Goal: Task Accomplishment & Management: Use online tool/utility

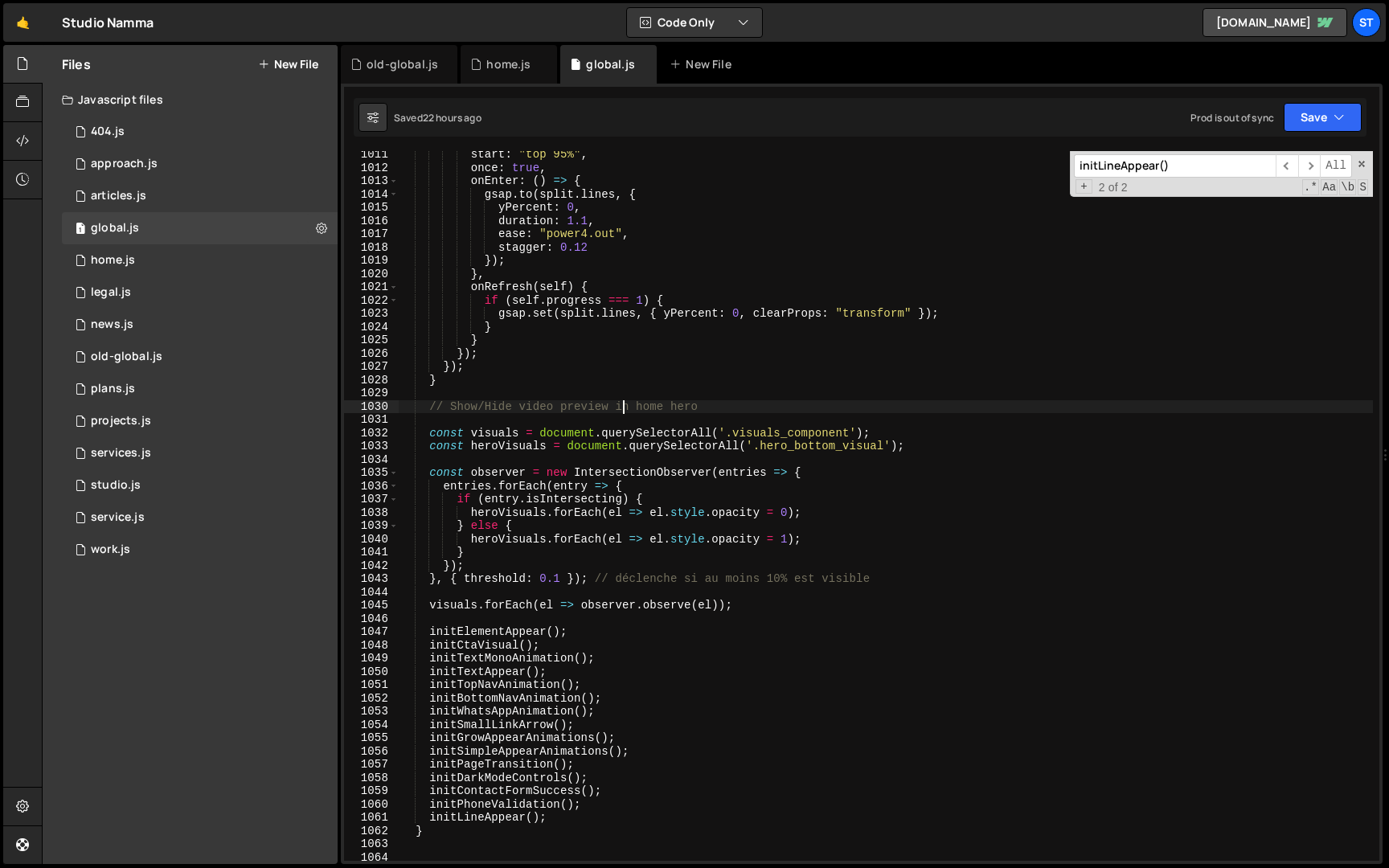
click at [620, 409] on div "start : "top 95%" , once : true , onEnter : ( ) => { gsap . to ( split . lines …" at bounding box center [886, 516] width 975 height 736
click at [1224, 168] on input "initLineAppear()" at bounding box center [1175, 166] width 202 height 23
click at [1311, 166] on span "​" at bounding box center [1310, 166] width 23 height 23
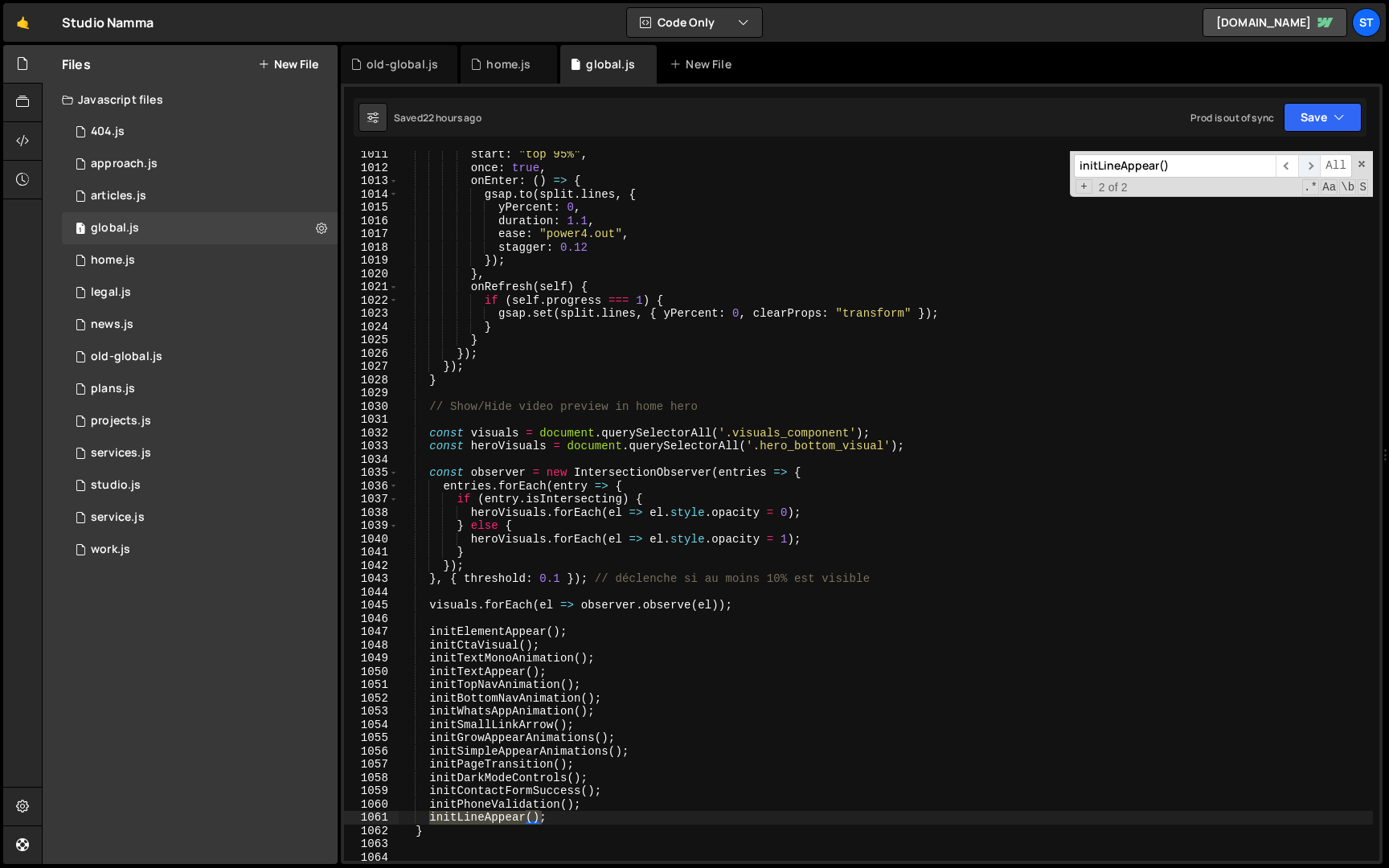
click at [1312, 166] on span "​" at bounding box center [1310, 166] width 23 height 23
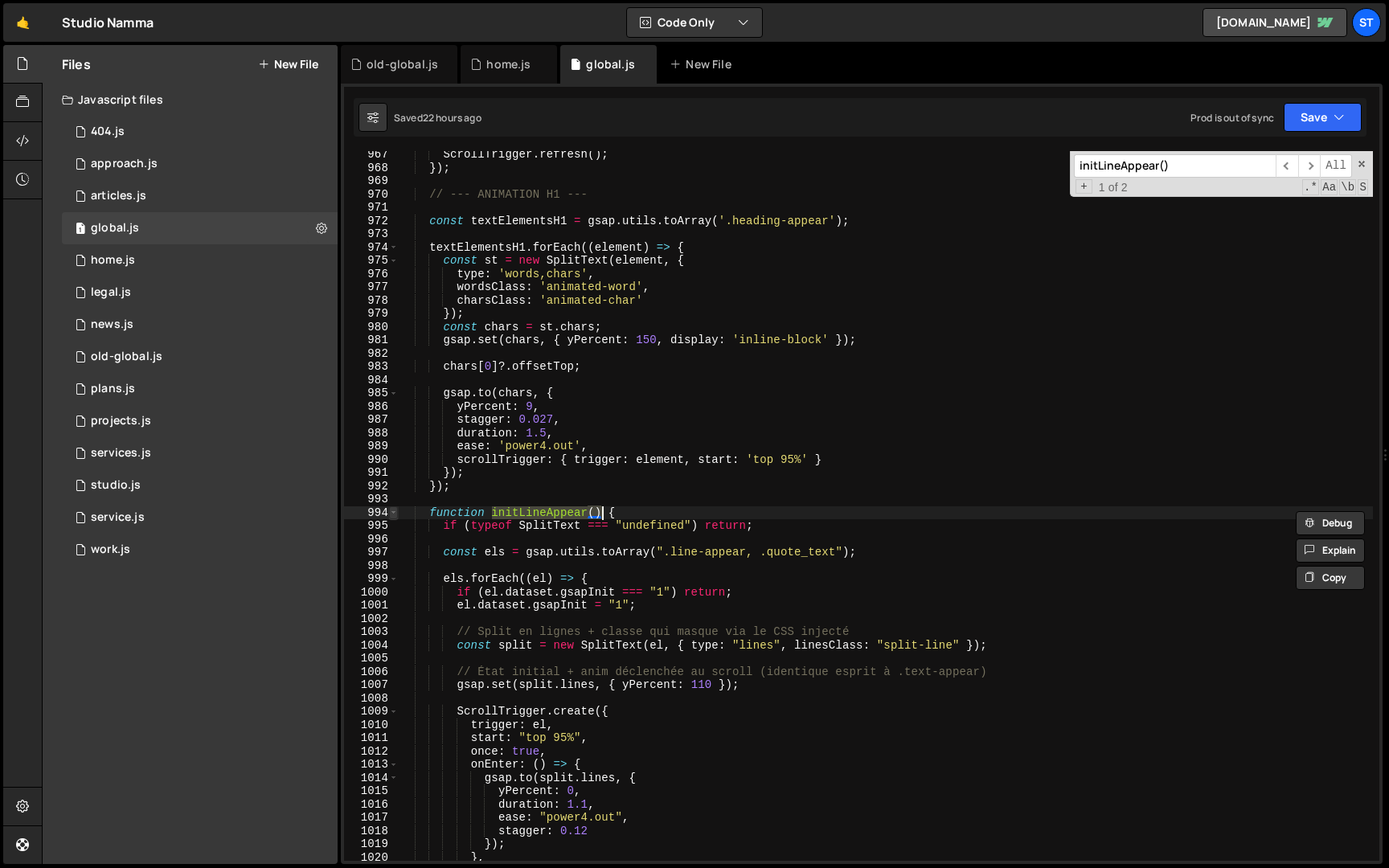
click at [394, 512] on span at bounding box center [394, 514] width 9 height 14
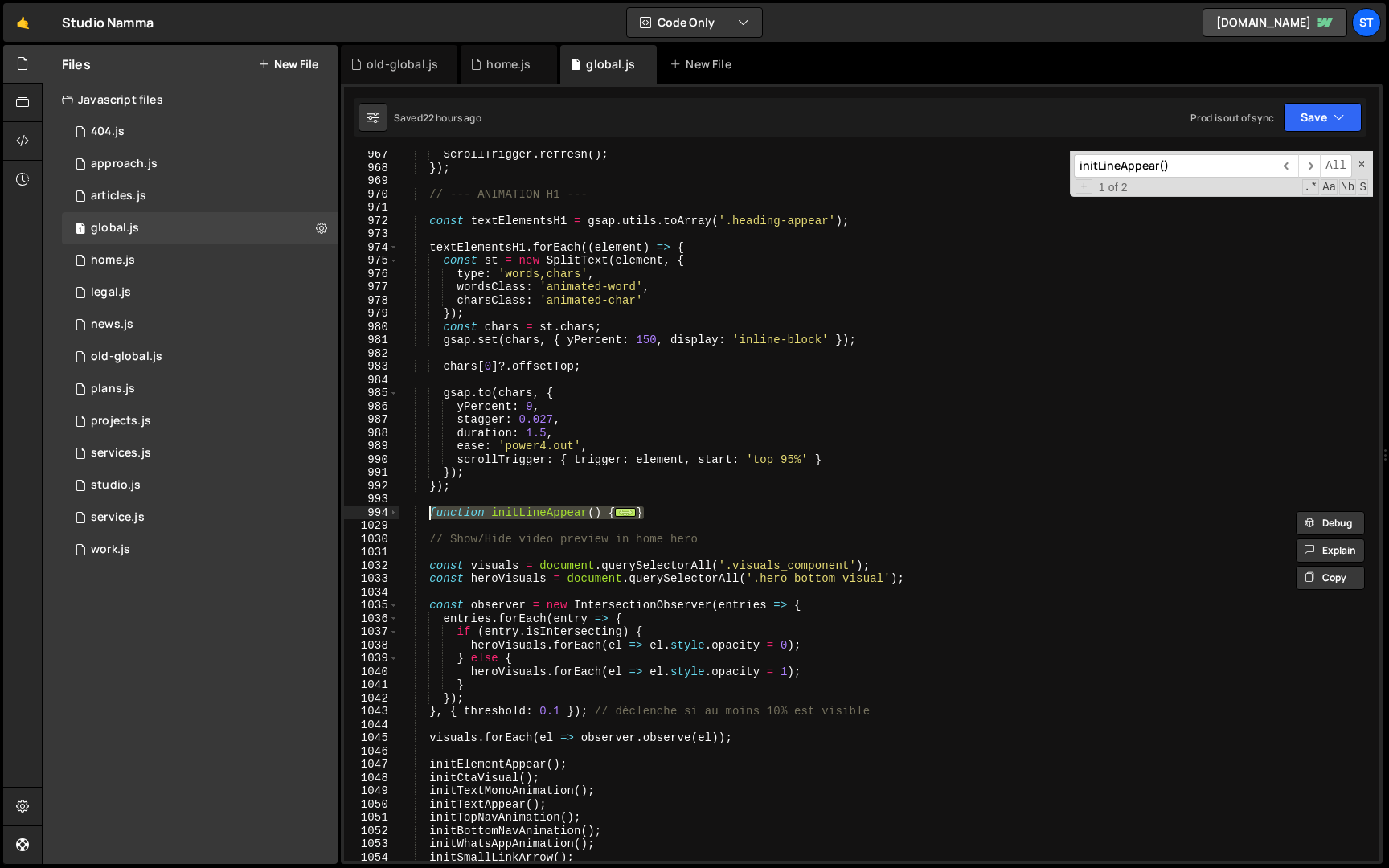
drag, startPoint x: 669, startPoint y: 512, endPoint x: 431, endPoint y: 516, distance: 238.0
click at [431, 516] on div "ScrollTrigger . refresh ( ) ; }) ; // --- ANIMATION H1 --- const textElementsH1…" at bounding box center [886, 516] width 975 height 736
type textarea "function initLineAppear() { if (typeof SplitText === "undefined") return;"
click at [395, 512] on span at bounding box center [394, 514] width 9 height 14
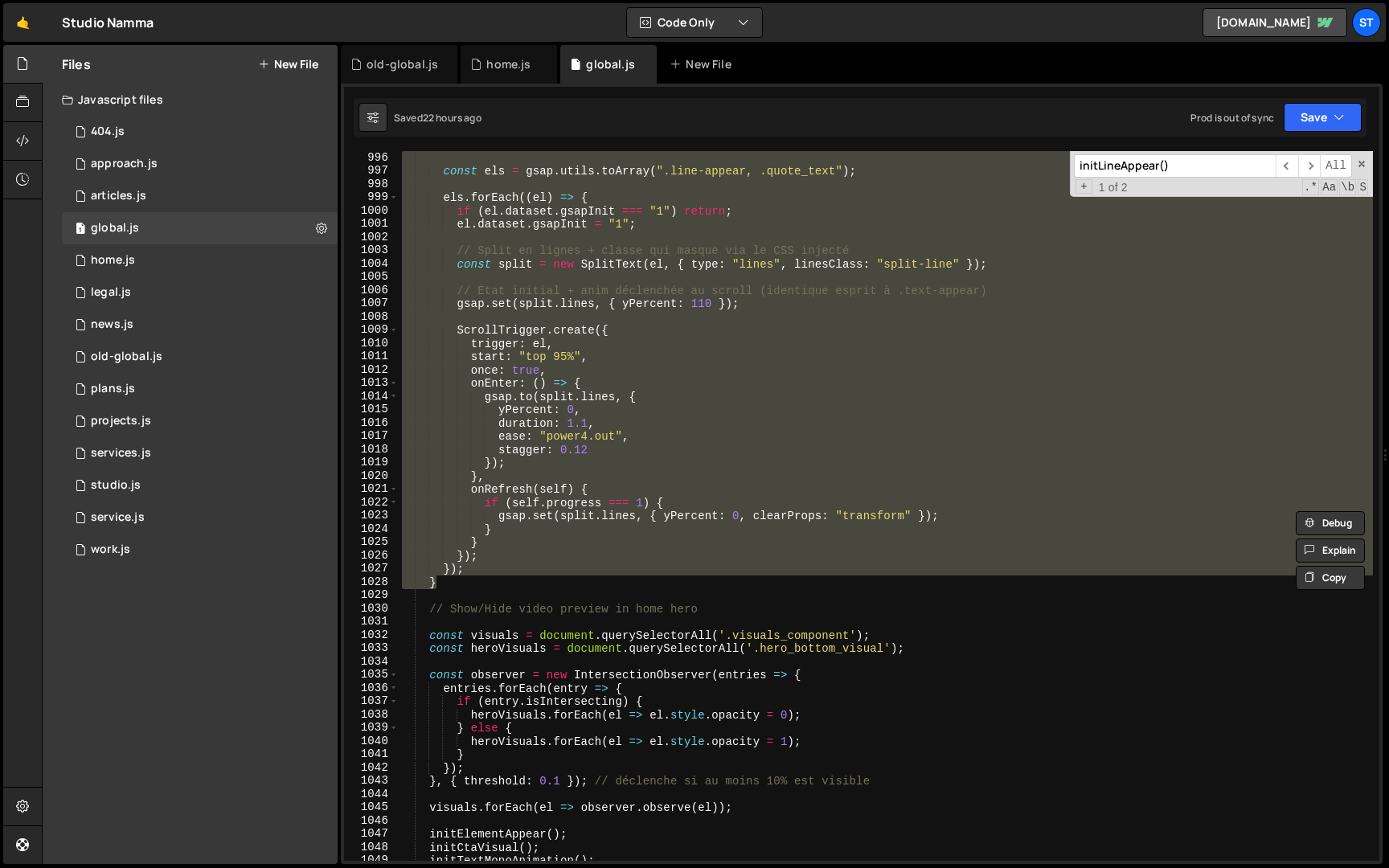
scroll to position [5187, 0]
click at [169, 343] on div "0 old-global.js 0" at bounding box center [200, 356] width 276 height 32
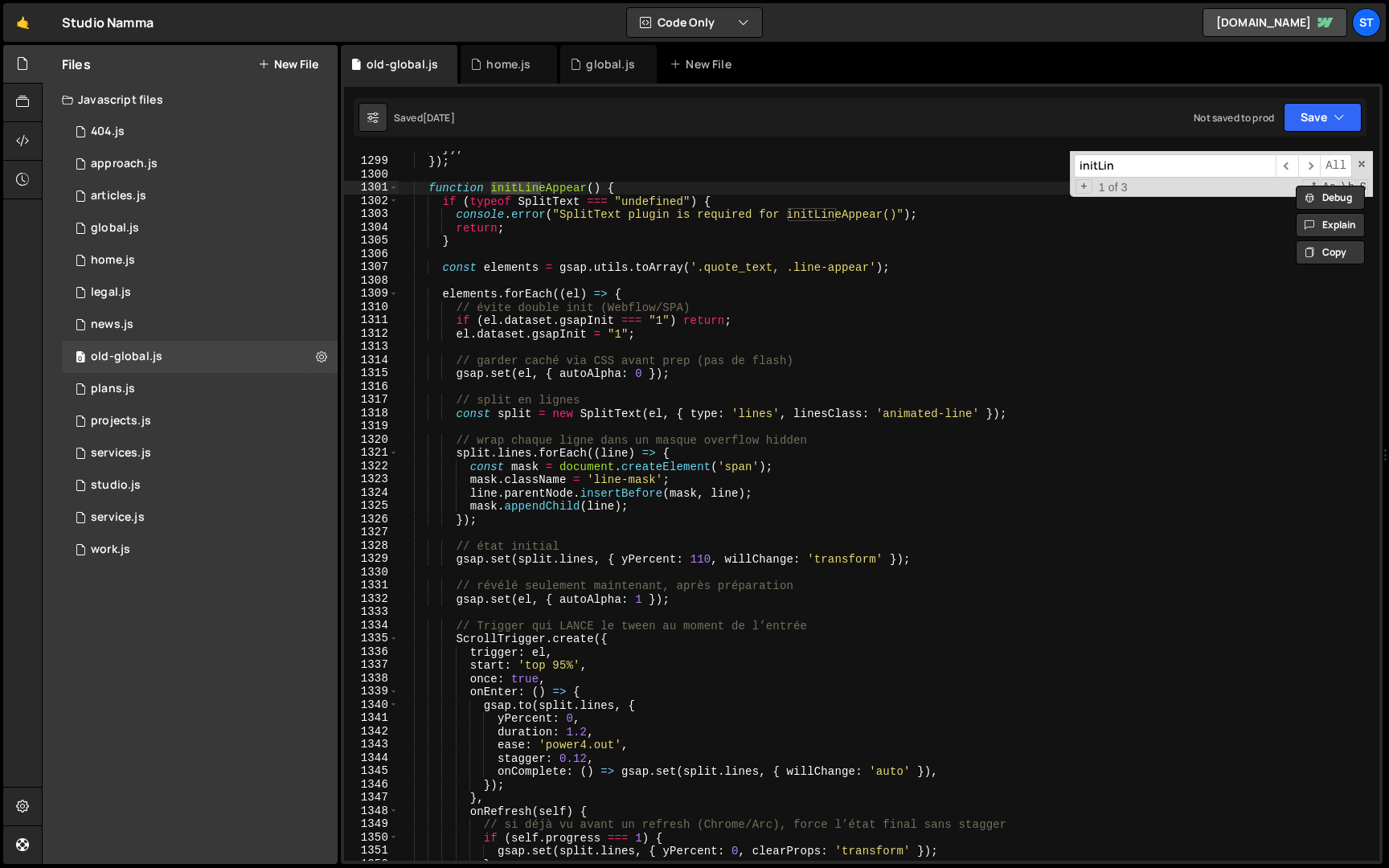
click at [1186, 177] on input "initLin" at bounding box center [1175, 166] width 202 height 23
click at [1313, 166] on span "​" at bounding box center [1310, 166] width 23 height 23
click at [568, 209] on div "}) ; }) ; function initLineAppear ( ) { if ( typeof SplitText === "undefined" )…" at bounding box center [886, 510] width 975 height 736
click at [394, 190] on span at bounding box center [394, 188] width 9 height 14
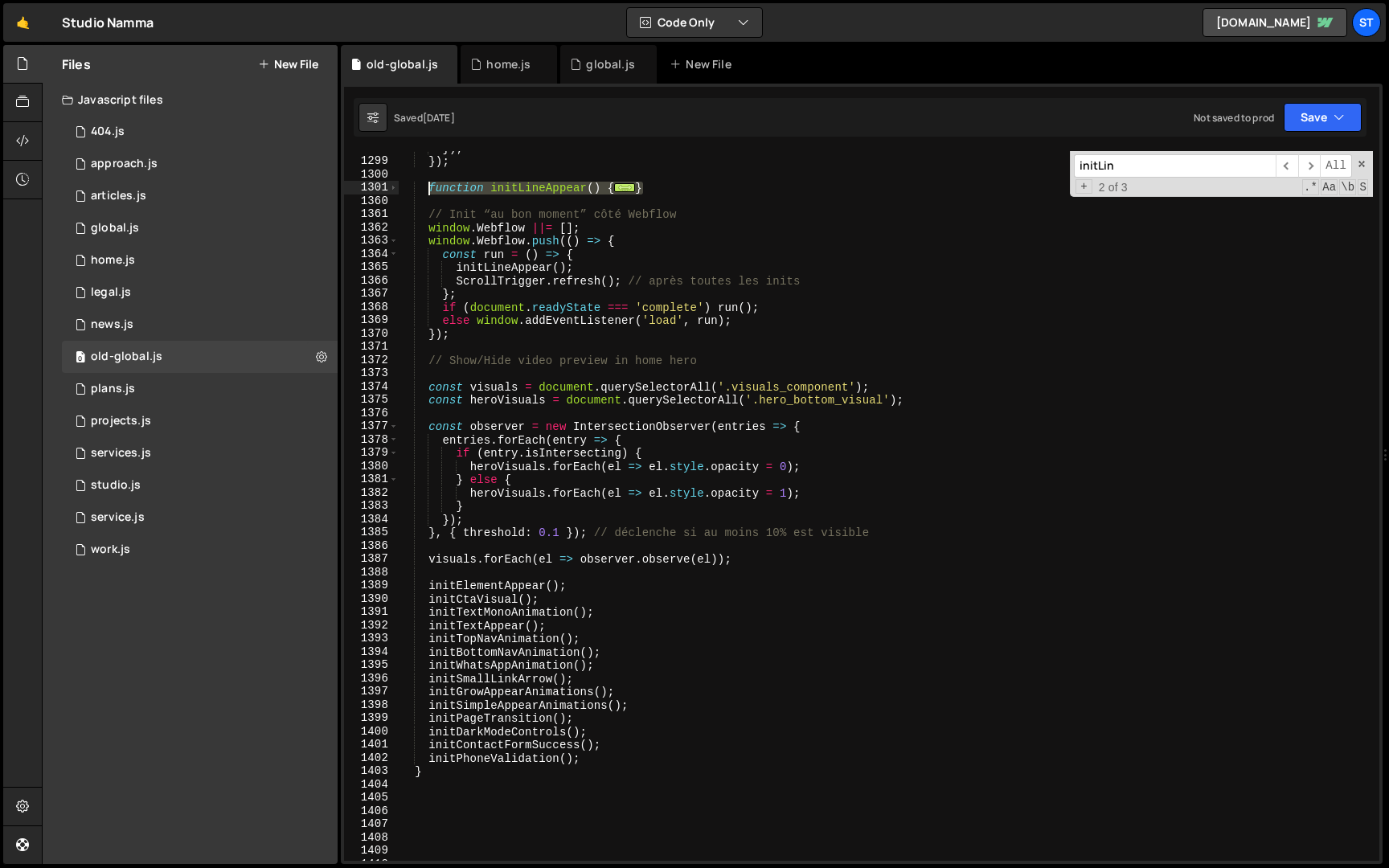
drag, startPoint x: 672, startPoint y: 187, endPoint x: 430, endPoint y: 183, distance: 242.0
click at [430, 183] on div "}) ; }) ; function initLineAppear ( ) { ... } // Init “au bon moment” côté Webf…" at bounding box center [886, 510] width 975 height 736
click at [556, 386] on div "}) ; }) ; function initLineAppear ( ) { ... } // Init “au bon moment” côté Webf…" at bounding box center [886, 510] width 975 height 736
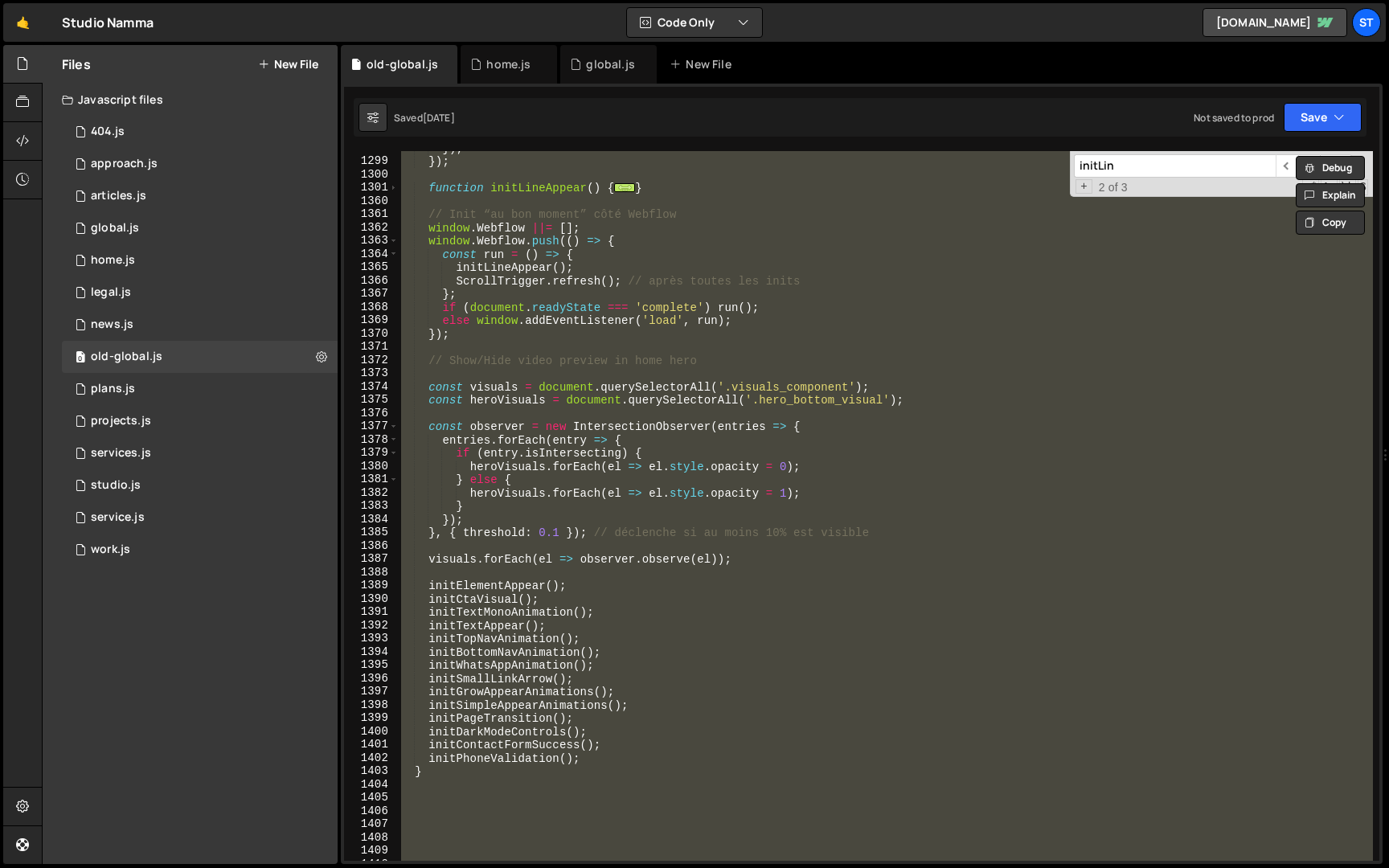
click at [545, 381] on div "}) ; }) ; function initLineAppear ( ) { ... } // Init “au bon moment” côté Webf…" at bounding box center [886, 505] width 975 height 709
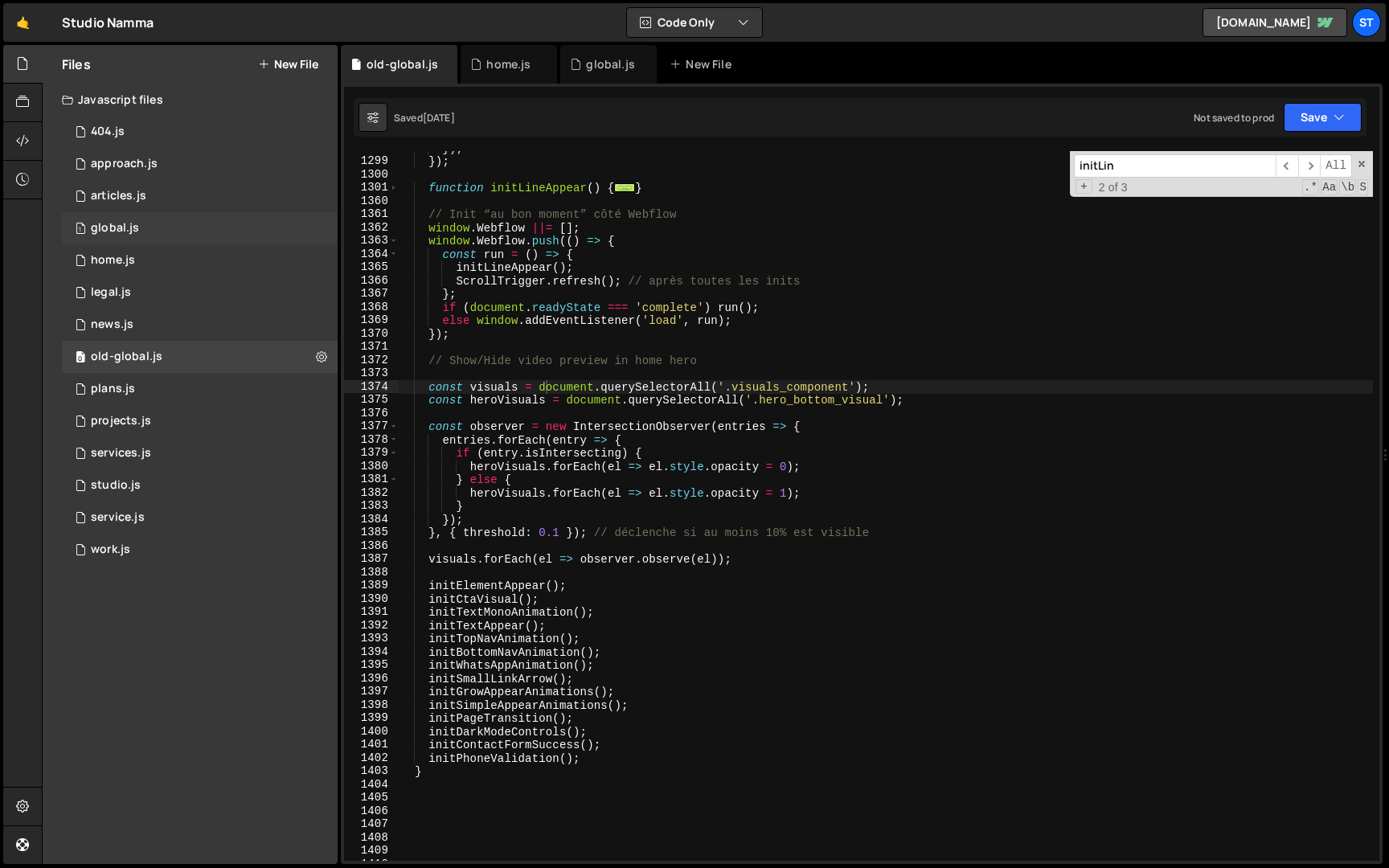
click at [146, 218] on div "1 global.js 0" at bounding box center [200, 228] width 276 height 32
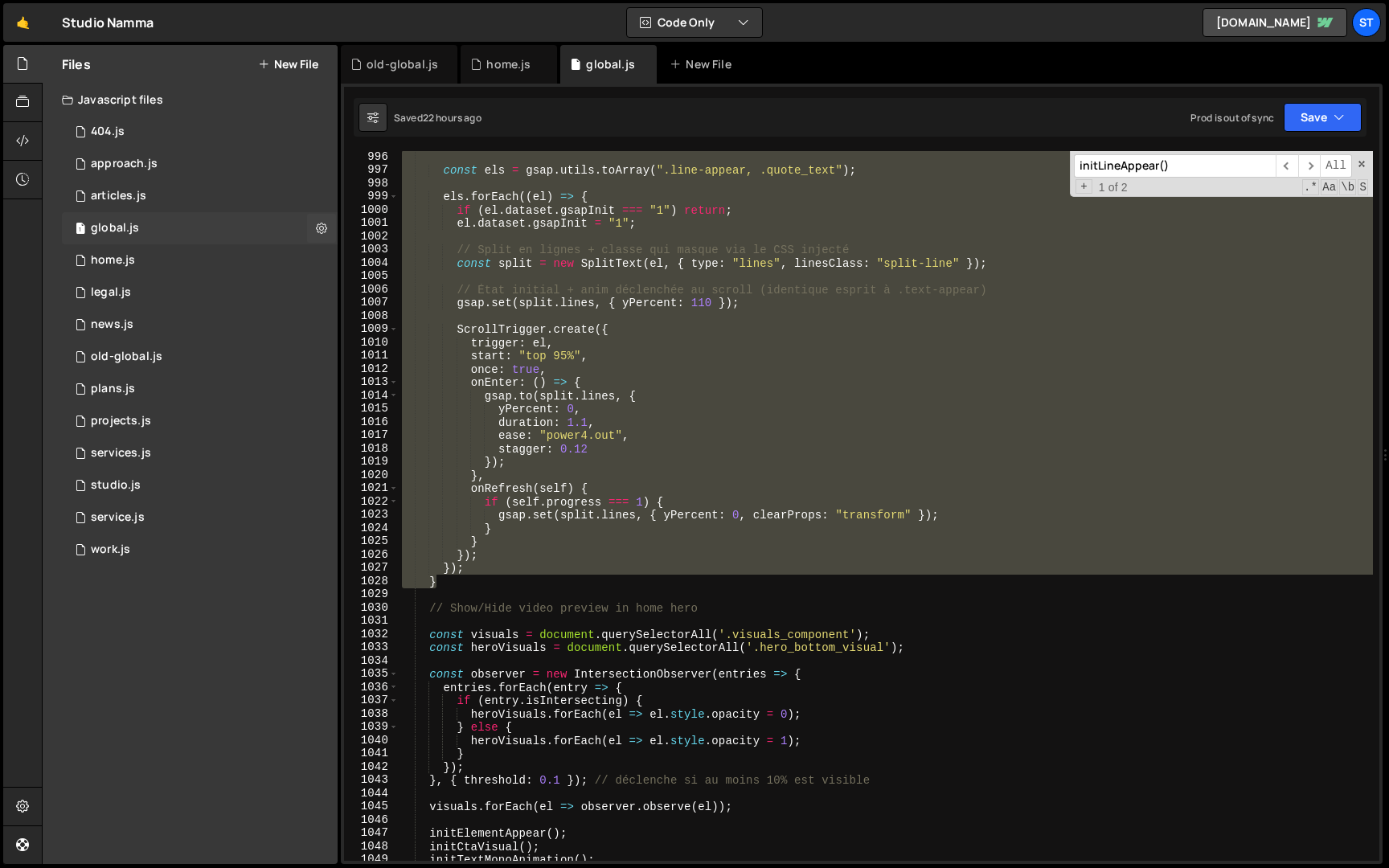
scroll to position [710, 0]
click at [217, 353] on div "0 old-global.js 0" at bounding box center [200, 356] width 276 height 32
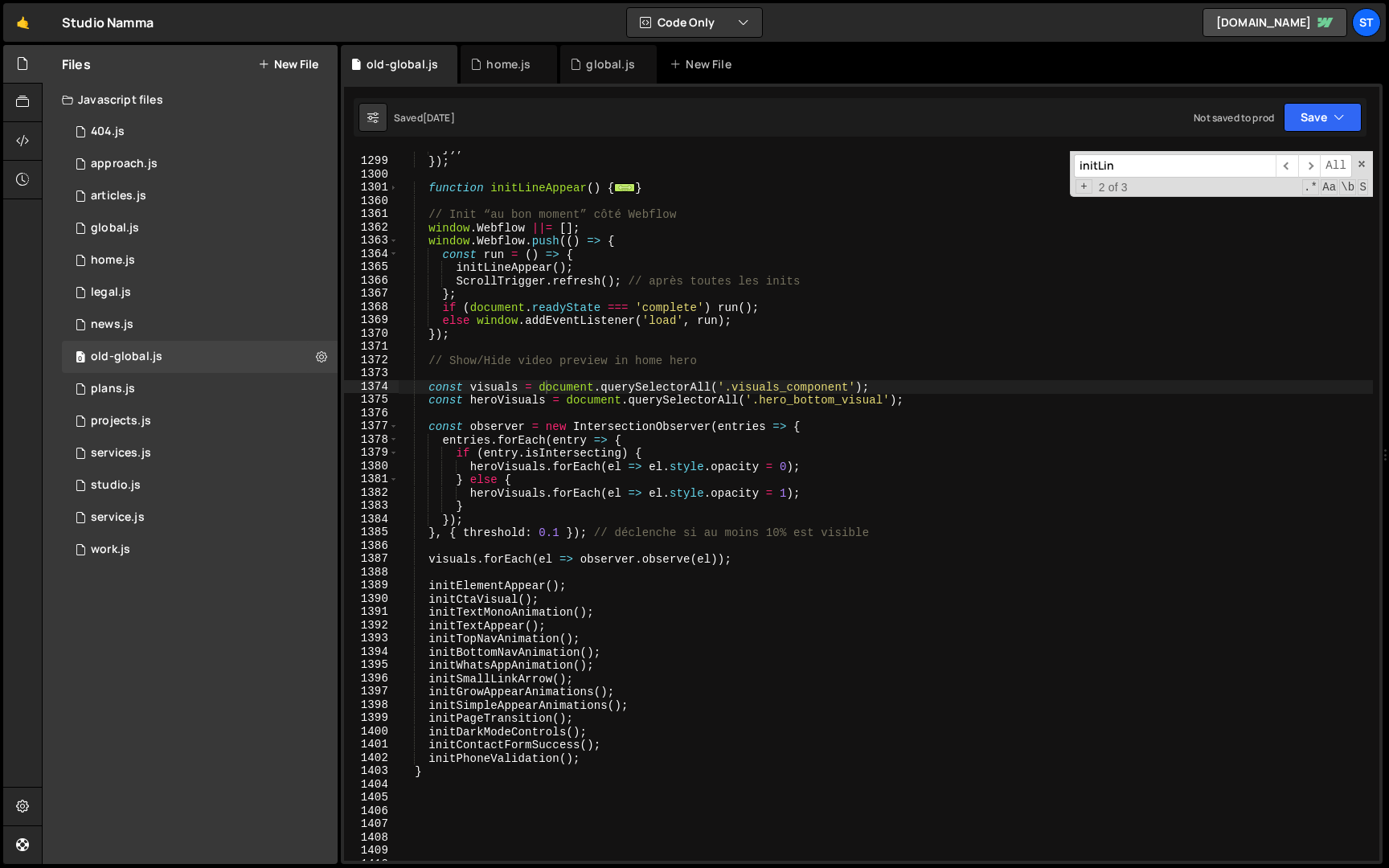
click at [1155, 161] on input "initLin" at bounding box center [1175, 166] width 202 height 23
click at [1292, 171] on span "​" at bounding box center [1287, 166] width 23 height 23
click at [1316, 162] on span "​" at bounding box center [1310, 166] width 23 height 23
click at [640, 191] on div "}) ; }) ; function initLineAppear ( ) { ... } // Init “au bon moment” côté Webf…" at bounding box center [886, 510] width 975 height 736
drag, startPoint x: 669, startPoint y: 191, endPoint x: 432, endPoint y: 192, distance: 237.0
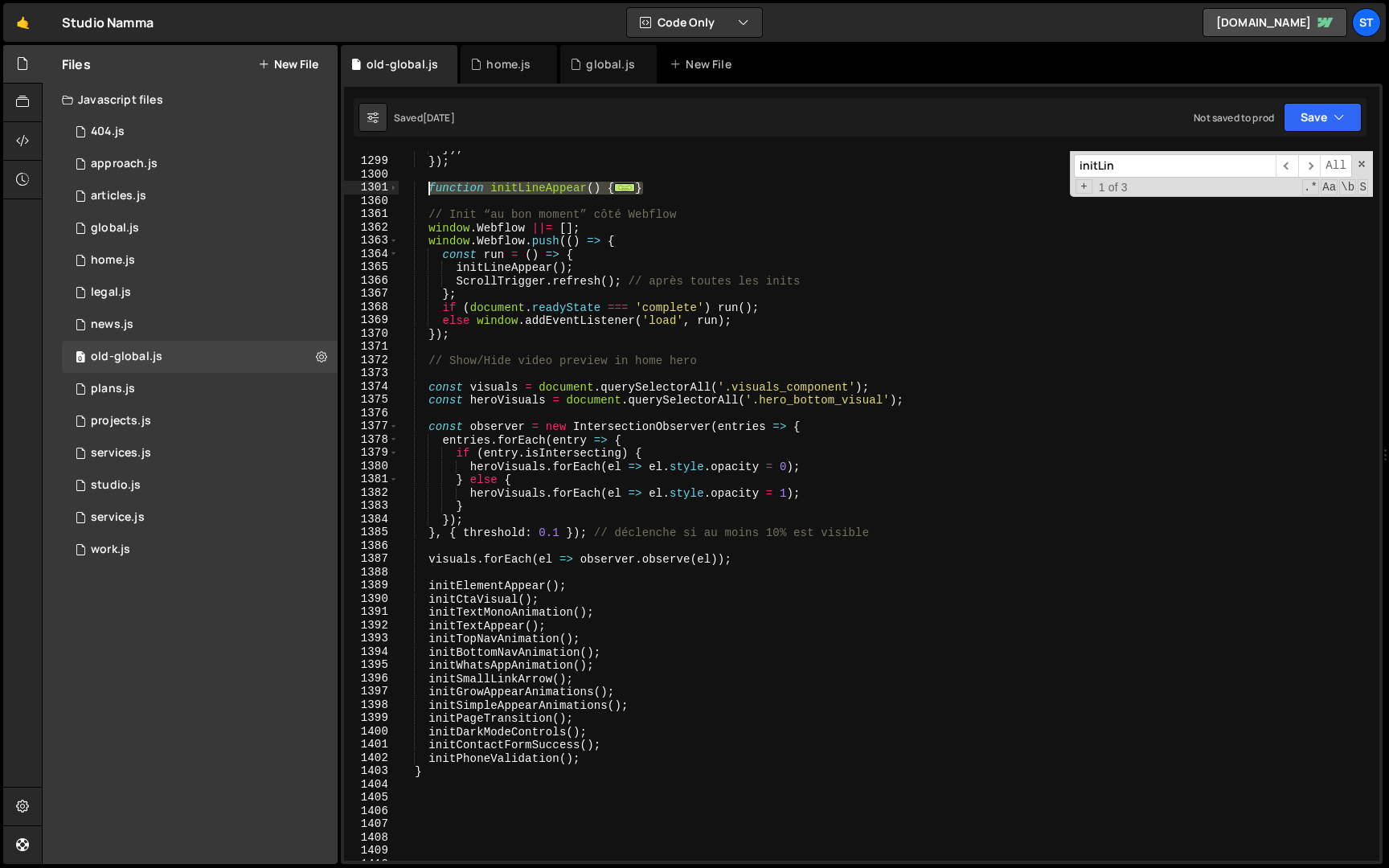
click at [432, 192] on div "}) ; }) ; function initLineAppear ( ) { ... } // Init “au bon moment” côté Webf…" at bounding box center [886, 510] width 975 height 736
type textarea "function initLineAppear() { if (typeof SplitText === "undefined") {"
click at [147, 224] on div "1 global.js 0" at bounding box center [200, 228] width 276 height 32
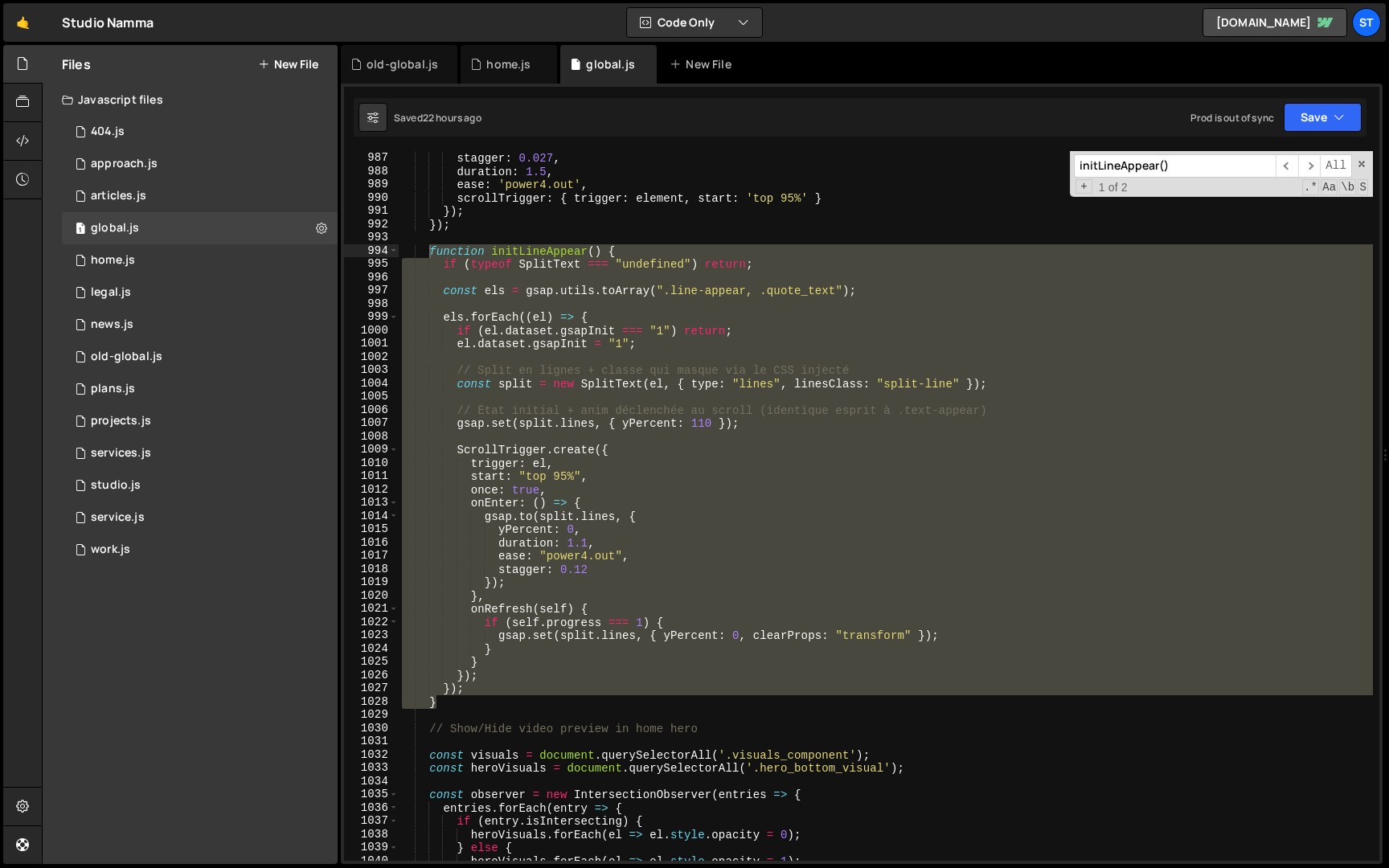
scroll to position [5067, 0]
click at [561, 378] on div "yPercent : 9 , stagger : 0.027 , duration : 1.5 , ease : 'power4.out' , scrollT…" at bounding box center [886, 505] width 975 height 709
drag, startPoint x: 464, startPoint y: 704, endPoint x: 431, endPoint y: 247, distance: 458.2
click at [431, 247] on div "yPercent : 9 , stagger : 0.027 , duration : 1.5 , ease : 'power4.out' , scrollT…" at bounding box center [886, 506] width 975 height 736
type textarea "function initLineAppear() { if (typeof SplitText === "undefined") return;"
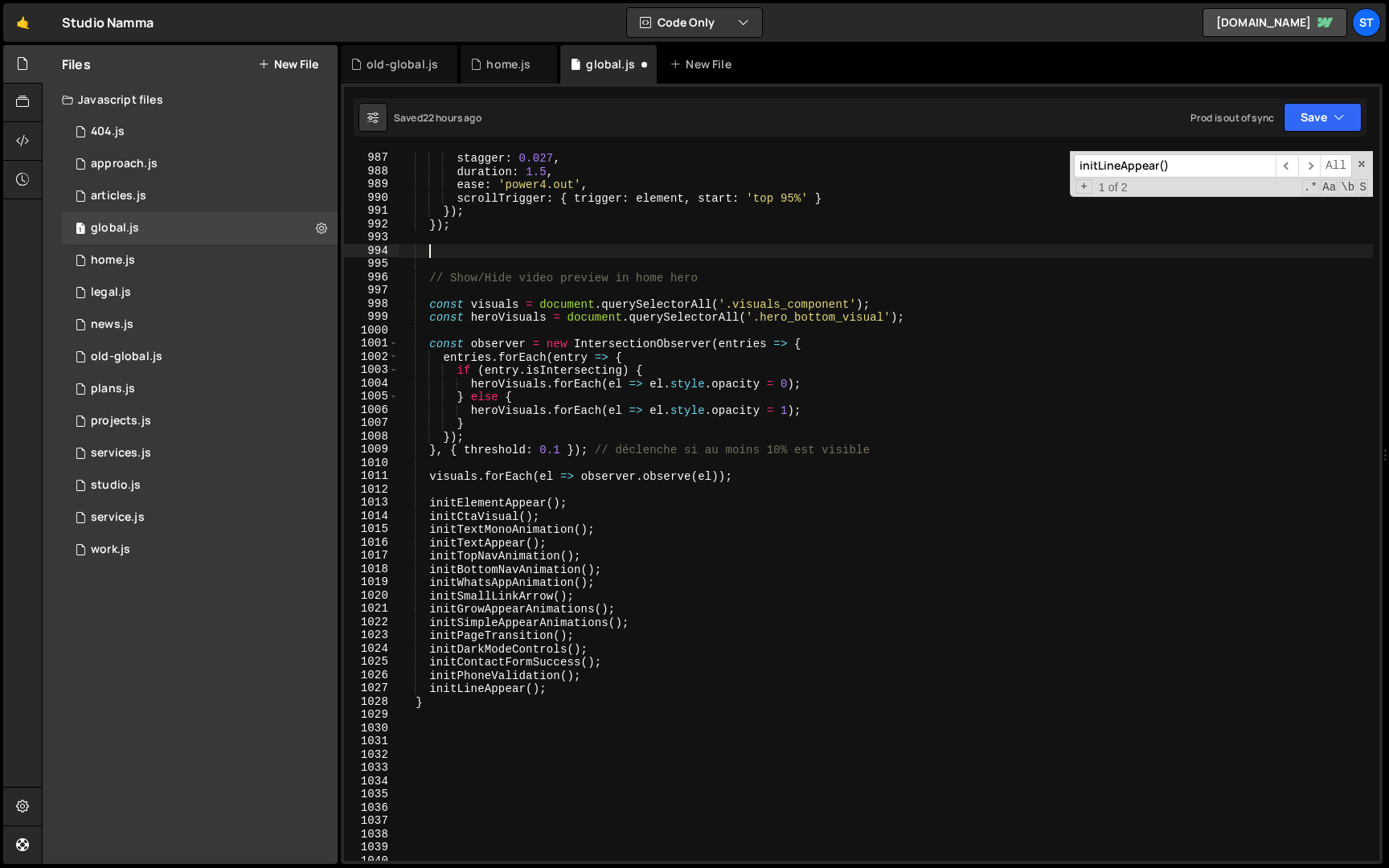
paste textarea "}"
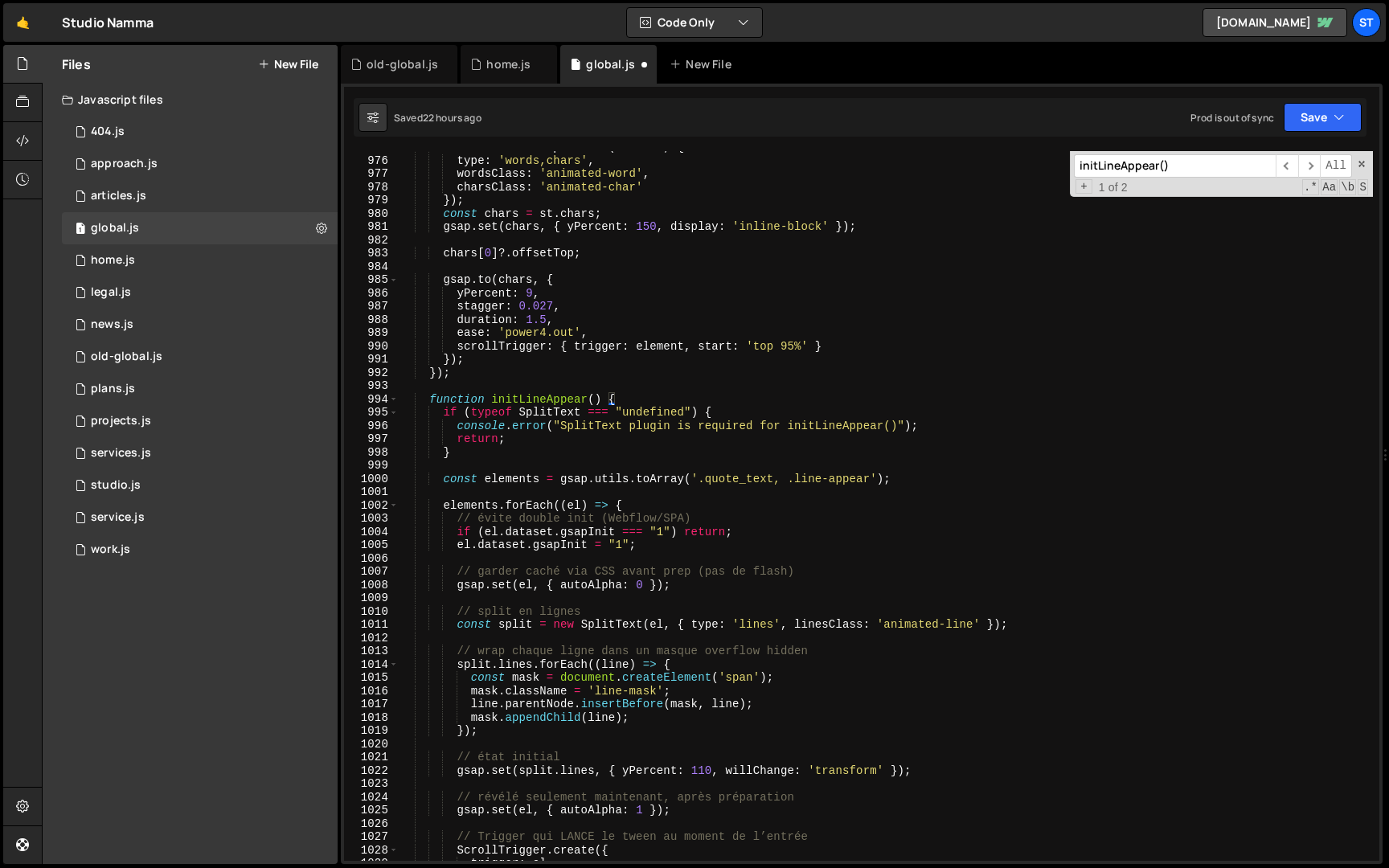
scroll to position [4905, 0]
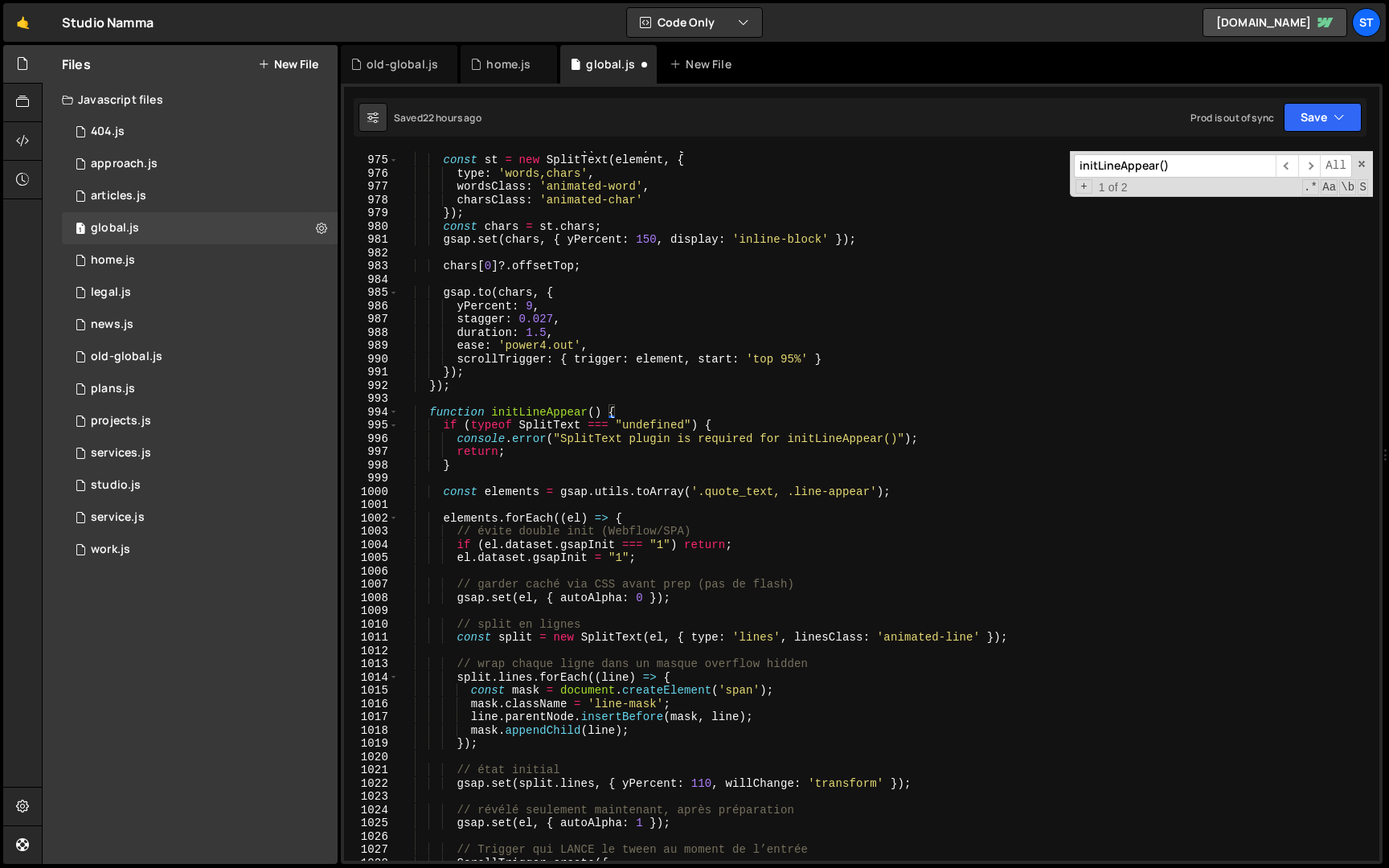
click at [452, 269] on div "textElementsH1 . forEach (( element ) => { const st = new SplitText ( element ,…" at bounding box center [886, 508] width 975 height 736
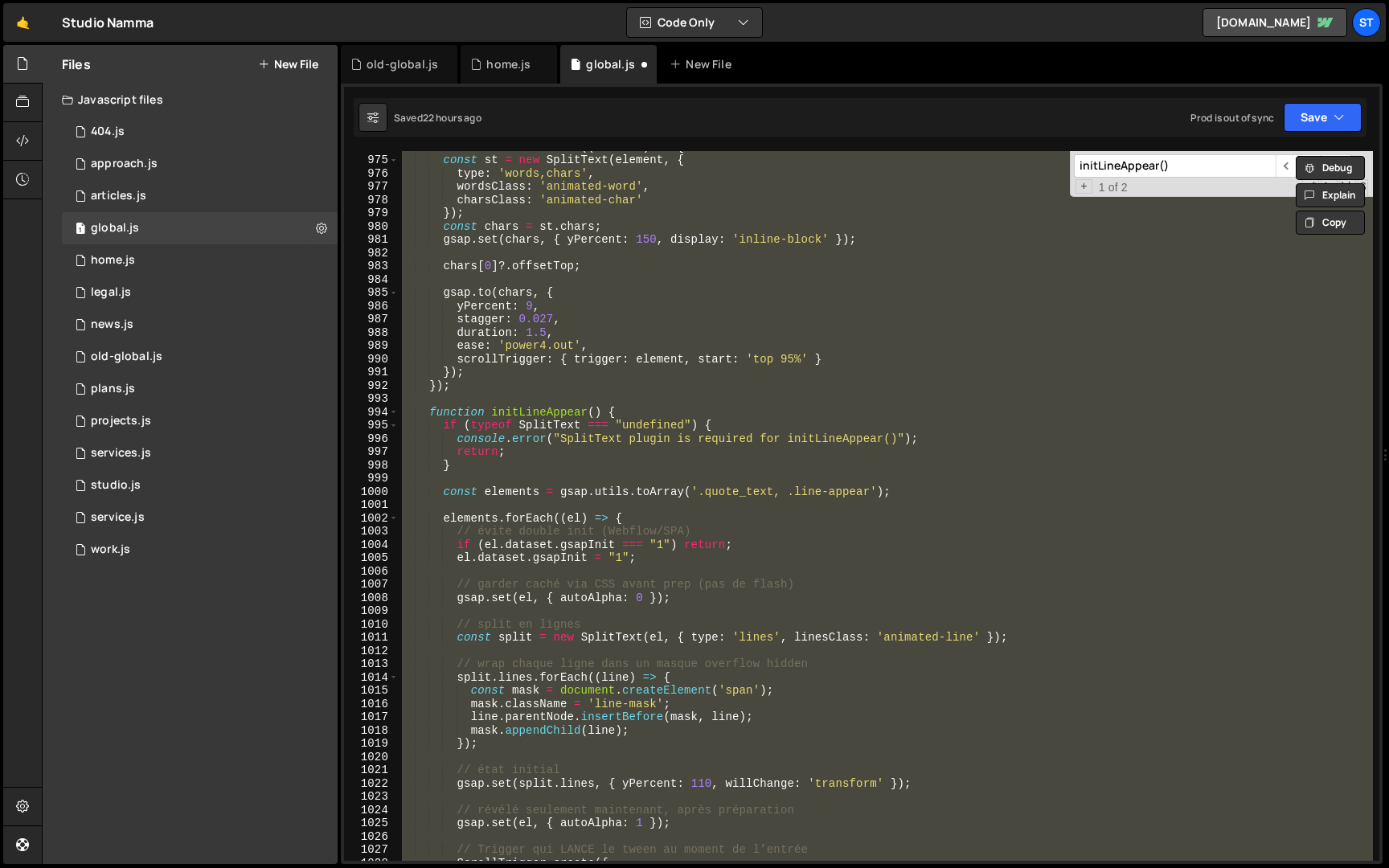
click at [582, 438] on div "textElementsH1 . forEach (( element ) => { const st = new SplitText ( element ,…" at bounding box center [886, 505] width 975 height 709
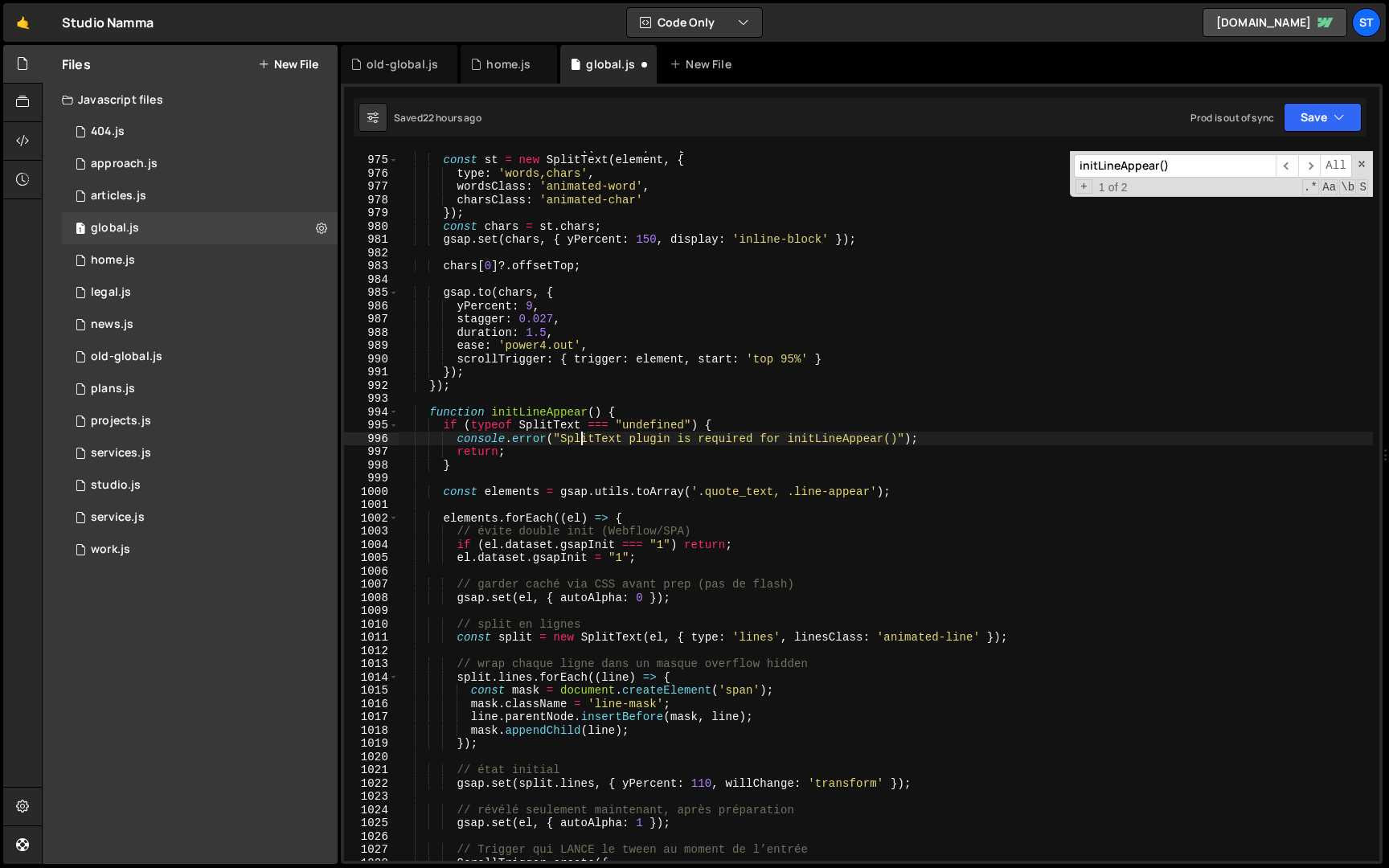
click at [646, 410] on div "textElementsH1 . forEach (( element ) => { const st = new SplitText ( element ,…" at bounding box center [886, 508] width 975 height 736
type textarea "function initLineAppear() {"
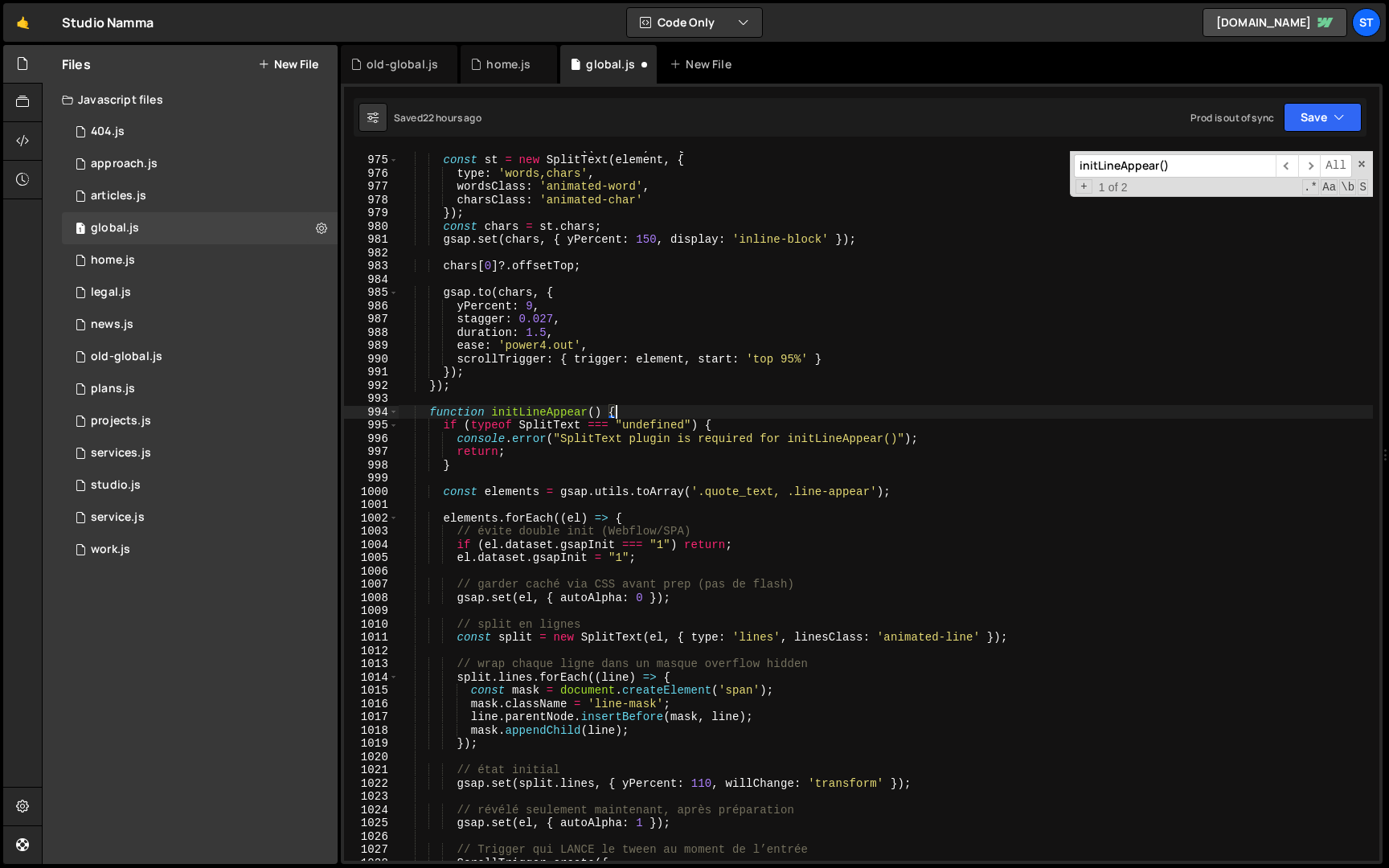
scroll to position [0, 2]
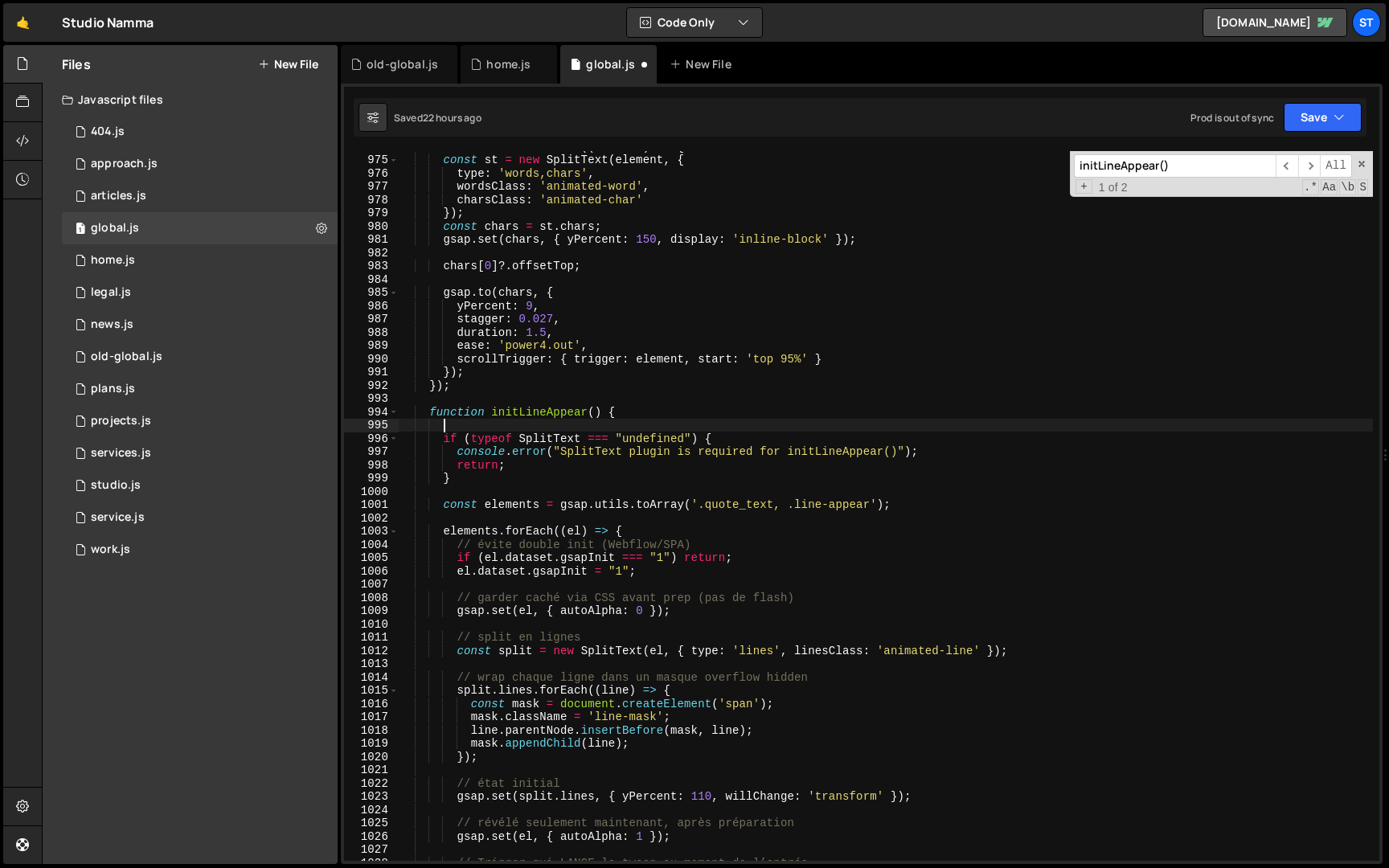
paste textarea "console.log("✅ initLineAppear : la fonction est appelée !");"
type textarea "console.log("✅ initLineAppear : la fonction est appelée !");"
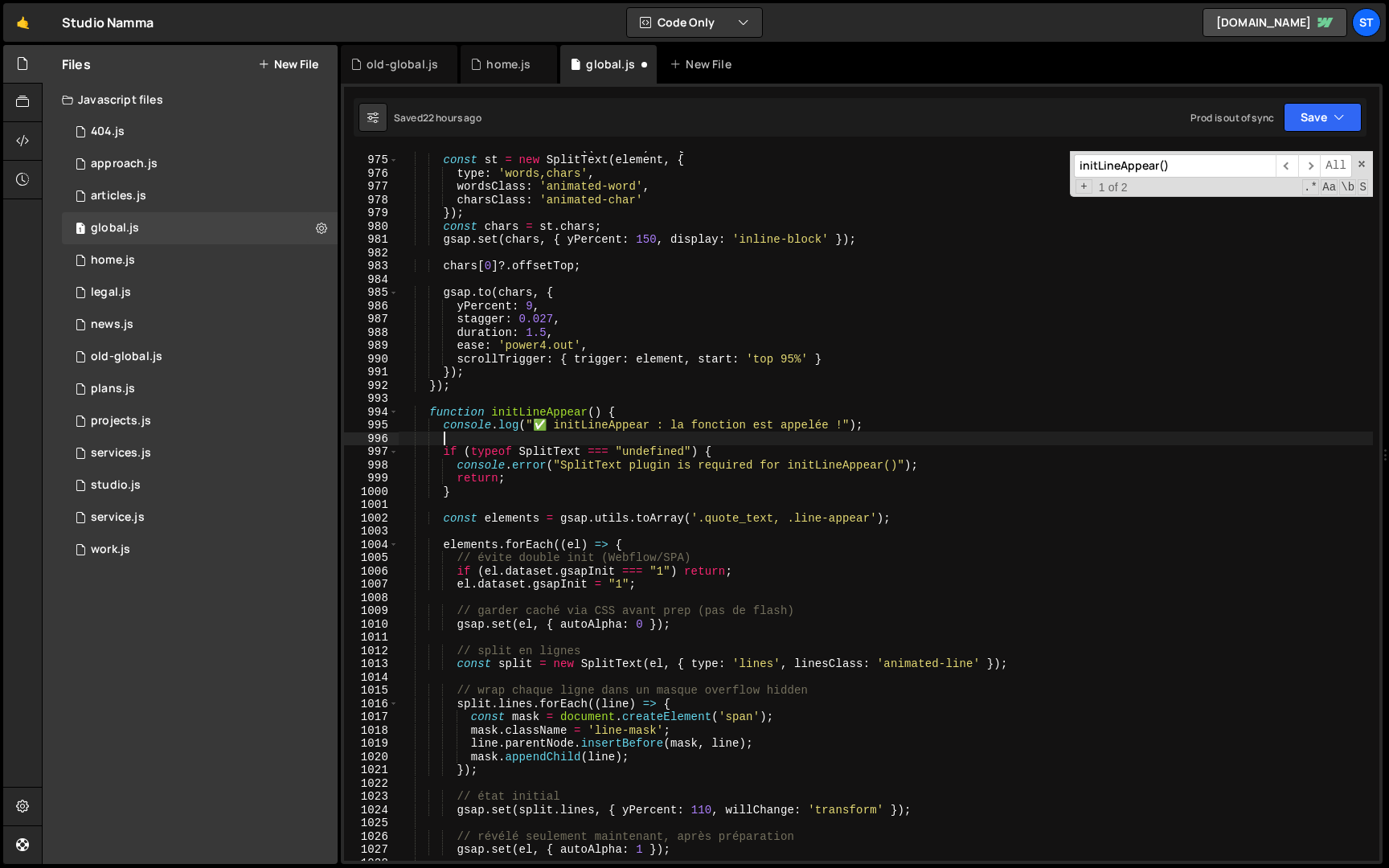
click at [913, 521] on div "textElementsH1 . forEach (( element ) => { const st = new SplitText ( element ,…" at bounding box center [886, 508] width 975 height 736
type textarea "const elements = gsap.utils.toArray('.quote_text, .line-appear');"
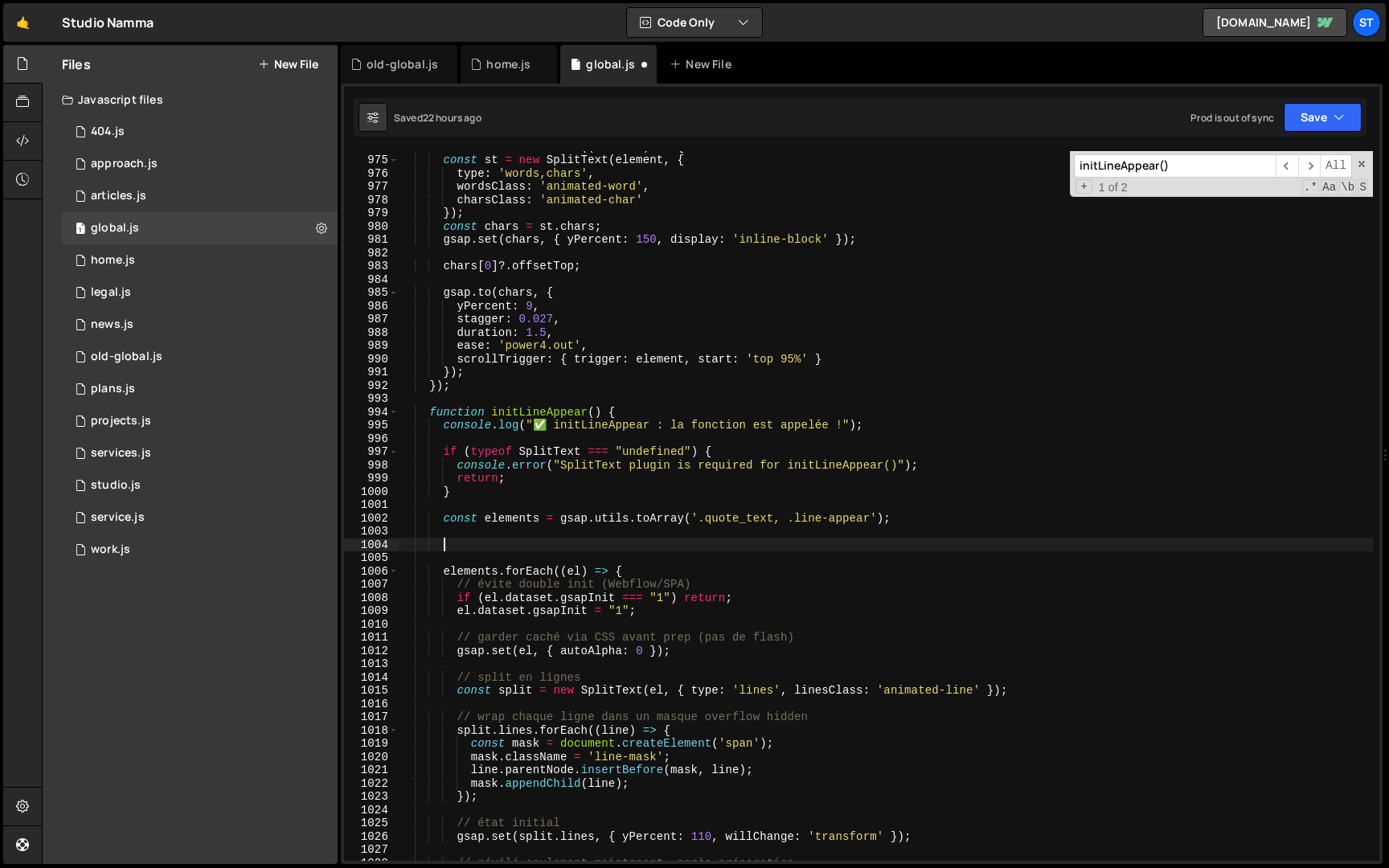
paste textarea "console.log(`🔎 initLineAppear : ${elements.length} élément(s) trouvé(s).`, elem…"
click at [1314, 109] on button "Save" at bounding box center [1323, 117] width 78 height 29
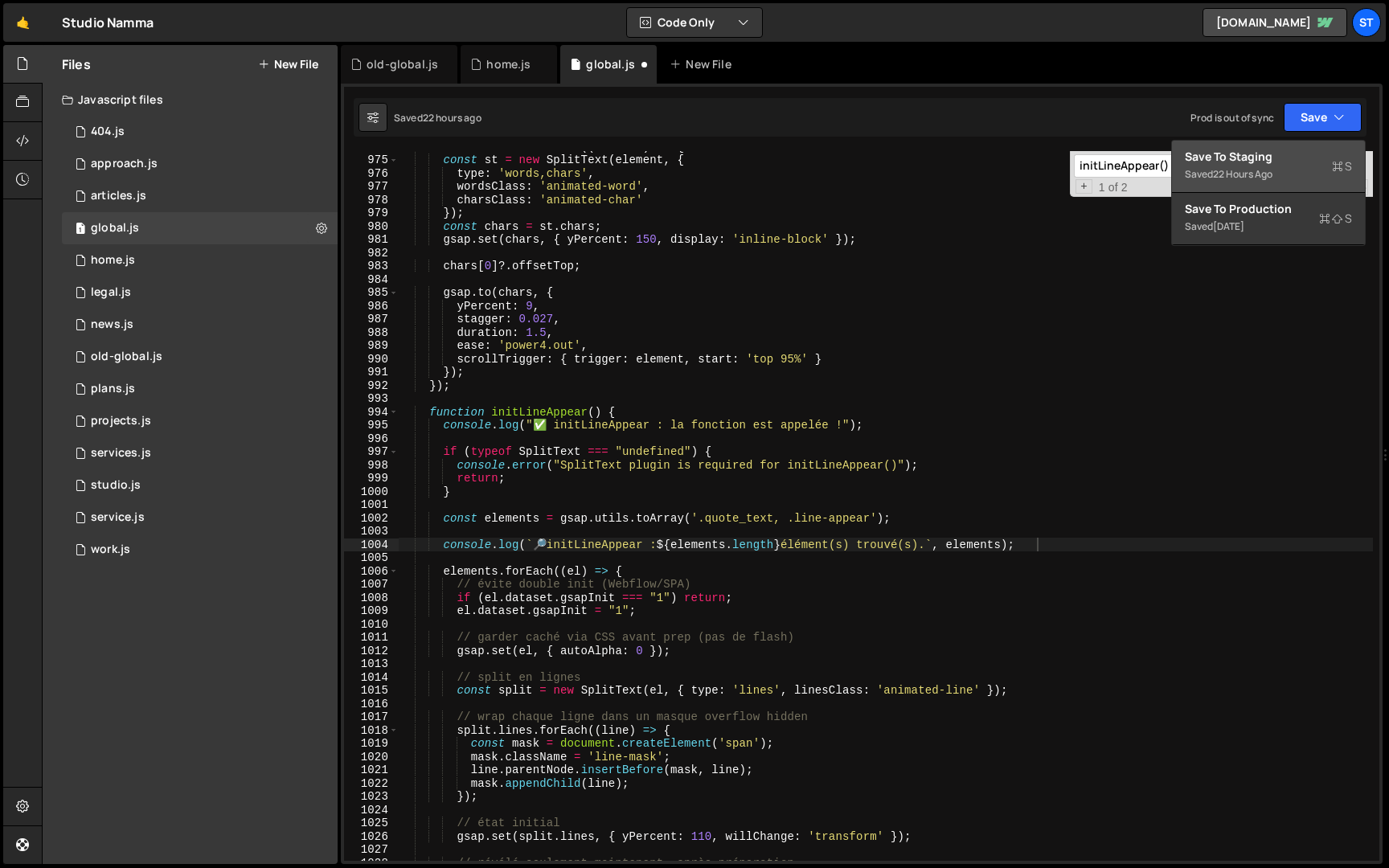
click at [1268, 159] on div "Save to Staging S" at bounding box center [1269, 157] width 167 height 16
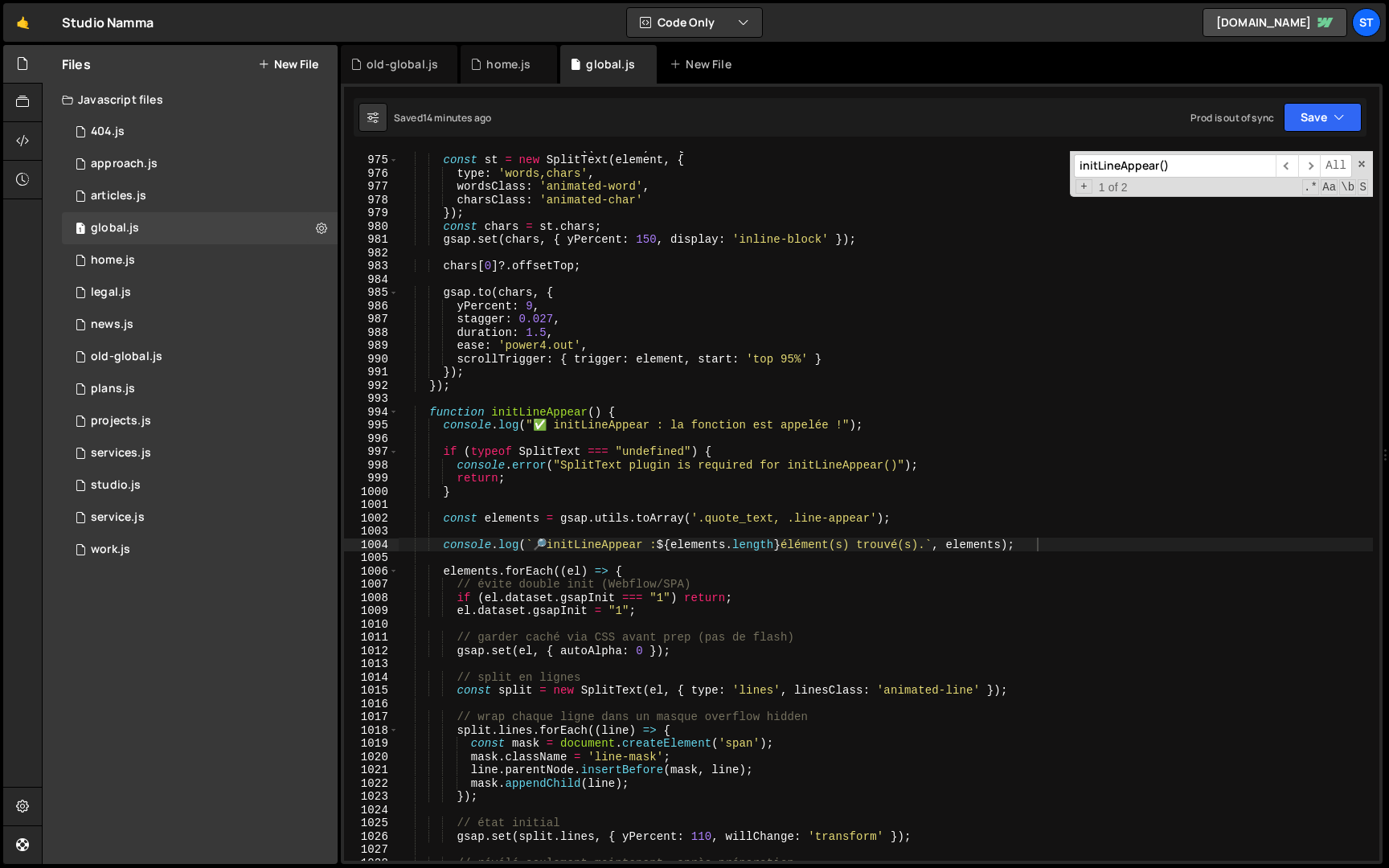
type textarea "gsap.set(chars, { yPercent: 150, display: 'inline-block' });"
click at [516, 236] on div "textElementsH1 . forEach (( element ) => { const st = new SplitText ( element ,…" at bounding box center [886, 508] width 975 height 736
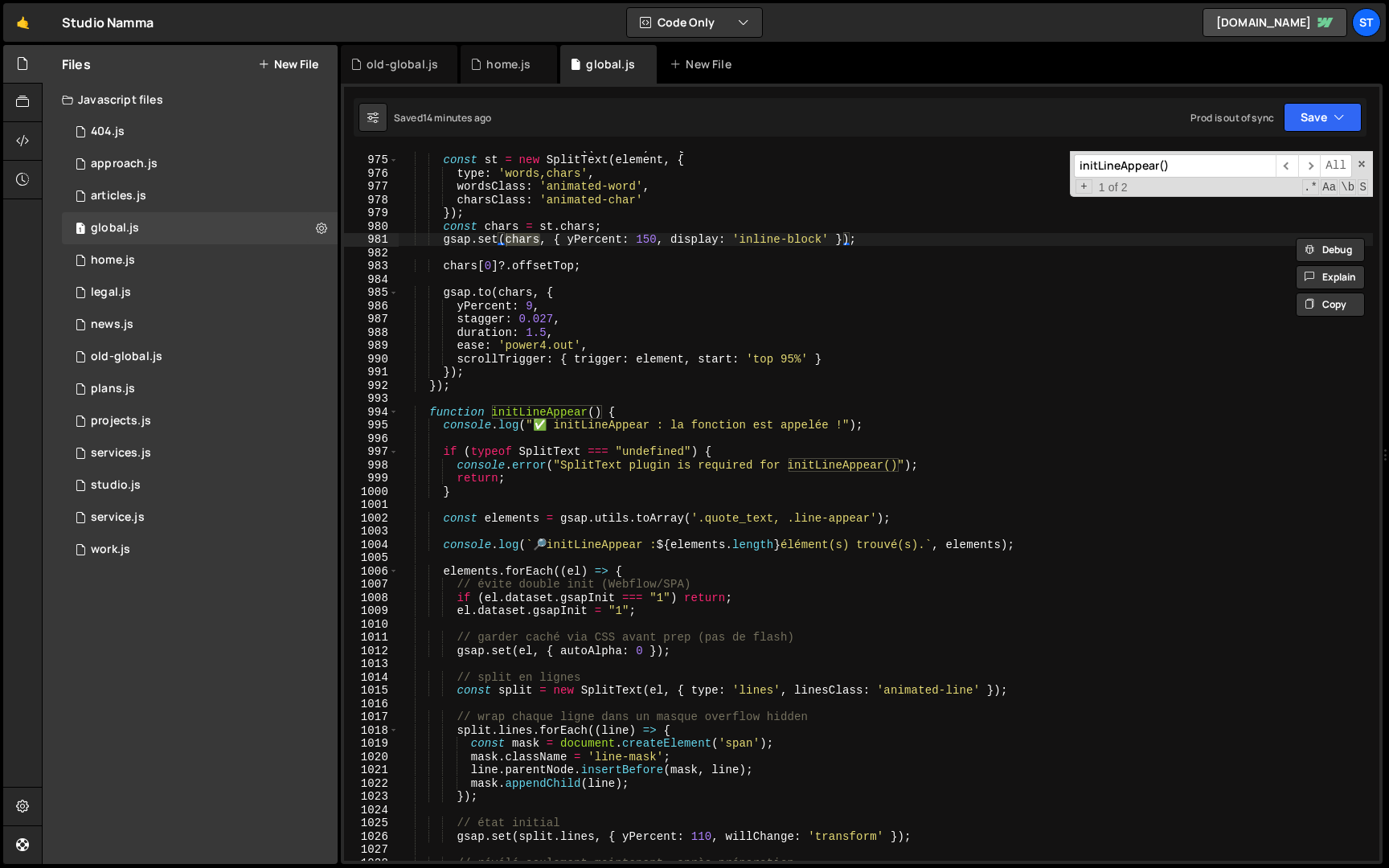
click at [1189, 164] on input "initLineAppear()" at bounding box center [1175, 166] width 202 height 23
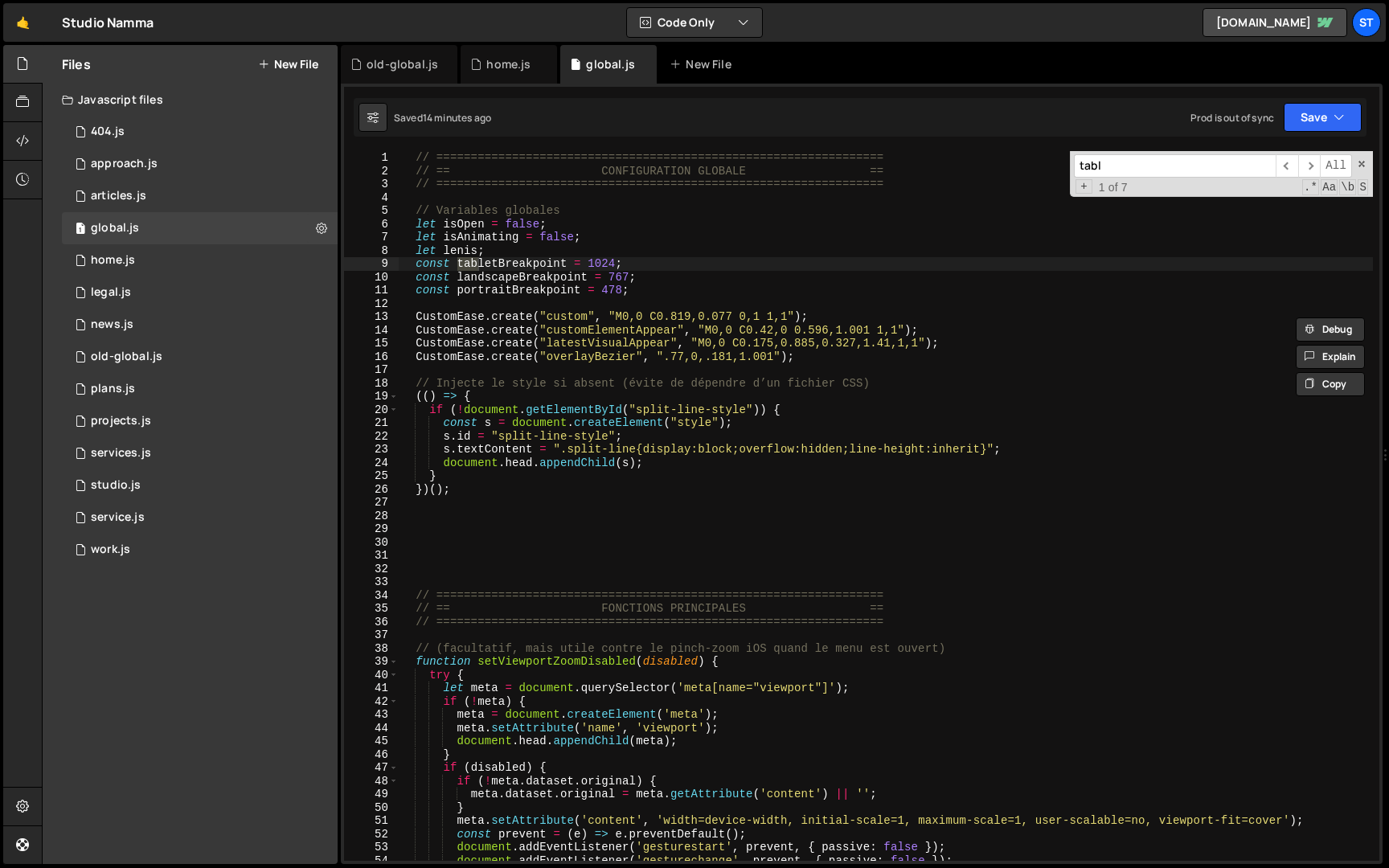
scroll to position [0, 0]
type input "tablet"
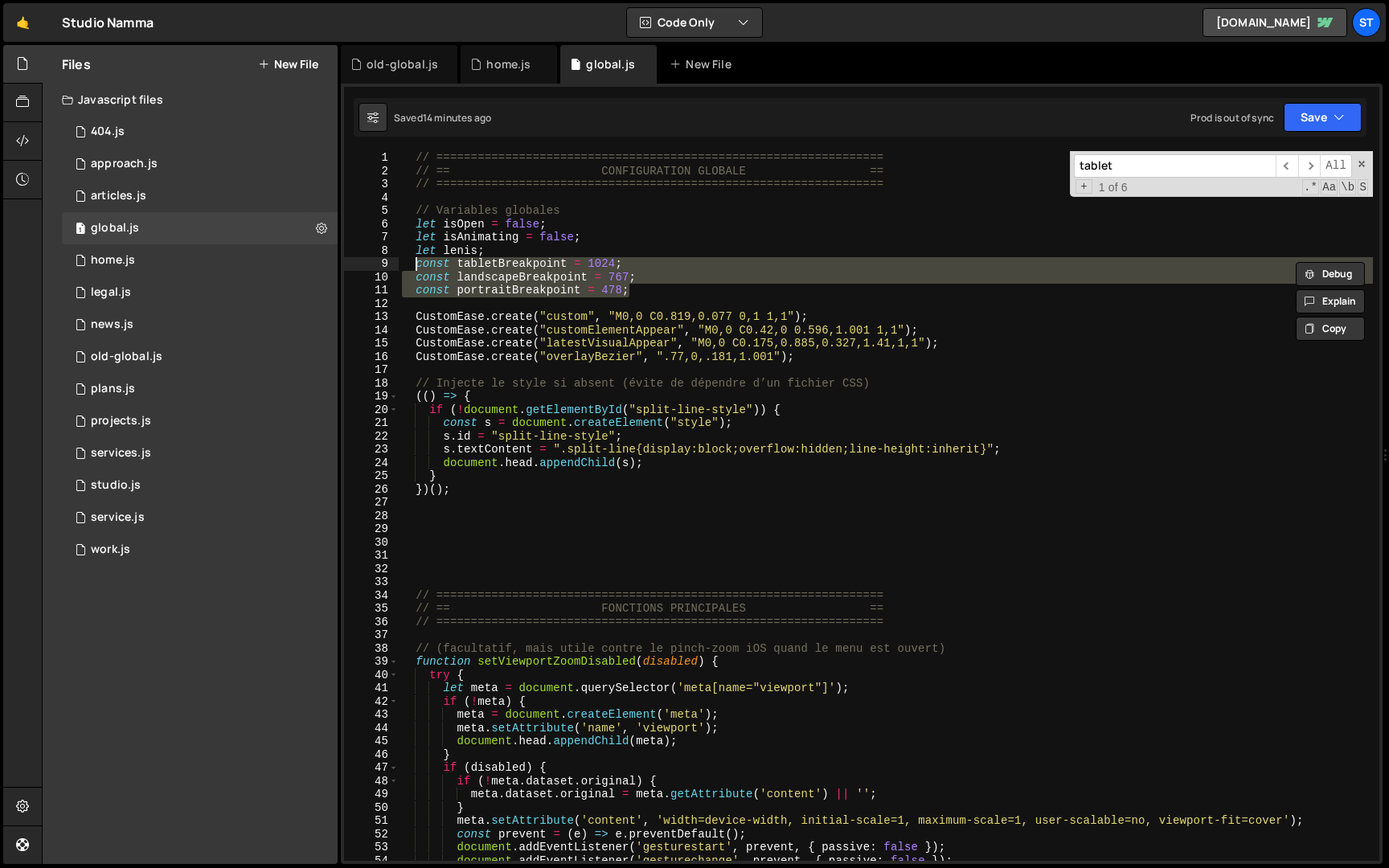
drag, startPoint x: 644, startPoint y: 293, endPoint x: 417, endPoint y: 265, distance: 228.7
click at [417, 265] on div "// ================================================================= // == CONF…" at bounding box center [886, 519] width 975 height 736
type textarea "const tabletBreakpoint = 1024; const landscapeBreakpoint = 767;"
click at [145, 256] on div "1 home.js 0" at bounding box center [200, 260] width 276 height 32
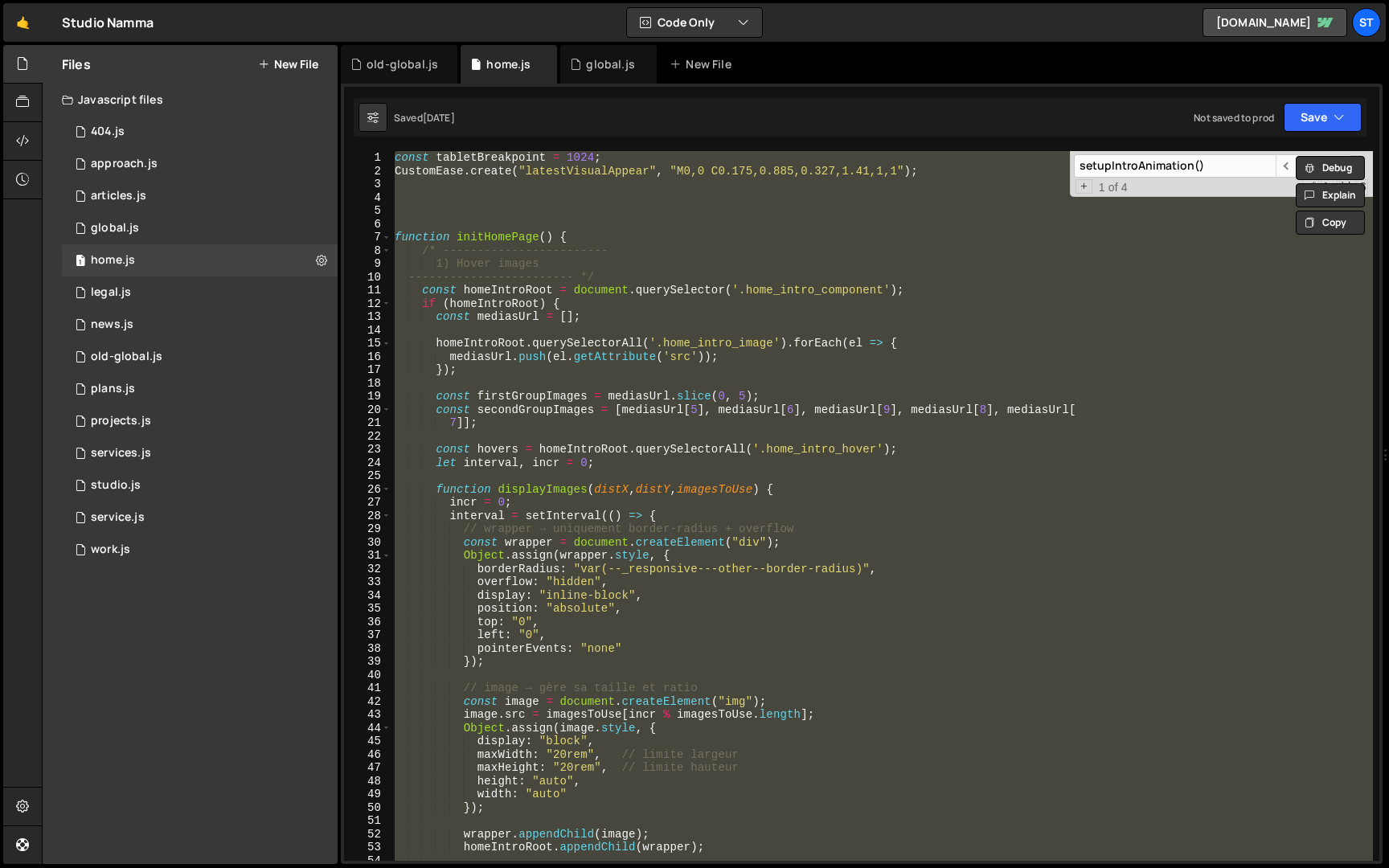
click at [650, 249] on div "const tabletBreakpoint = 1024 ; CustomEase . create ( "latestVisualAppear" , "M…" at bounding box center [882, 505] width 982 height 709
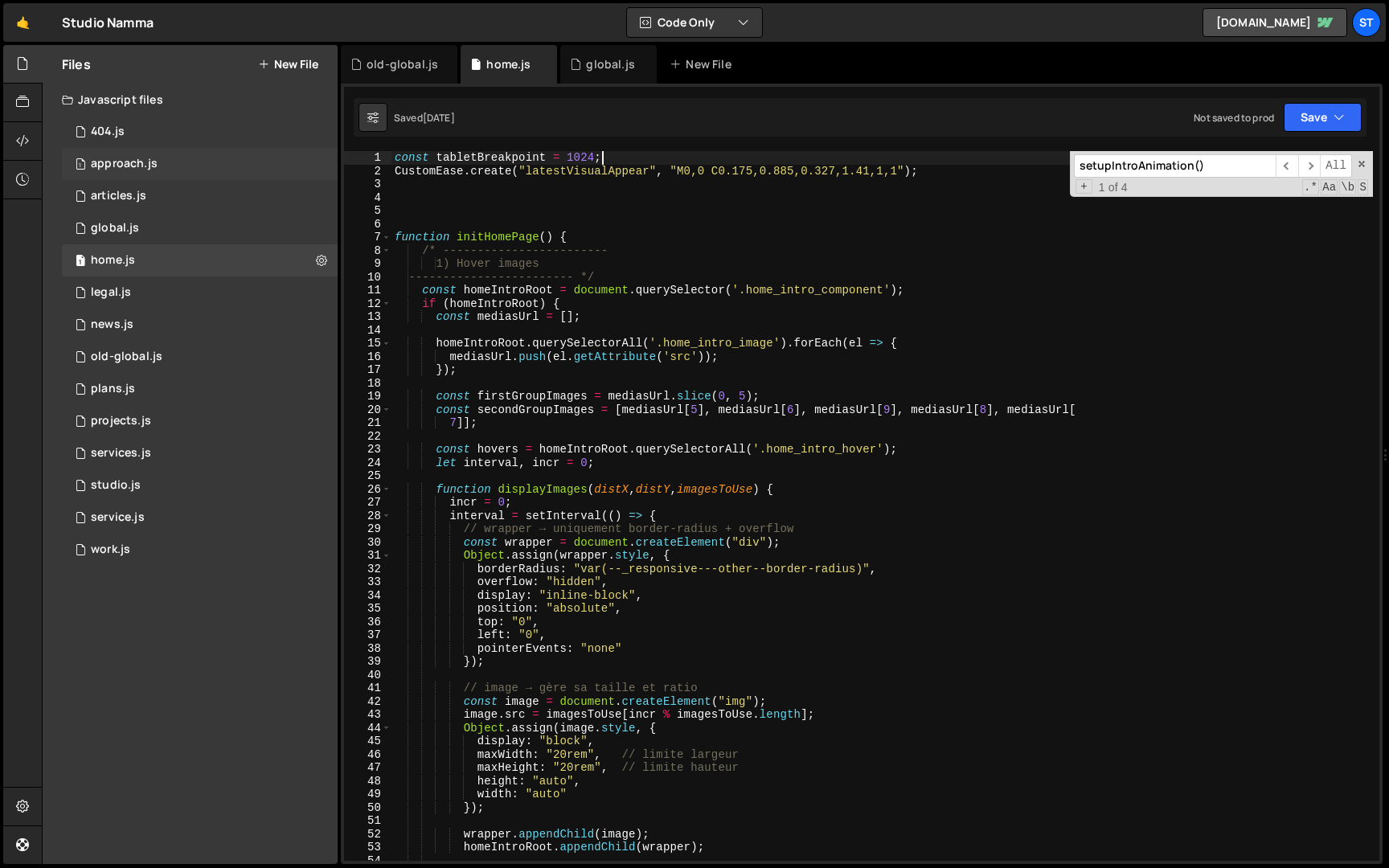
drag, startPoint x: 615, startPoint y: 155, endPoint x: 273, endPoint y: 155, distance: 342.0
click at [273, 155] on div "Files New File Javascript files 1 404.js 0 1 approach.js 0 1 articles.js 0 1 gl…" at bounding box center [716, 455] width 1348 height 820
paste textarea "const portraitBreakpoint = 478"
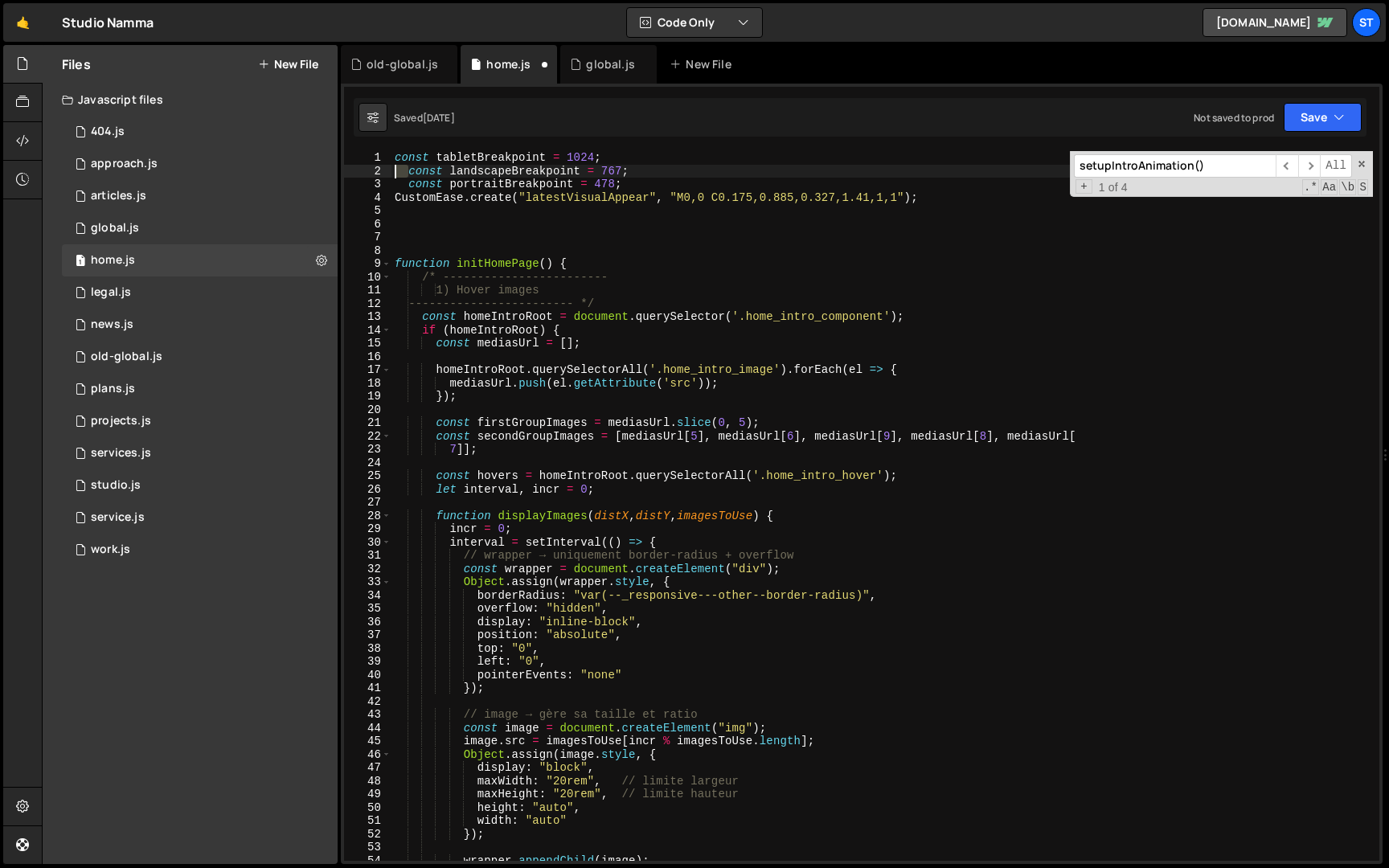
drag, startPoint x: 408, startPoint y: 168, endPoint x: 351, endPoint y: 168, distance: 57.0
click at [352, 168] on div "const portraitBreakpoint = 478; 1 2 3 4 5 6 7 8 9 10 11 12 13 14 15 16 17 18 19…" at bounding box center [862, 505] width 1036 height 709
drag, startPoint x: 410, startPoint y: 187, endPoint x: 355, endPoint y: 187, distance: 55.0
click at [358, 187] on div "const landscapeBreakpoint = 767; 1 2 3 4 5 6 7 8 9 10 11 12 13 14 15 16 17 18 1…" at bounding box center [862, 505] width 1036 height 709
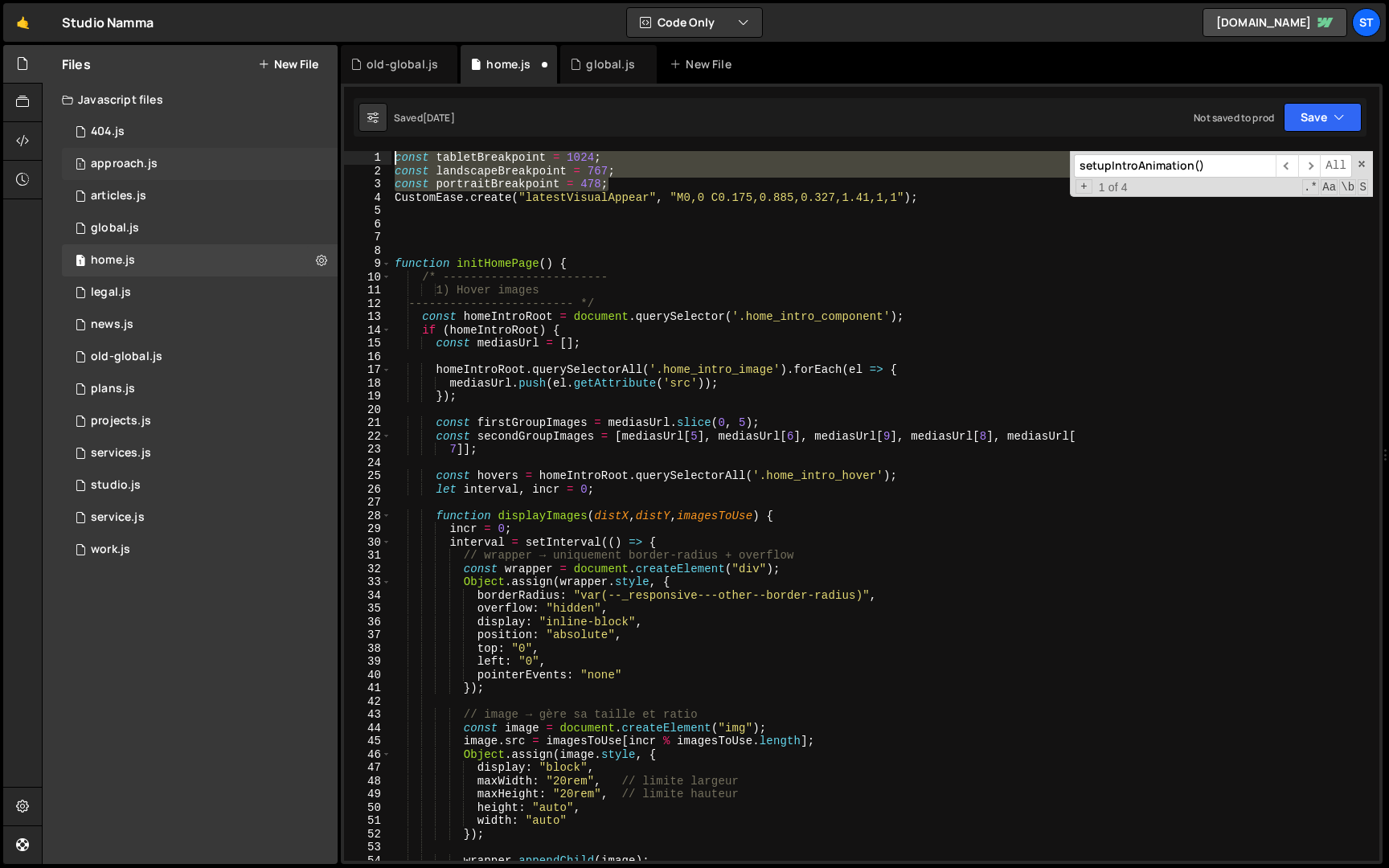
drag, startPoint x: 627, startPoint y: 182, endPoint x: 267, endPoint y: 154, distance: 361.1
click at [267, 154] on div "Files New File Javascript files 1 404.js 0 1 approach.js 0 1 articles.js 0 1 gl…" at bounding box center [716, 455] width 1348 height 820
type textarea "const tabletBreakpoint = 1024; const landscapeBreakpoint = 767;"
click at [1346, 109] on button "Save" at bounding box center [1323, 117] width 78 height 29
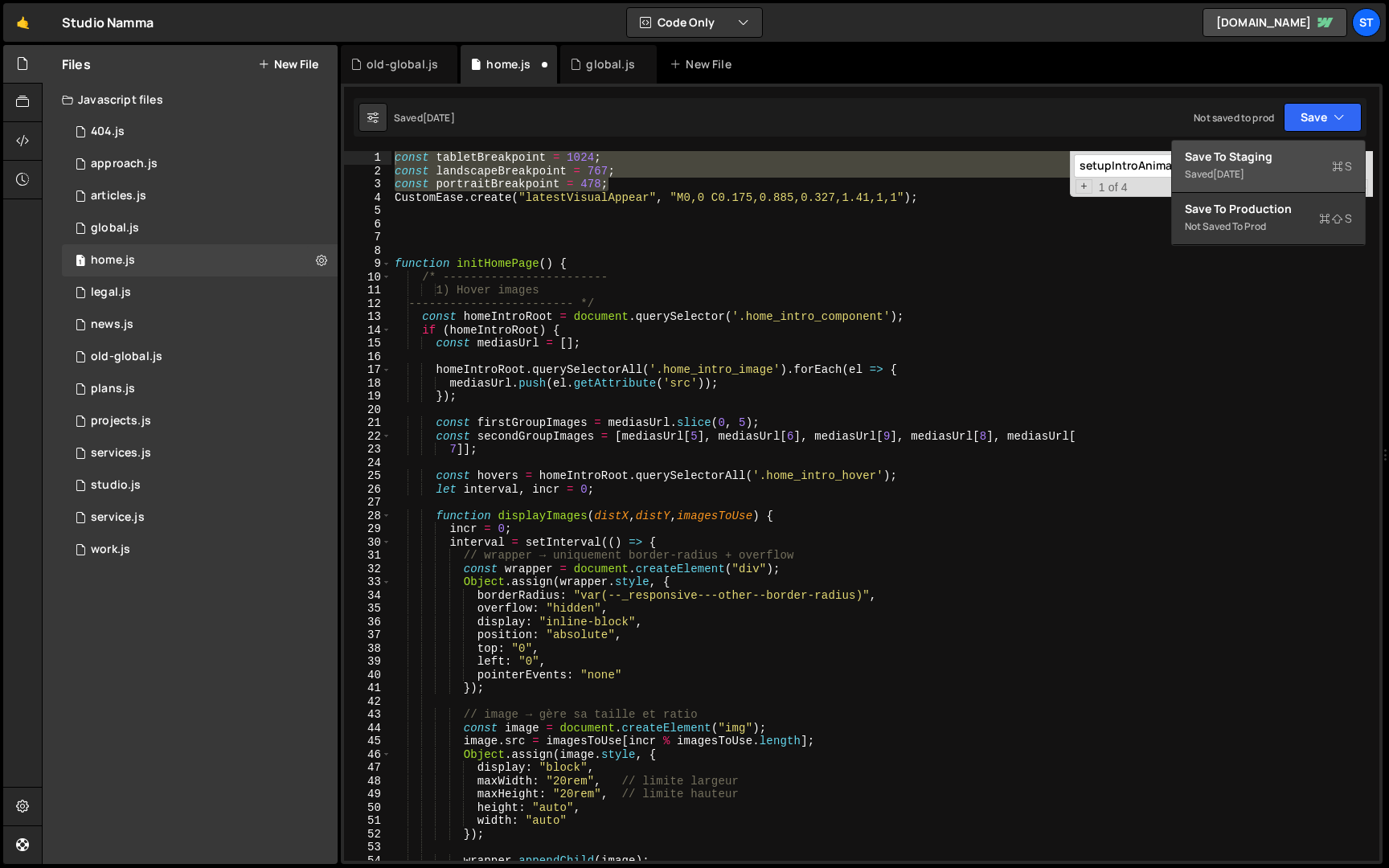
click at [1276, 177] on div "Saved [DATE]" at bounding box center [1269, 174] width 167 height 20
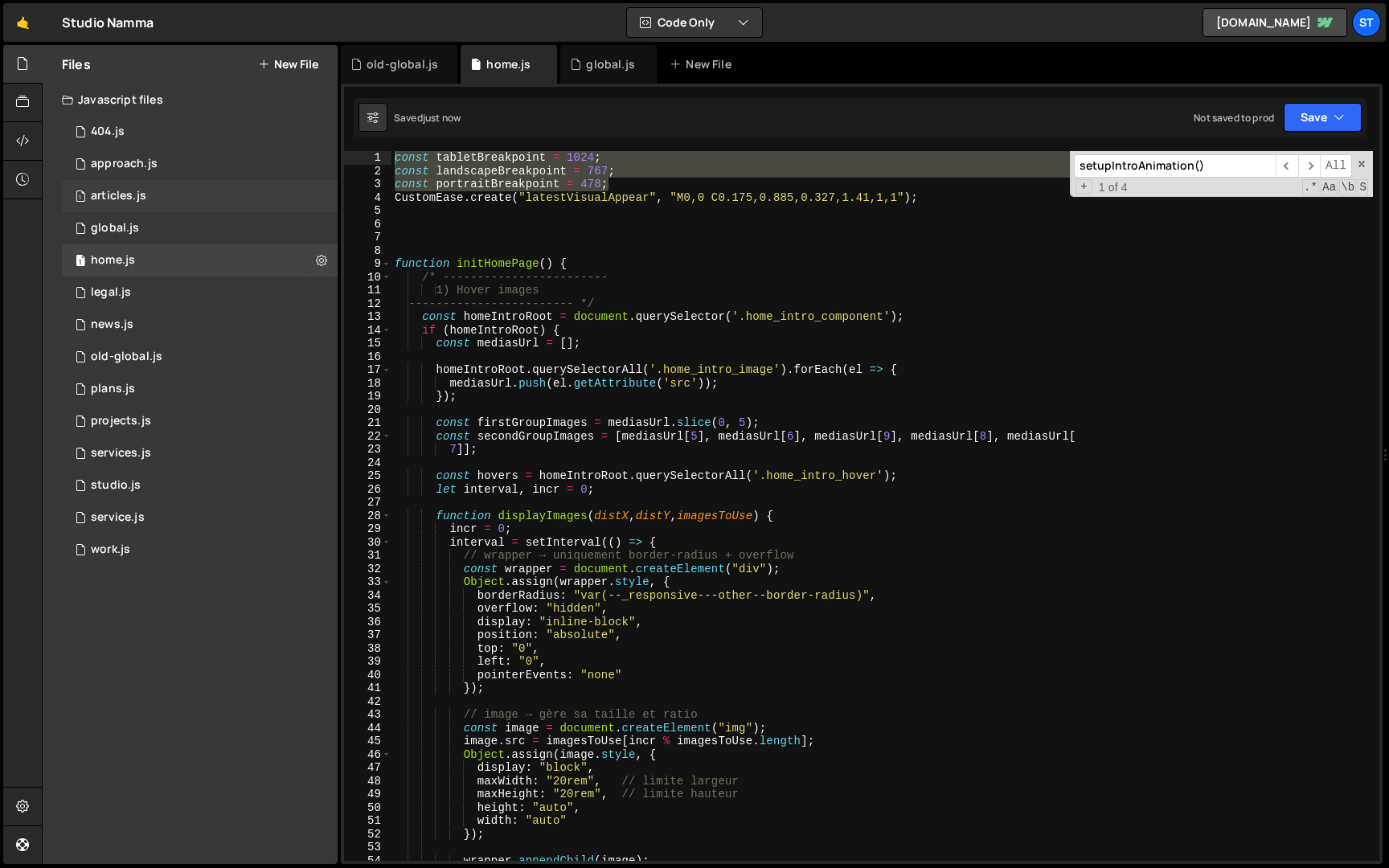
click at [176, 194] on div "1 articles.js 0" at bounding box center [200, 196] width 276 height 32
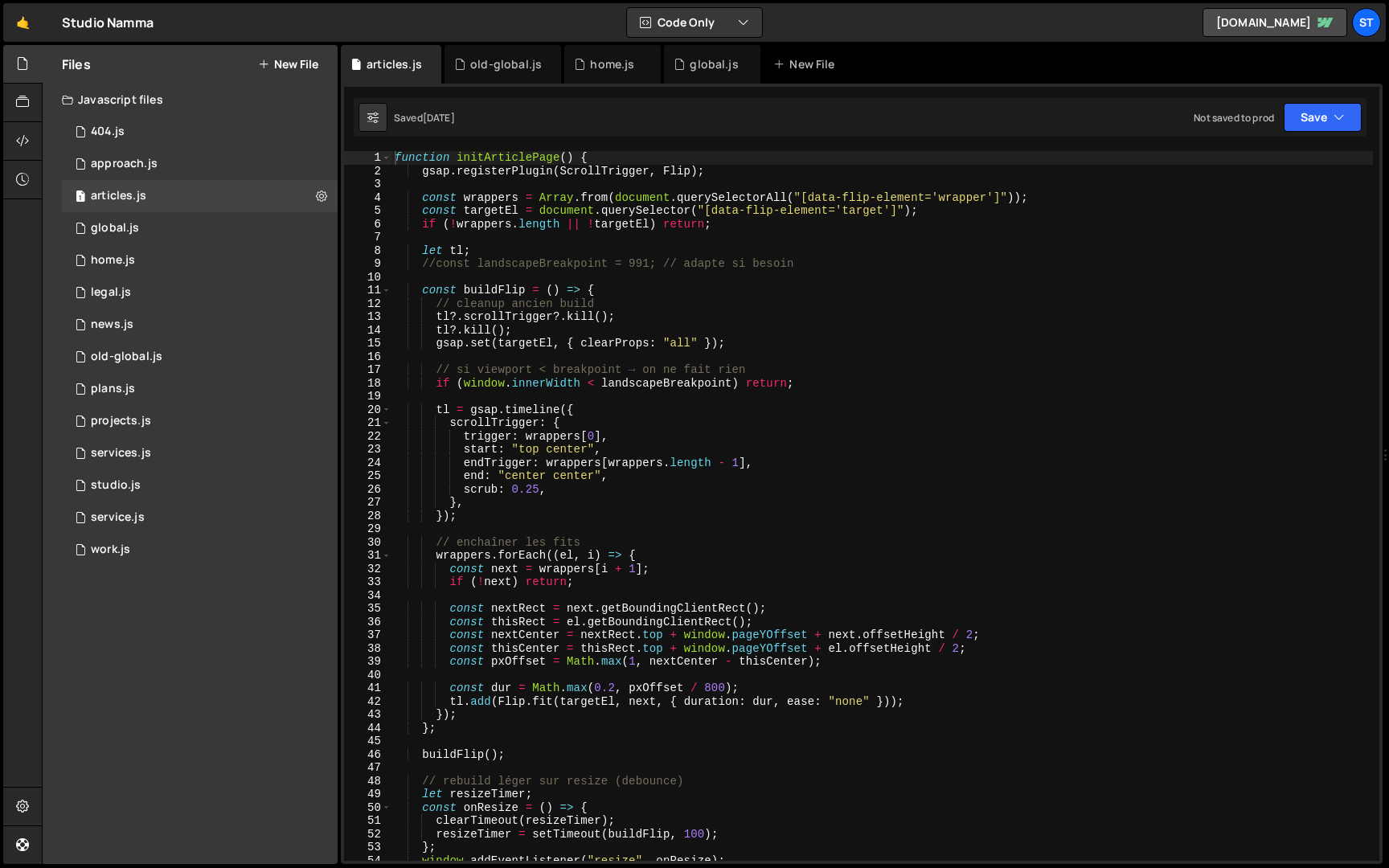
click at [394, 160] on div "function initArticlePage ( ) { gsap . registerPlugin ( ScrollTrigger , Flip ) ;…" at bounding box center [882, 519] width 982 height 736
paste textarea "const portraitBreakpoint = 478;"
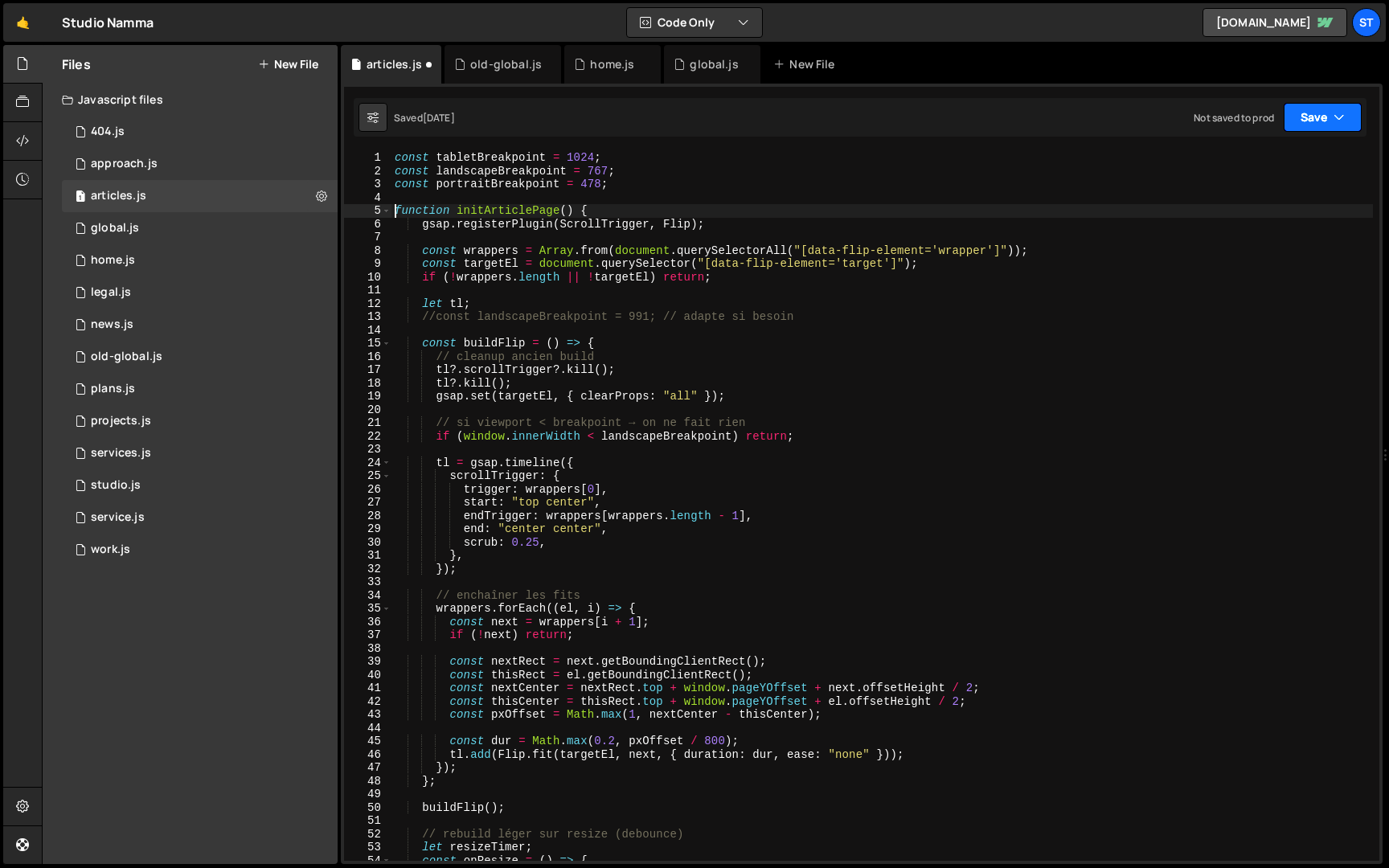
type textarea "function initArticlePage() {"
click at [1337, 121] on icon "button" at bounding box center [1340, 117] width 12 height 16
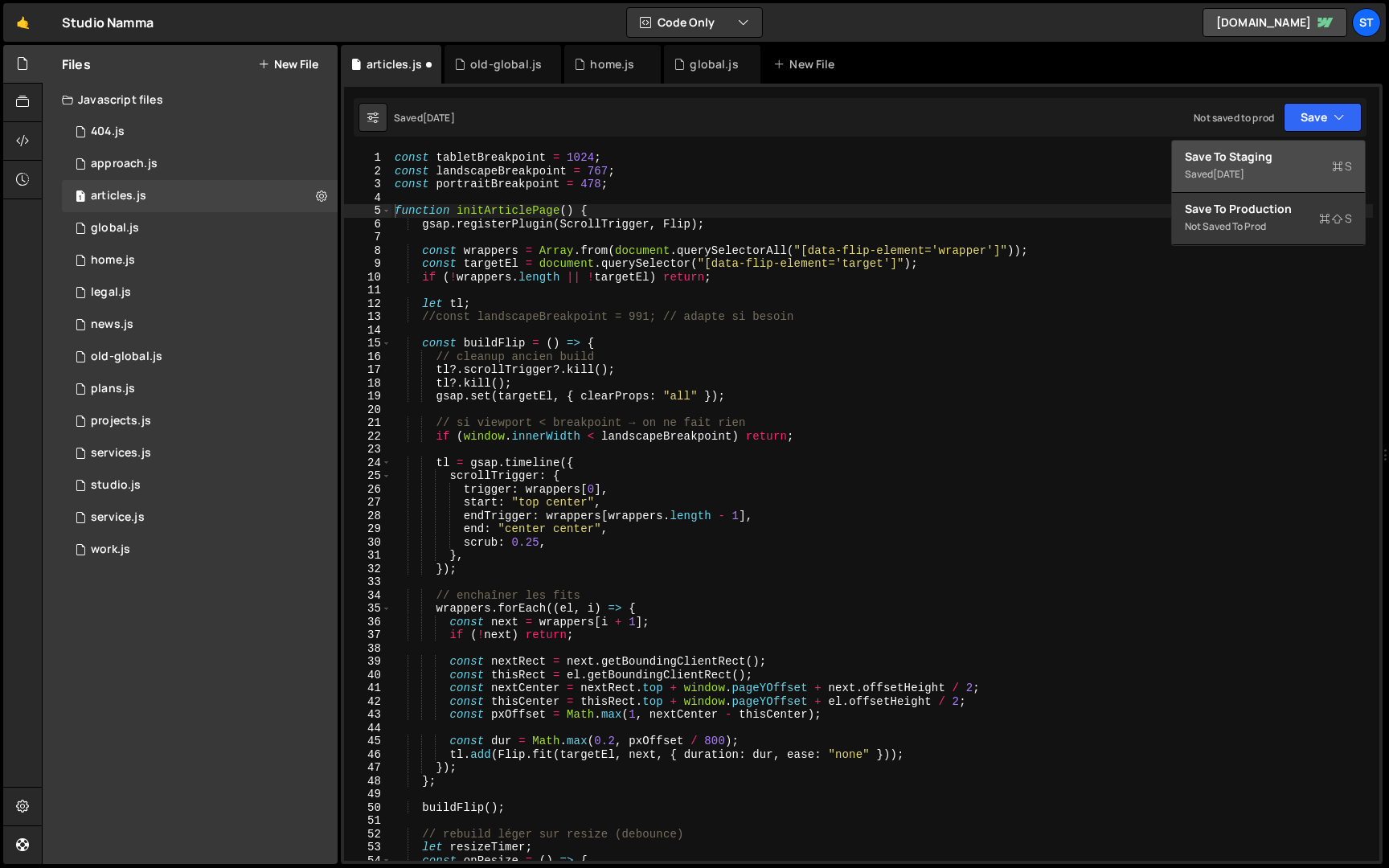
click at [1299, 150] on div "Save to Staging S" at bounding box center [1269, 157] width 167 height 16
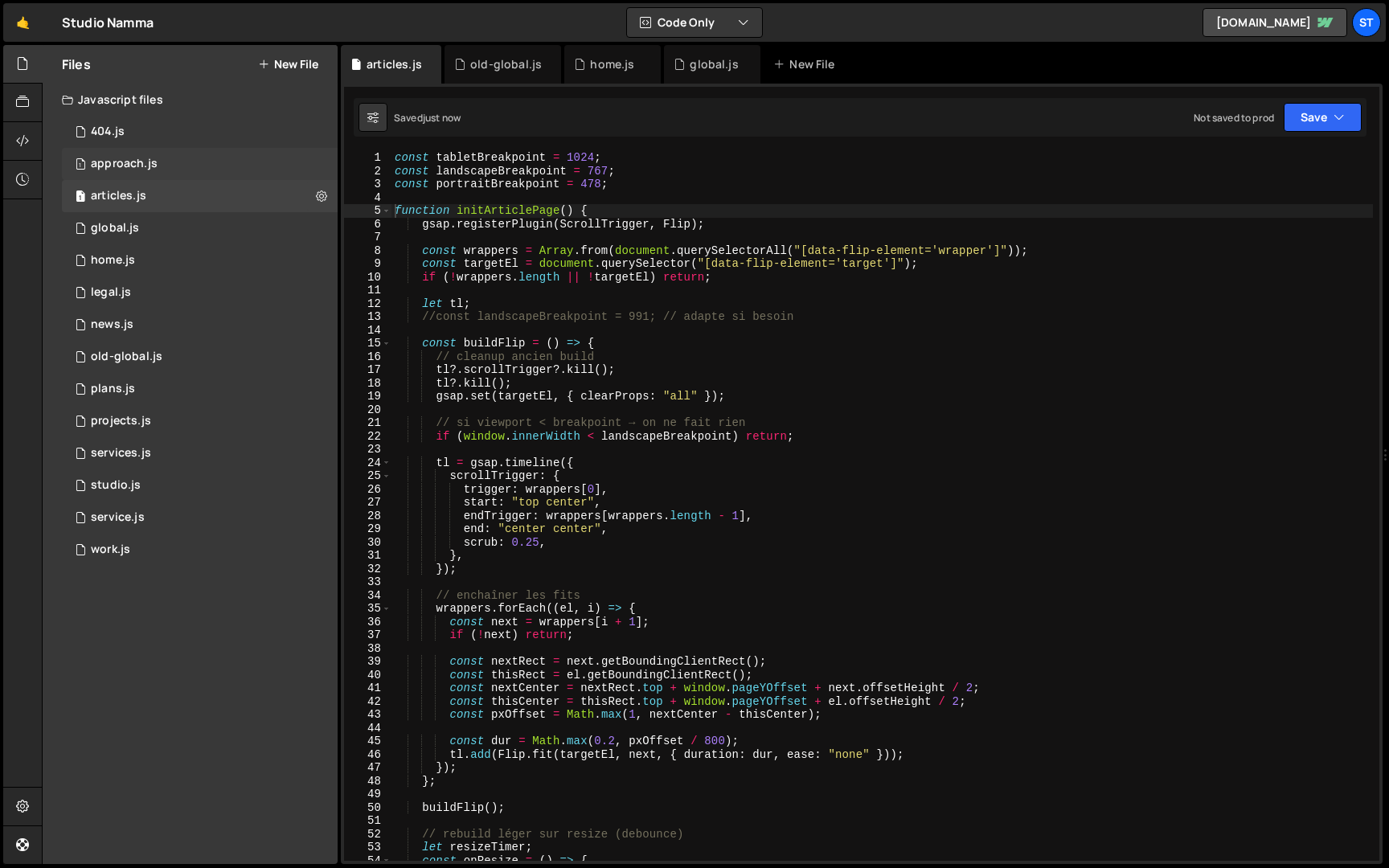
click at [159, 166] on div "1 approach.js 0" at bounding box center [200, 163] width 276 height 32
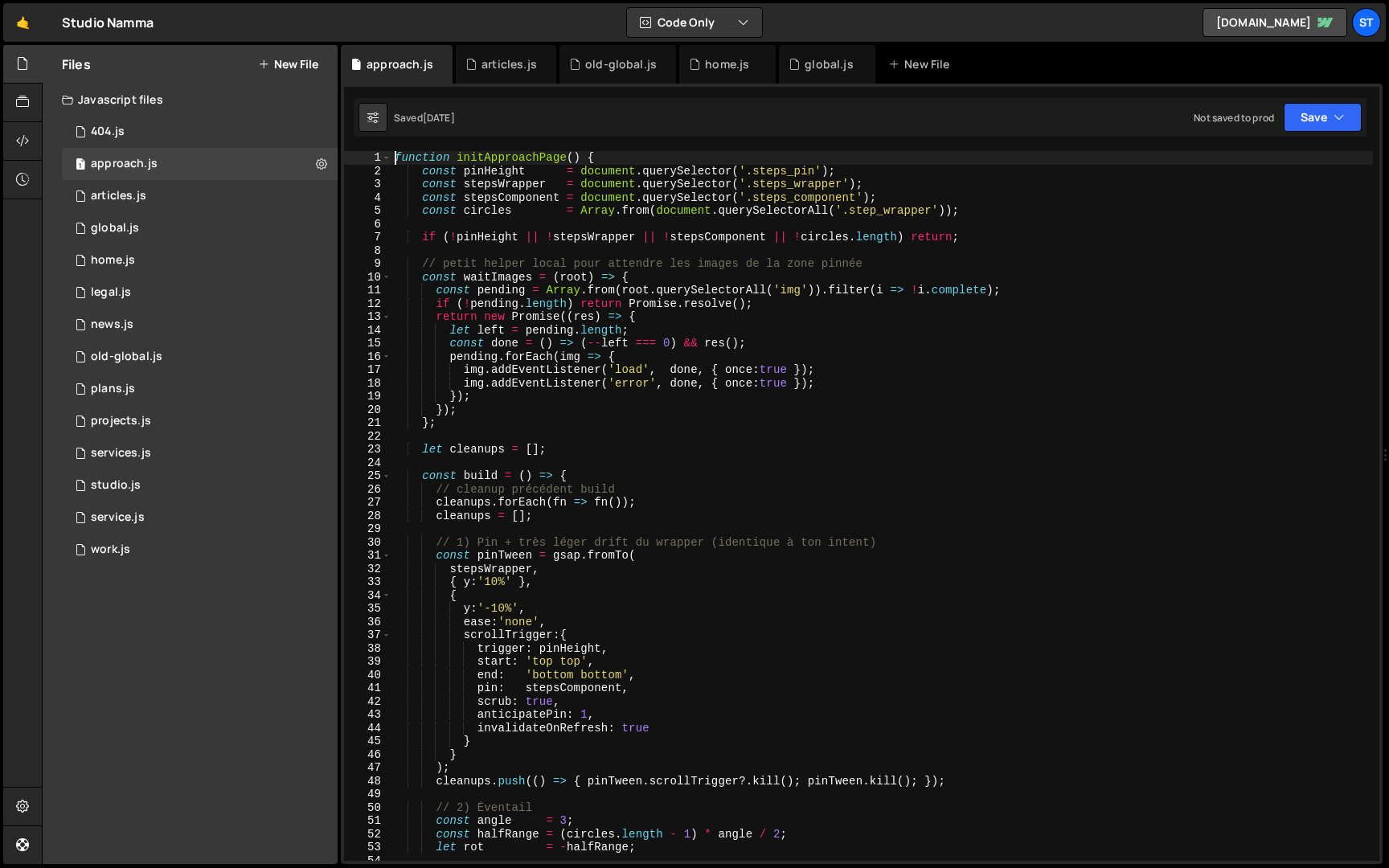
click at [394, 159] on div "function initApproachPage ( ) { const pinHeight = document . querySelector ( '.…" at bounding box center [882, 519] width 982 height 736
paste textarea "const portraitBreakpoint = 478;"
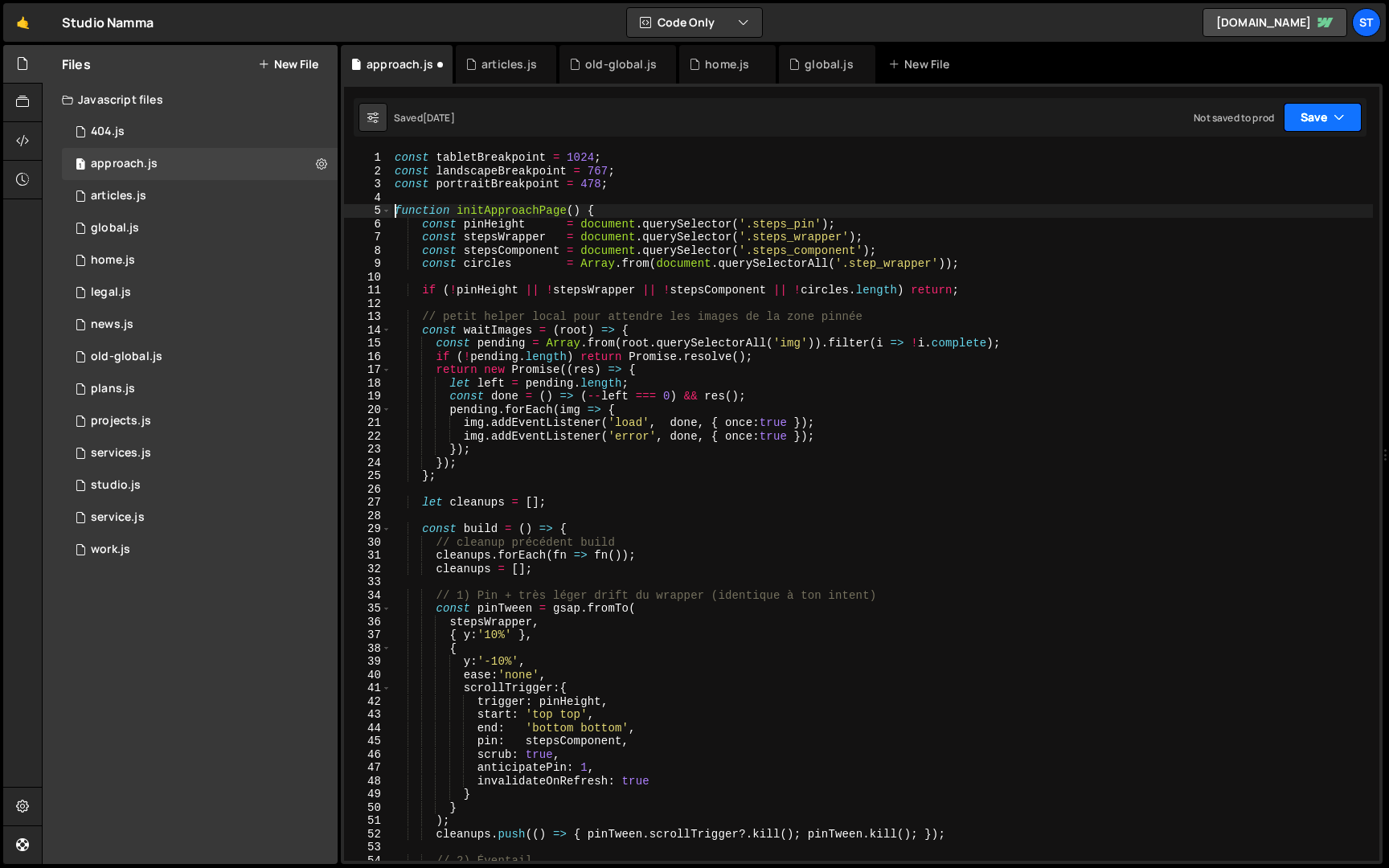
type textarea "function initApproachPage() {"
click at [1318, 114] on button "Save" at bounding box center [1323, 117] width 78 height 29
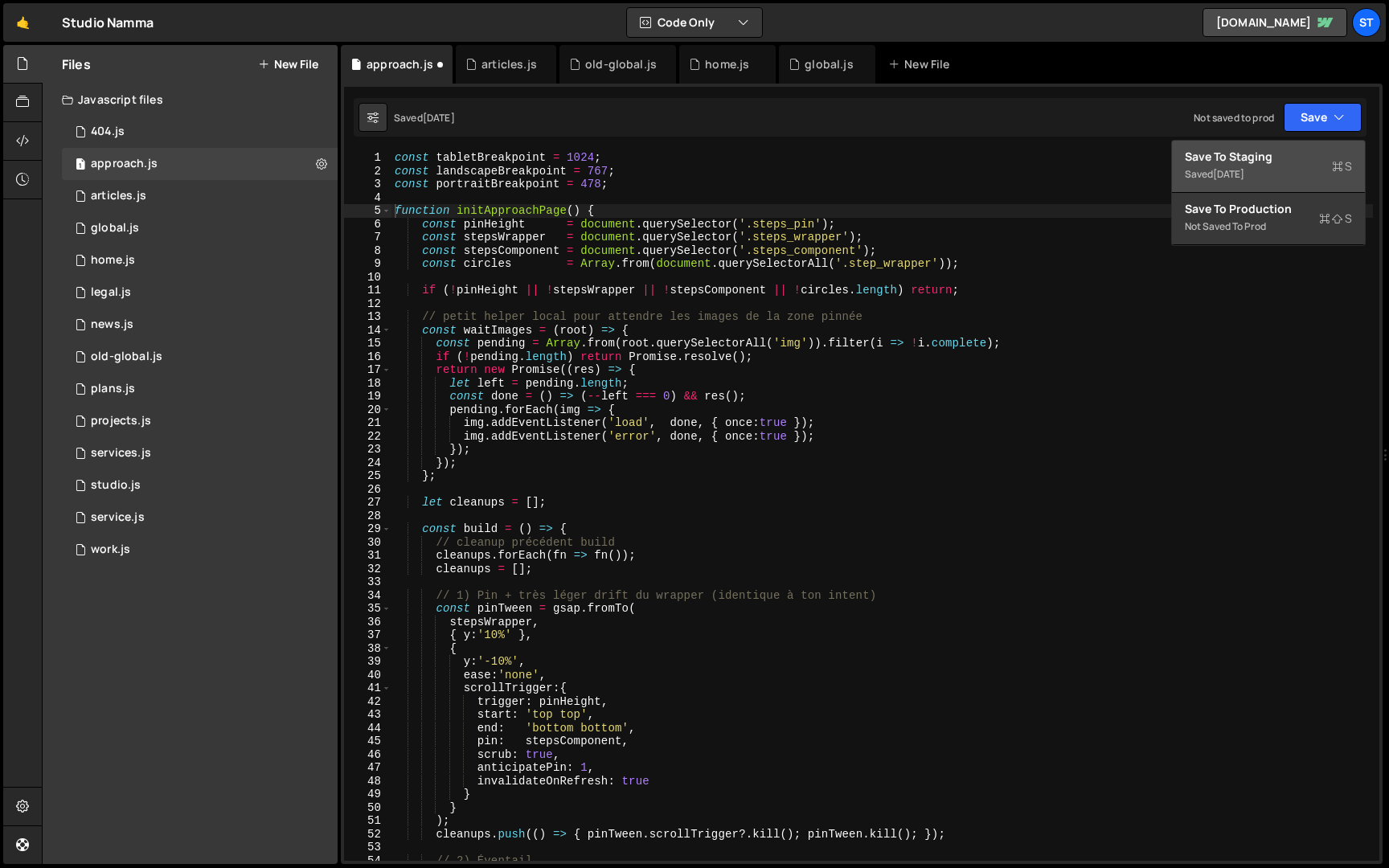
click at [1261, 160] on div "Save to Staging S" at bounding box center [1269, 157] width 167 height 16
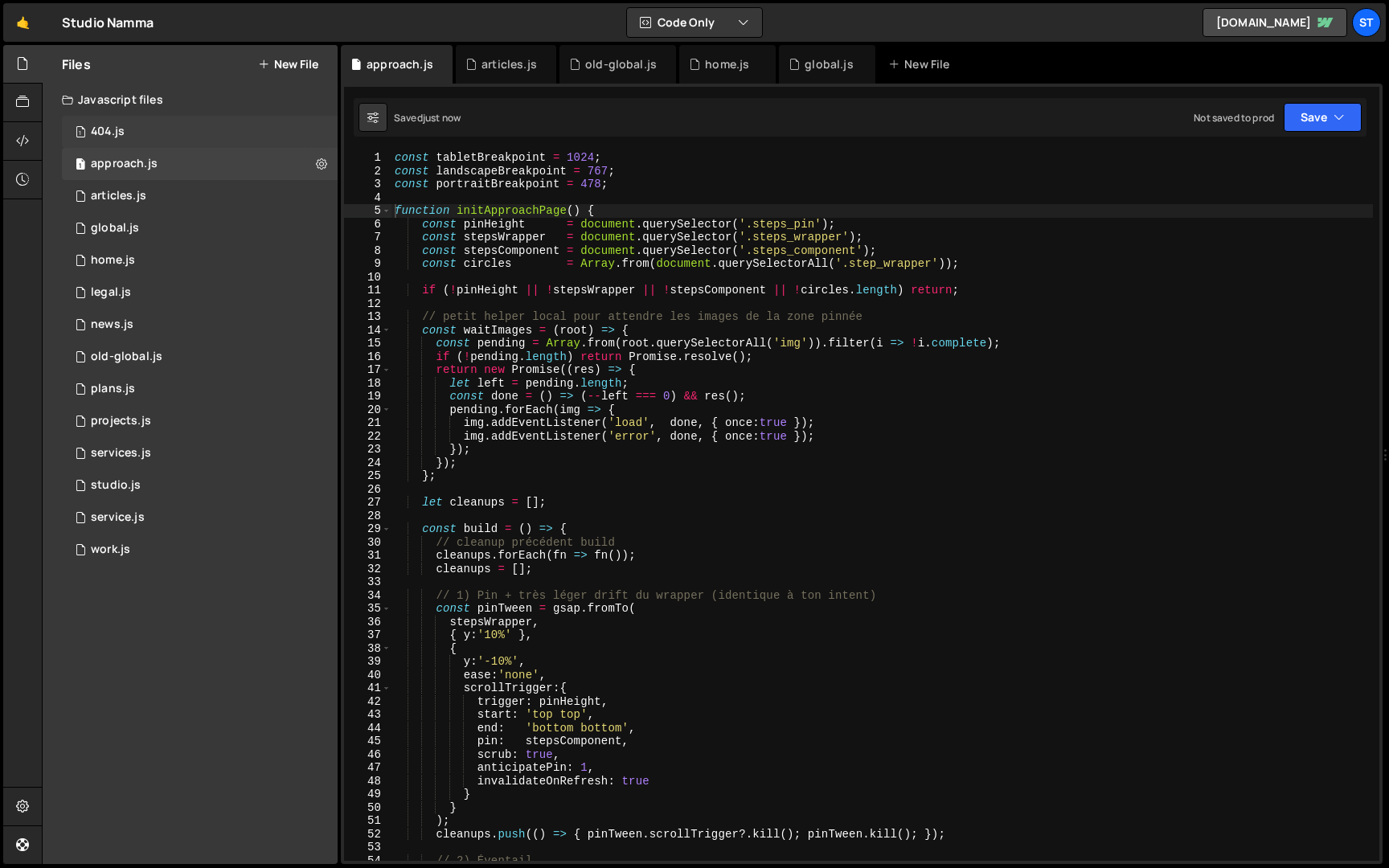
click at [147, 140] on div "1 404.js 0" at bounding box center [200, 131] width 276 height 32
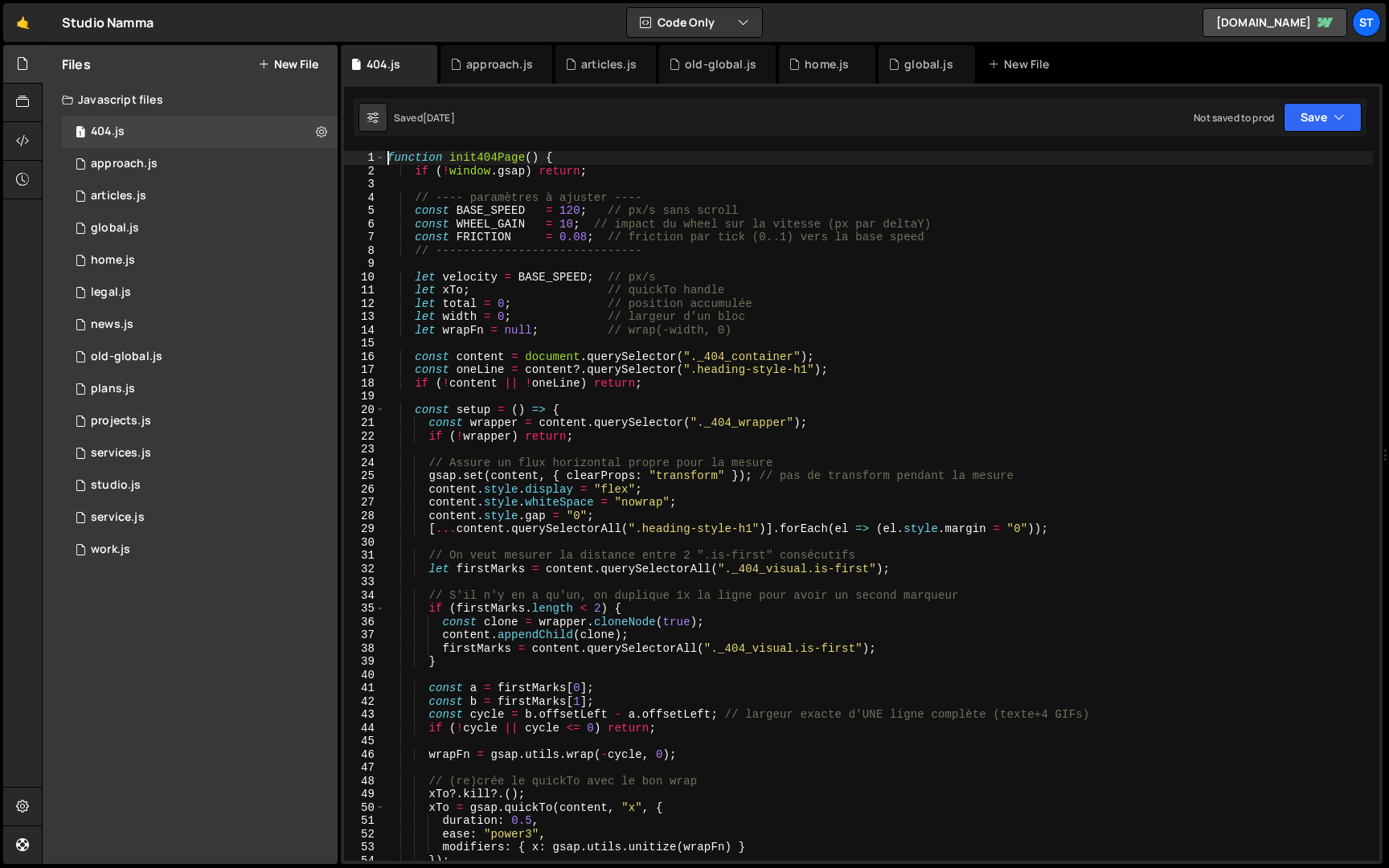
click at [387, 157] on div "function init404Page ( ) { if ( ! window . gsap ) return ; // ---- paramètres à…" at bounding box center [879, 519] width 989 height 736
paste textarea "const portraitBreakpoint = 478;"
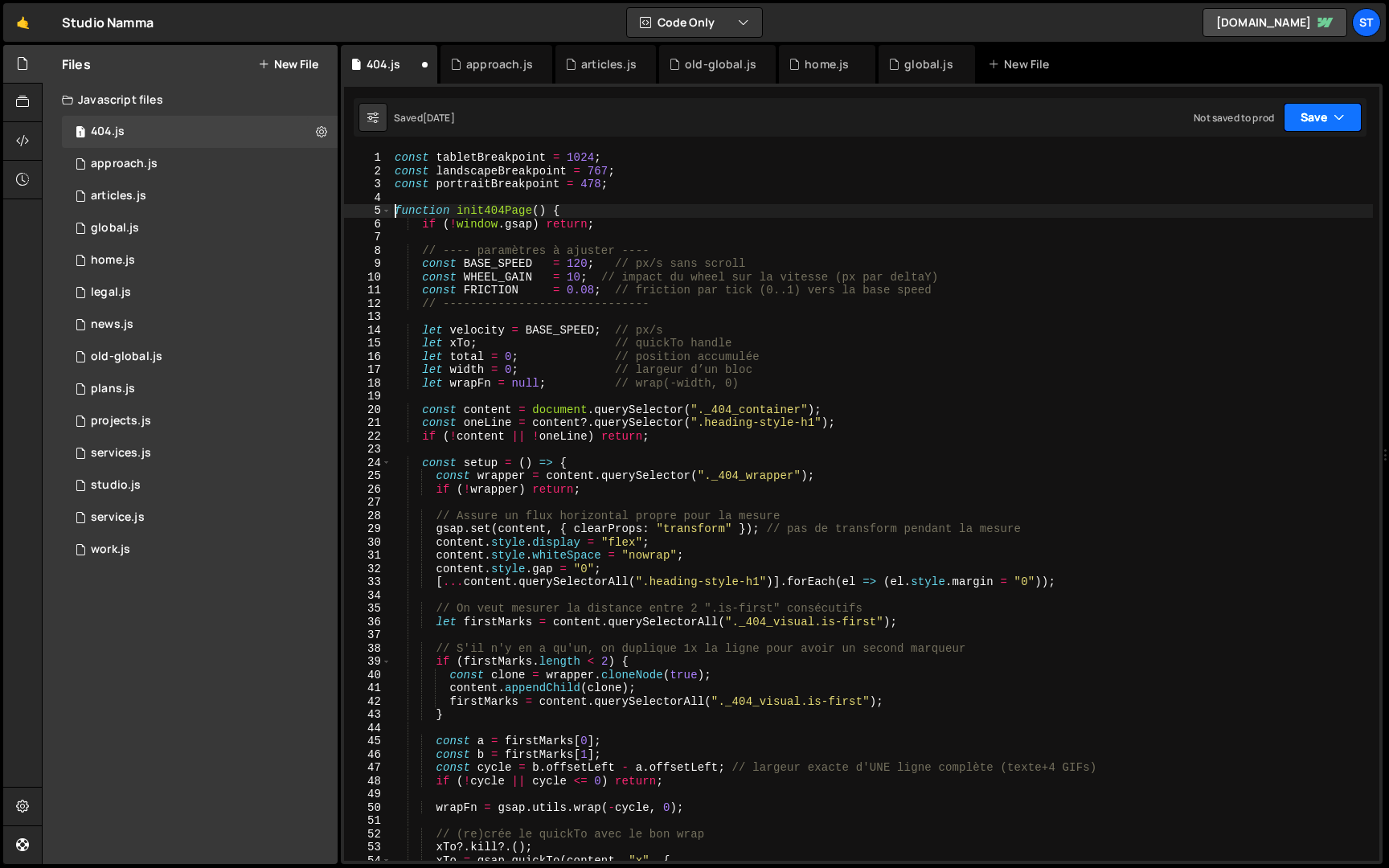
type textarea "function init404Page() {"
click at [1302, 120] on button "Save" at bounding box center [1323, 117] width 78 height 29
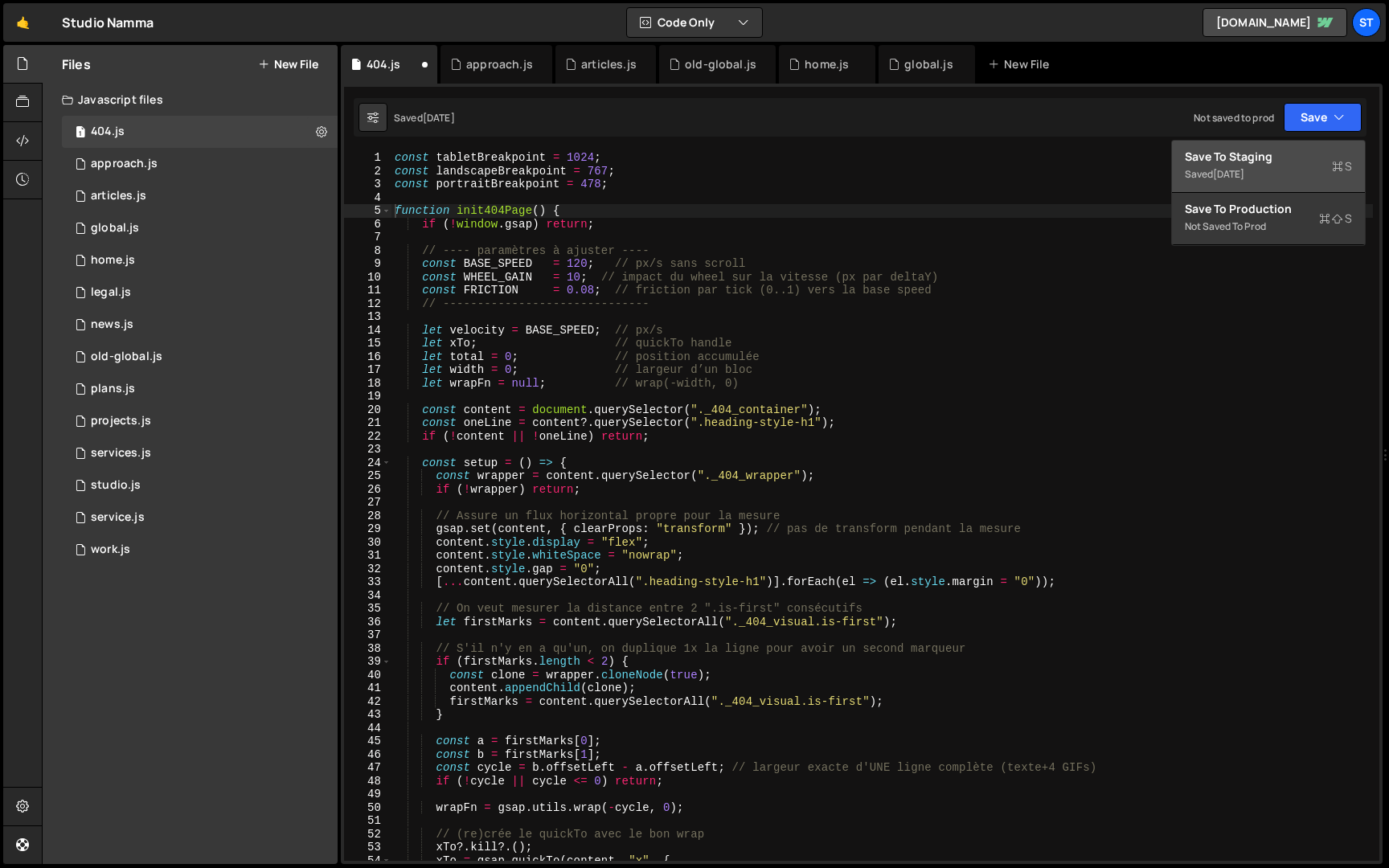
click at [1273, 171] on div "Saved [DATE]" at bounding box center [1269, 174] width 167 height 20
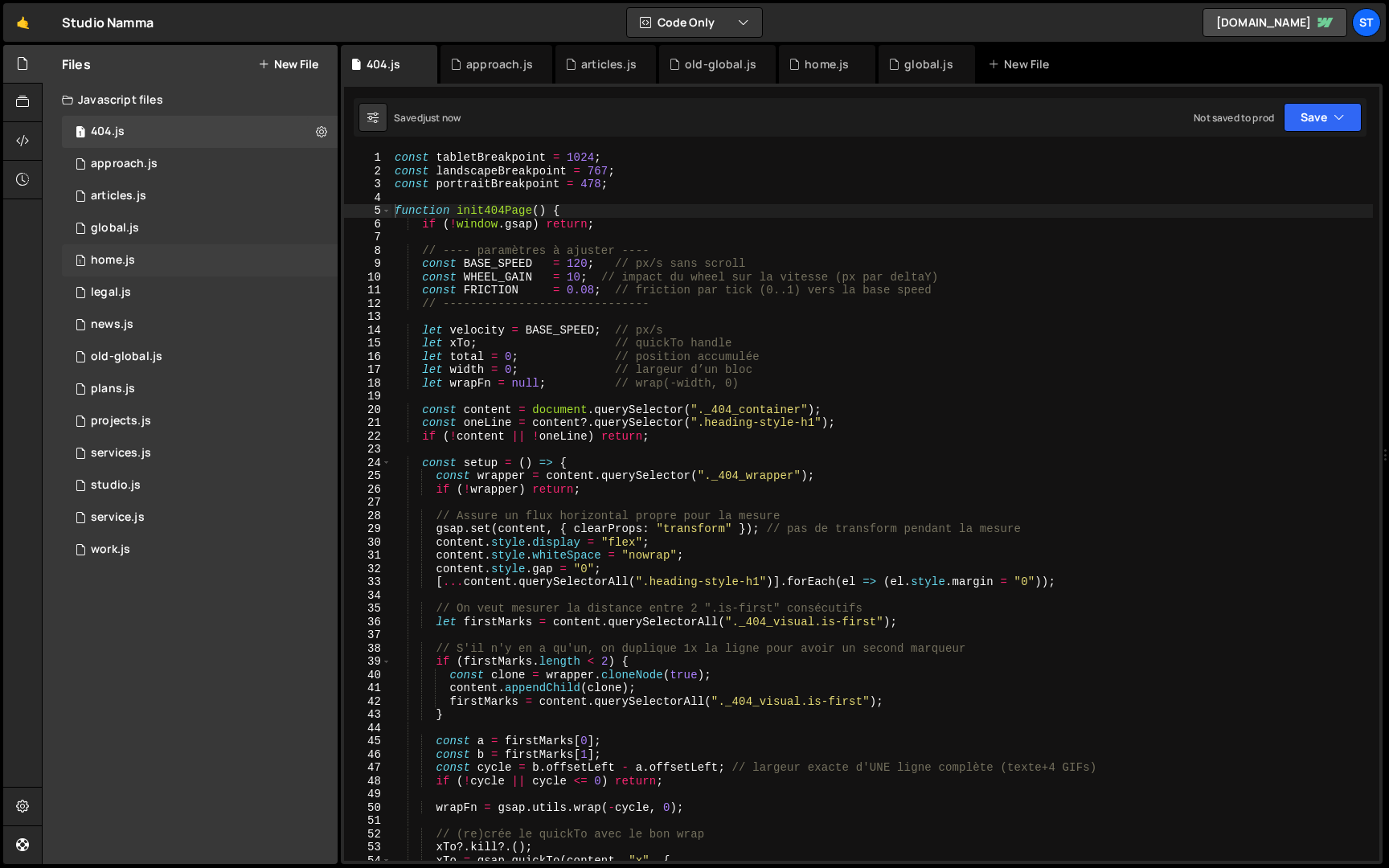
click at [118, 262] on div "home.js" at bounding box center [113, 260] width 44 height 15
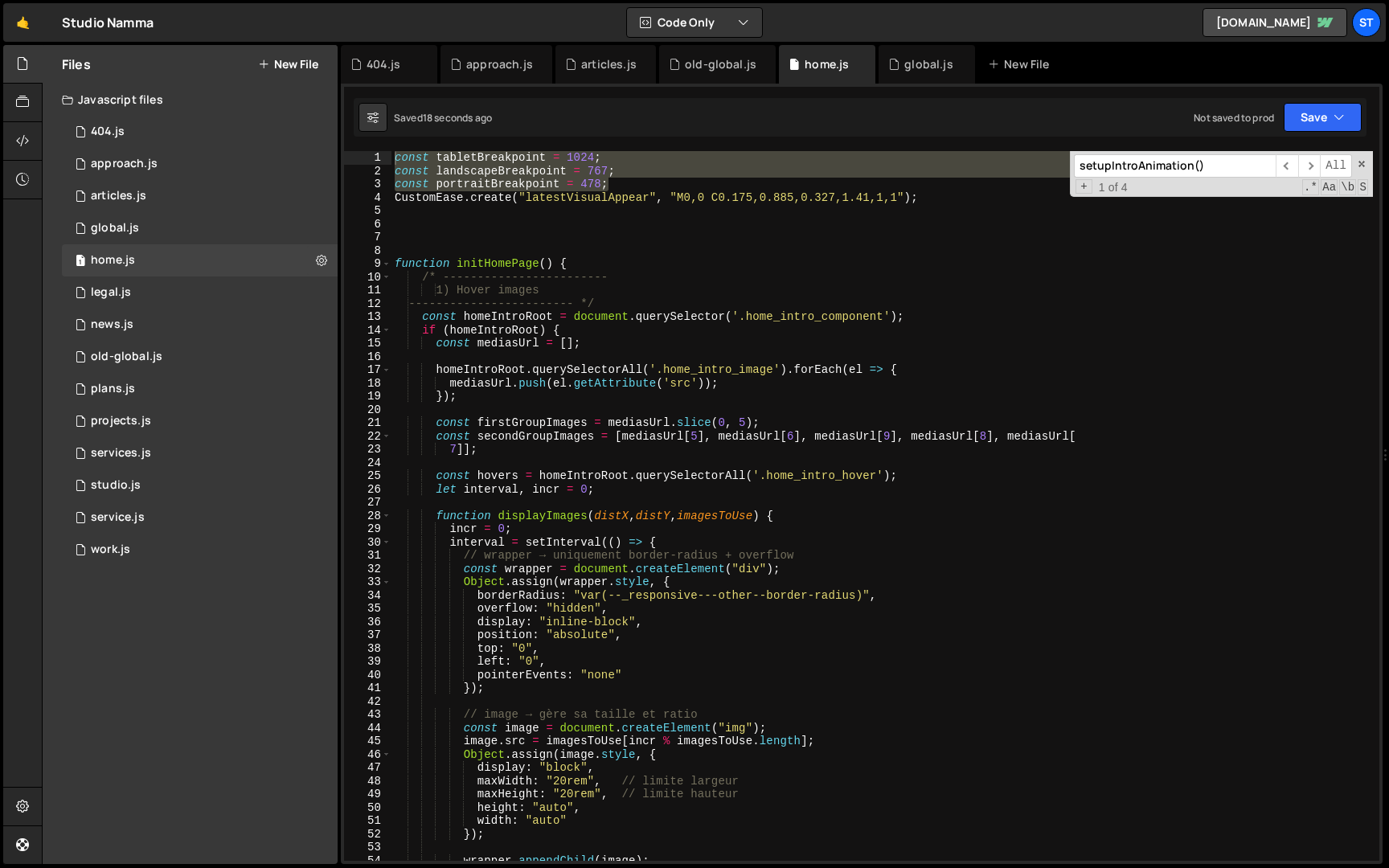
click at [688, 185] on div "const tabletBreakpoint = 1024 ; const landscapeBreakpoint = 767 ; const portrai…" at bounding box center [882, 505] width 982 height 709
type textarea "const portraitBreakpoint = 478;"
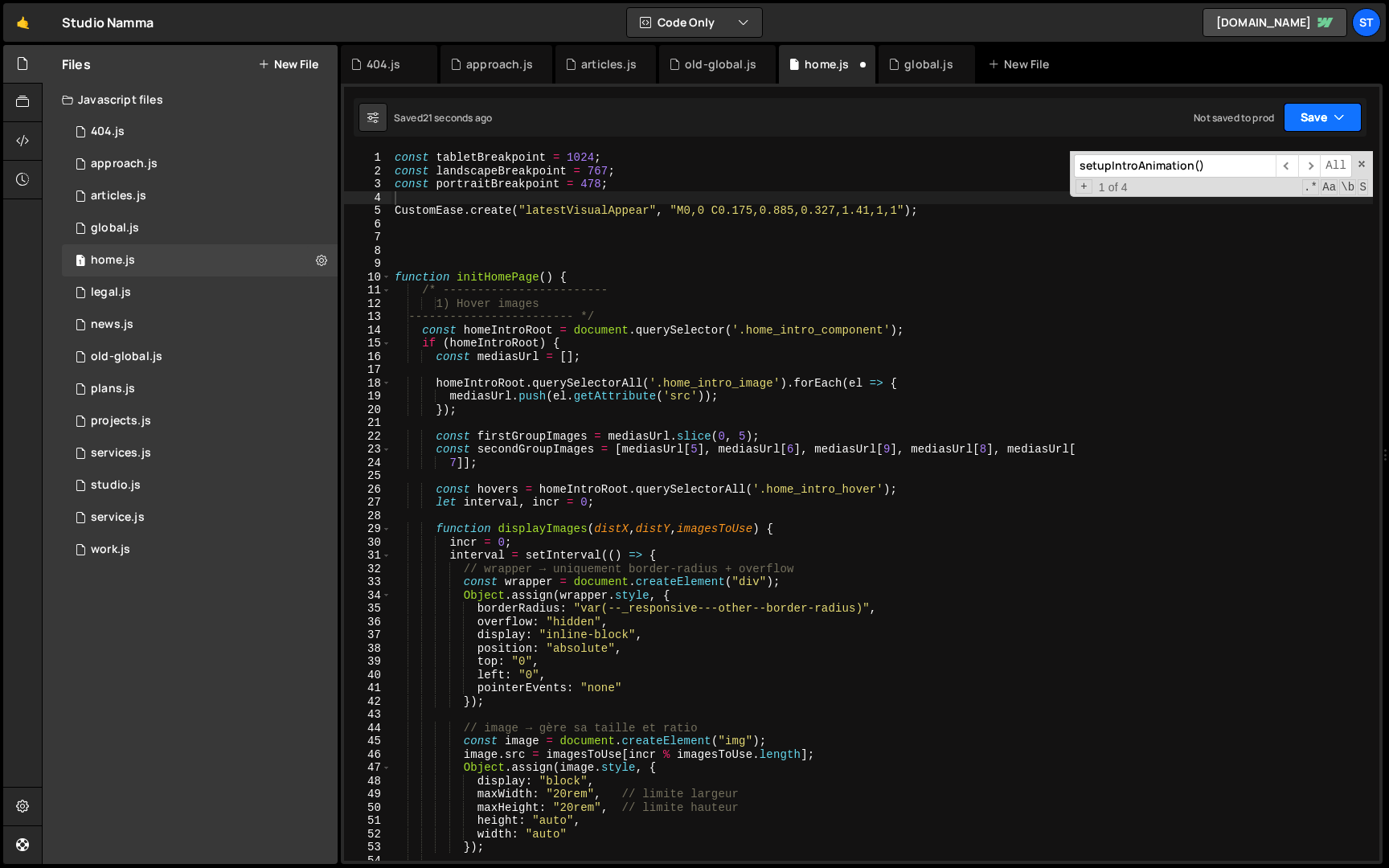
click at [1301, 114] on button "Save" at bounding box center [1323, 117] width 78 height 29
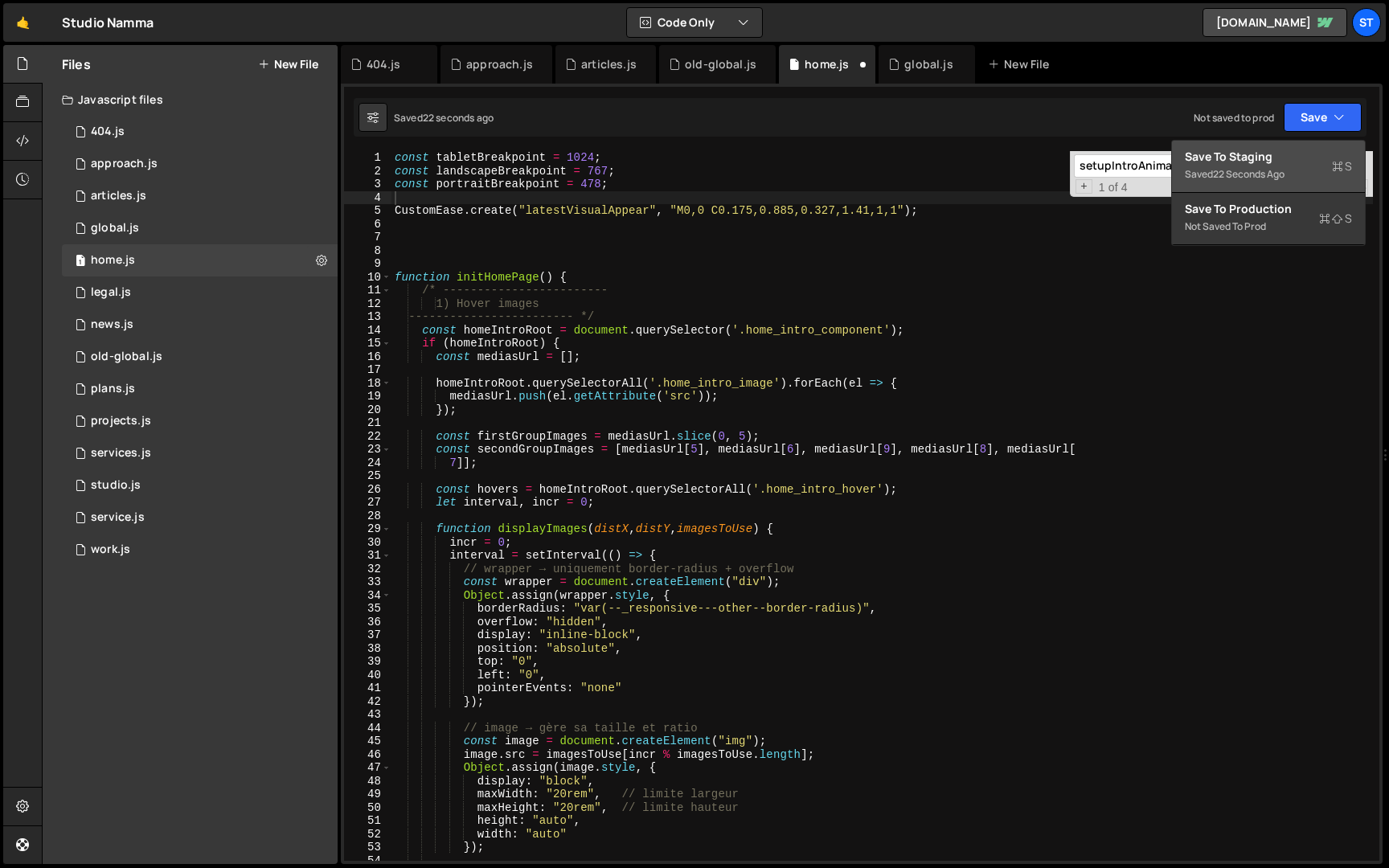
click at [1281, 160] on div "Save to Staging S" at bounding box center [1269, 157] width 167 height 16
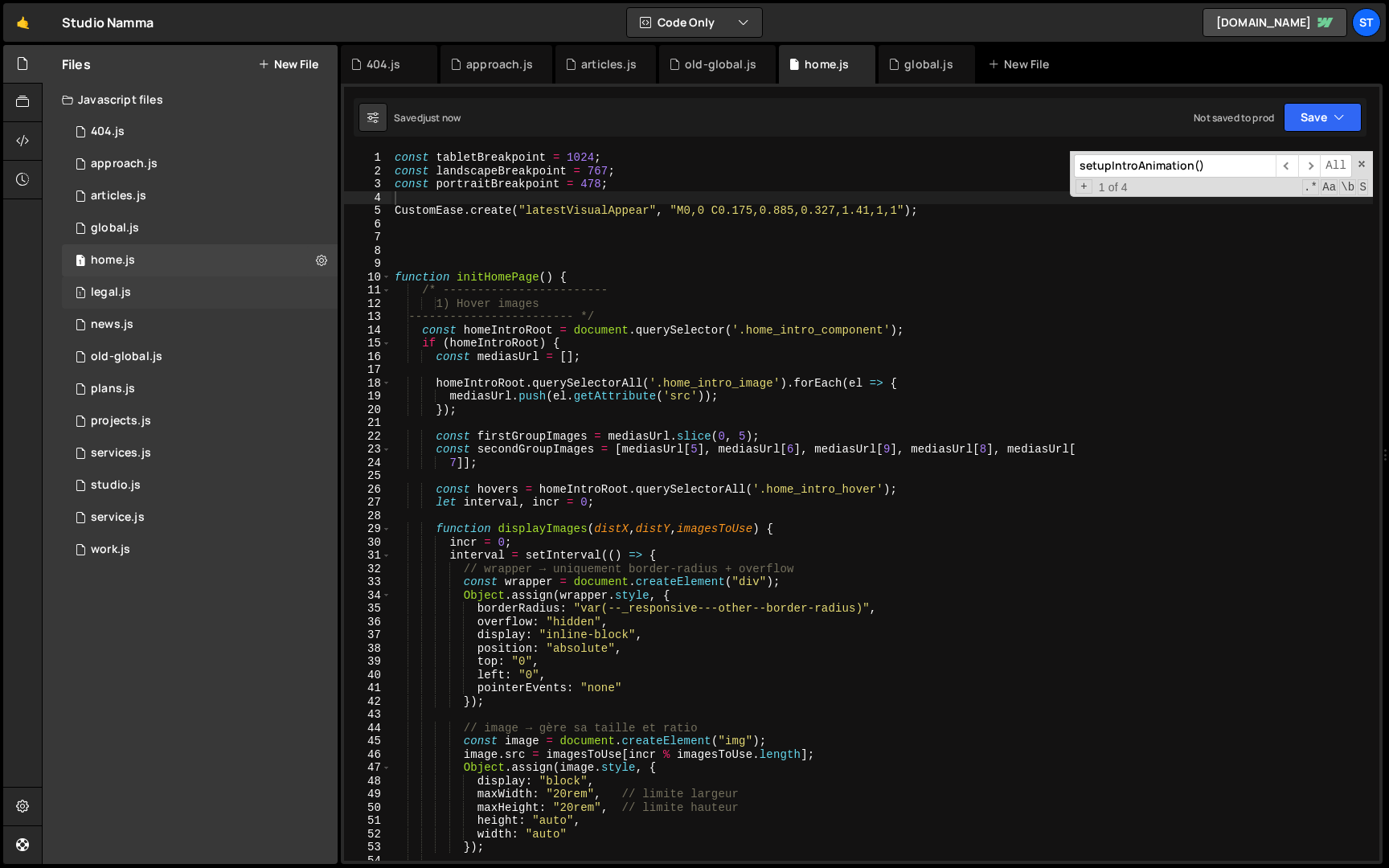
click at [133, 304] on div "1 legal.js 0" at bounding box center [200, 293] width 276 height 32
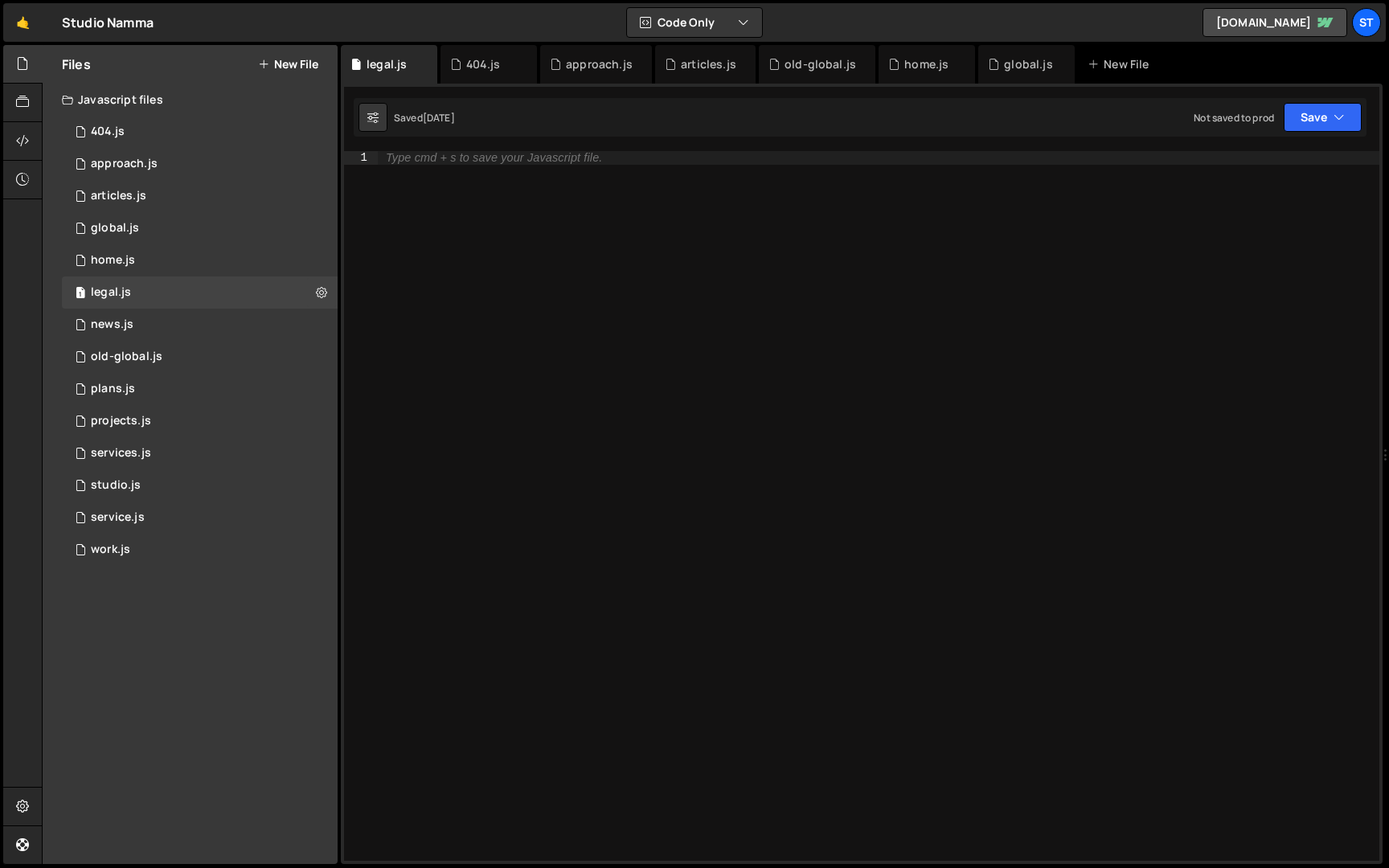
click at [409, 157] on div "Type cmd + s to save your Javascript file." at bounding box center [493, 158] width 216 height 12
paste textarea "const portraitBreakpoint = 478;"
type textarea "const portraitBreakpoint = 478;"
click at [1308, 101] on div "Saved [DATE] Not saved to prod Upgrade to Edit Save Save to Staging S Saved [DA…" at bounding box center [859, 116] width 1013 height 38
click at [1308, 109] on button "Save" at bounding box center [1323, 117] width 78 height 29
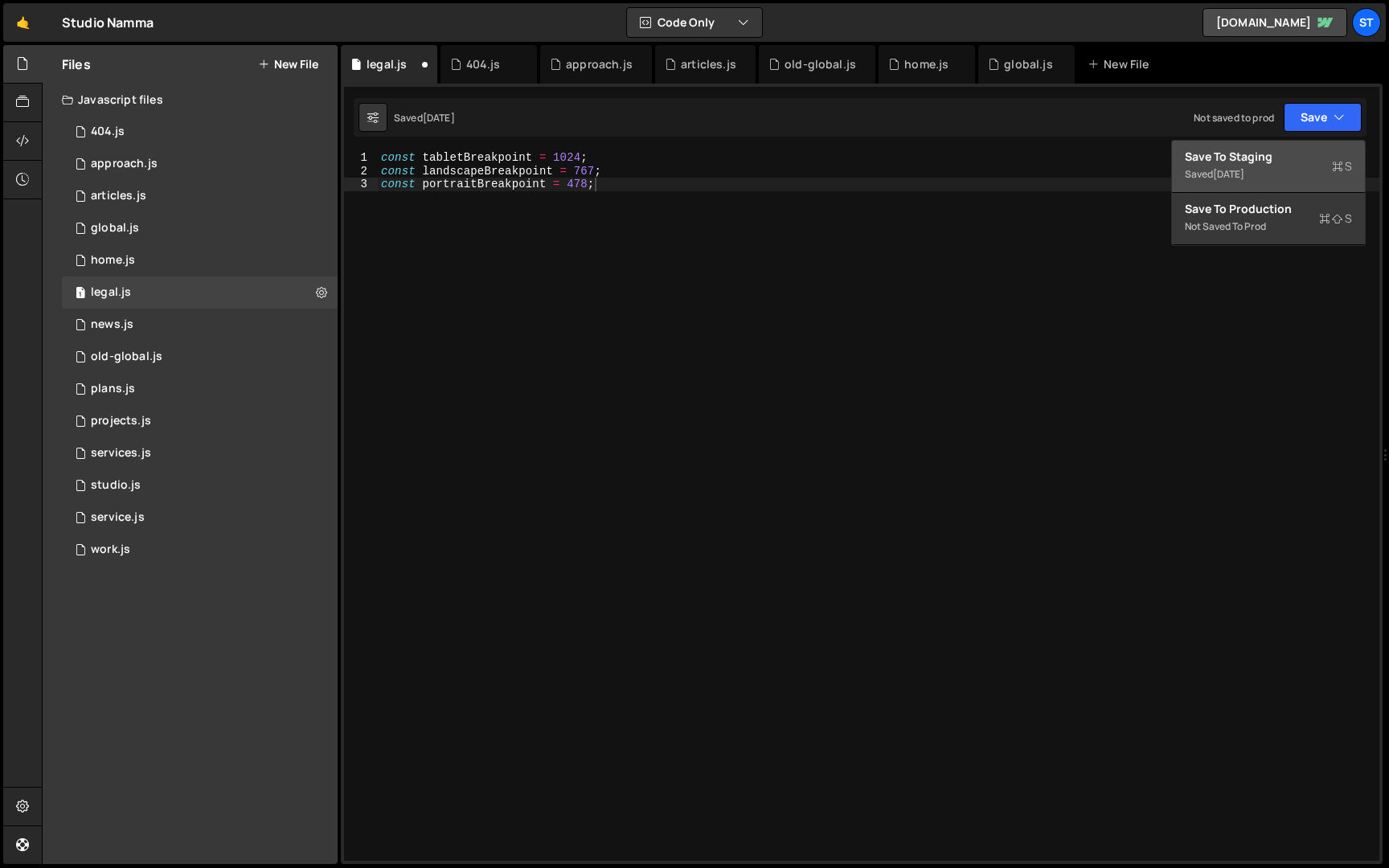
click at [1264, 171] on div "Saved [DATE]" at bounding box center [1269, 174] width 167 height 20
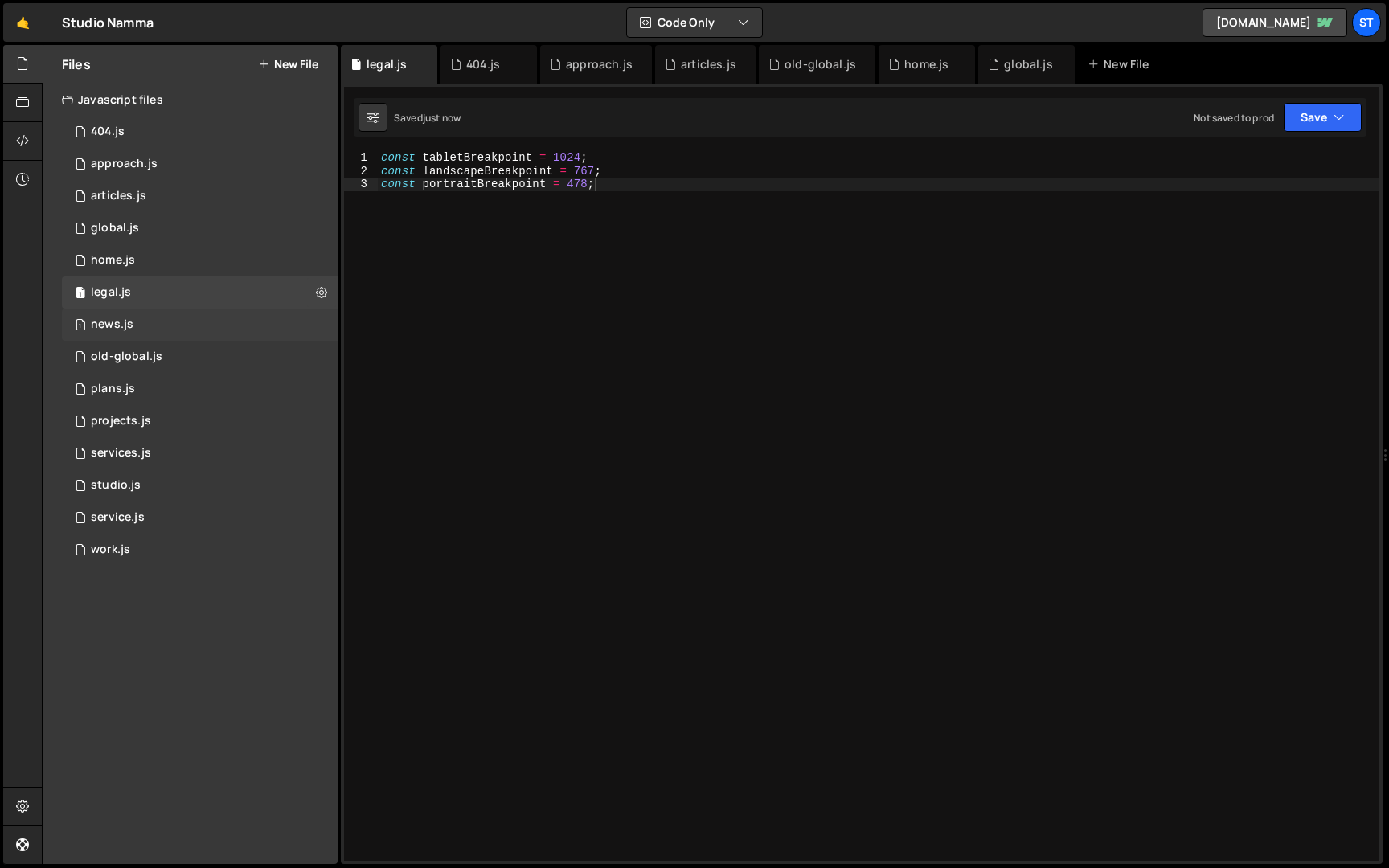
click at [137, 330] on div "1 news.js 0" at bounding box center [200, 324] width 276 height 32
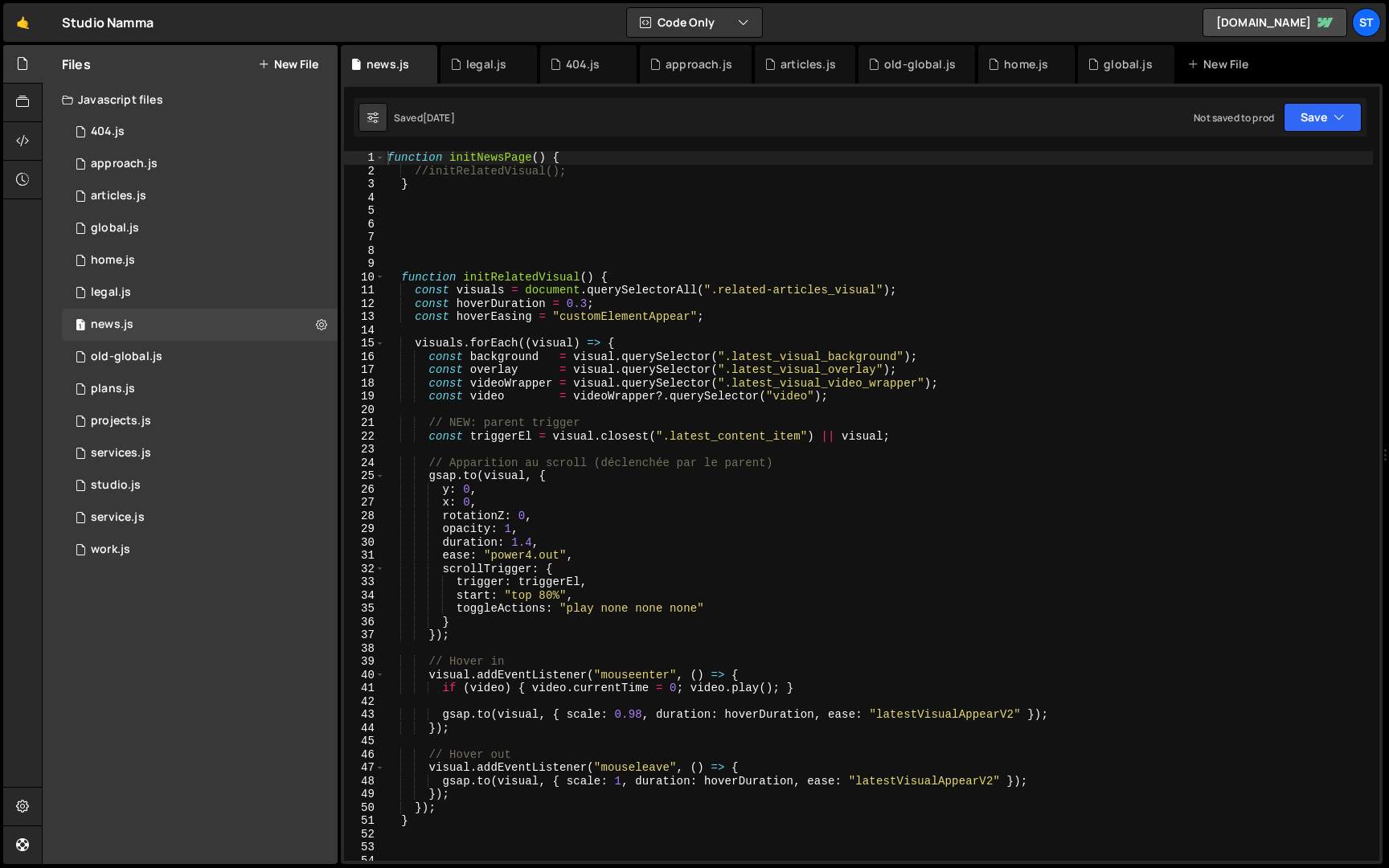
click at [387, 160] on div "function initNewsPage ( ) { //initRelatedVisual(); } function initRelatedVisual…" at bounding box center [879, 519] width 989 height 736
paste textarea "const portraitBreakpoint = 478;"
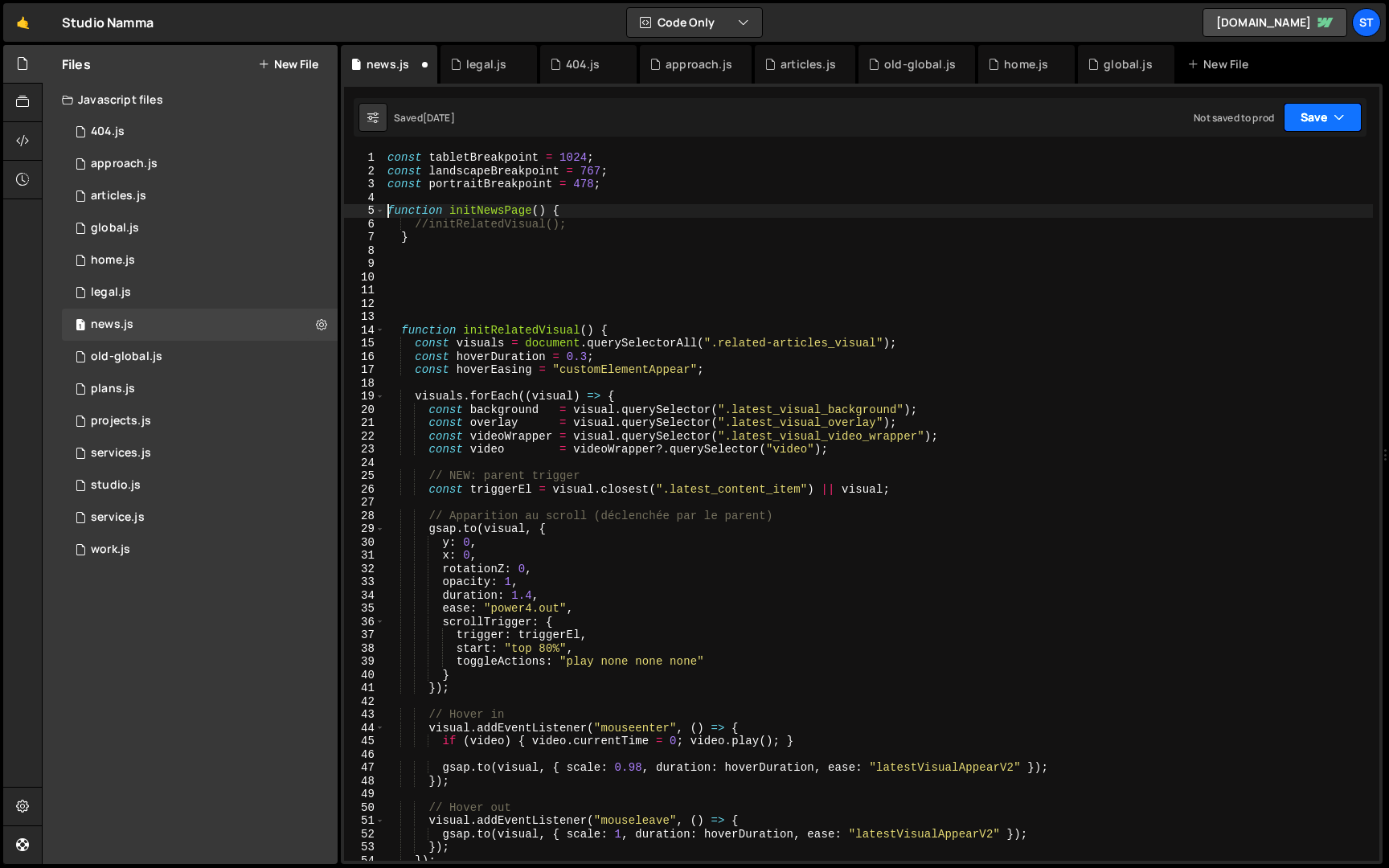
type textarea "function initNewsPage() {"
click at [1329, 119] on button "Save" at bounding box center [1323, 117] width 78 height 29
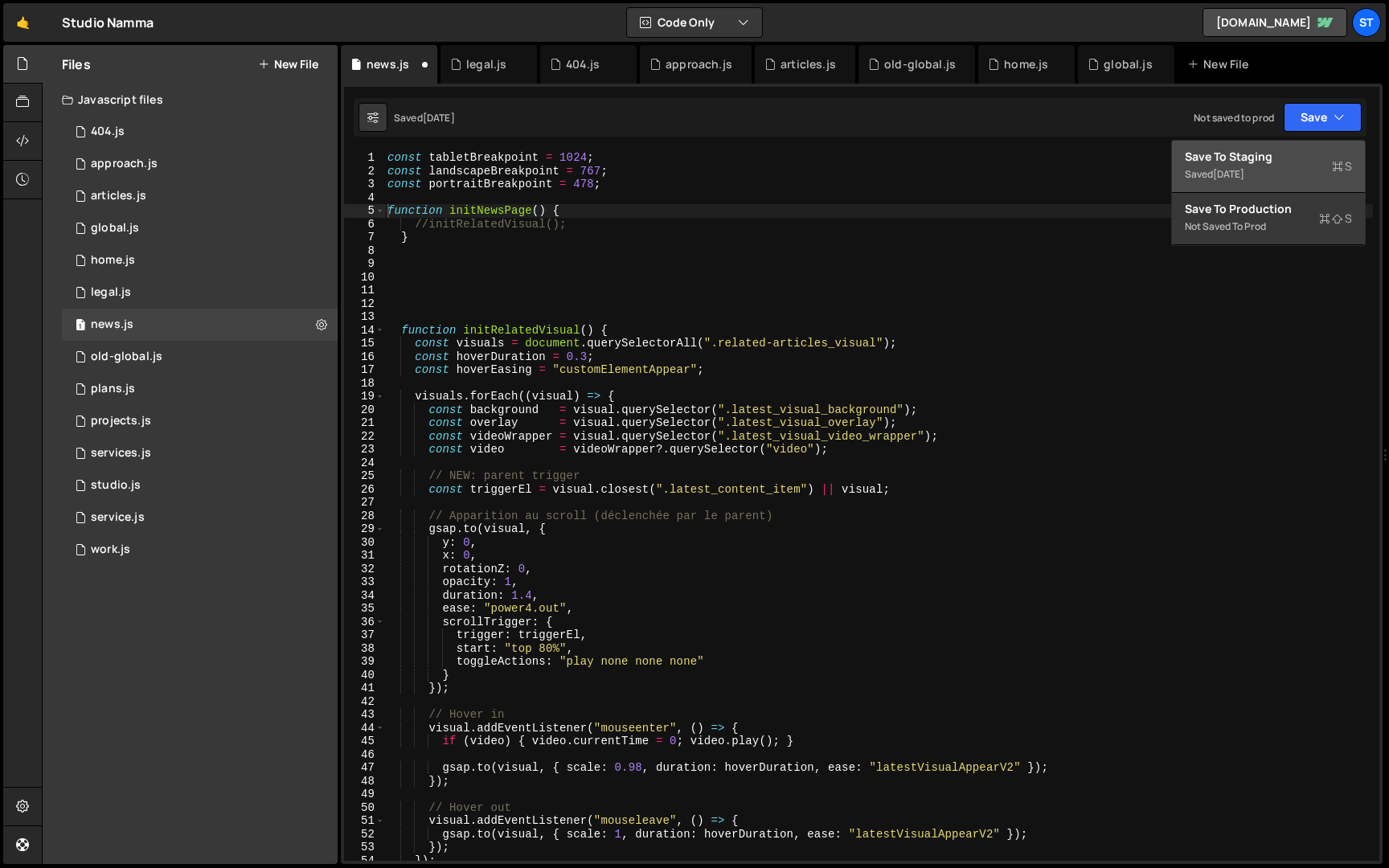
click at [1304, 146] on button "Save to Staging S Saved [DATE]" at bounding box center [1269, 166] width 193 height 52
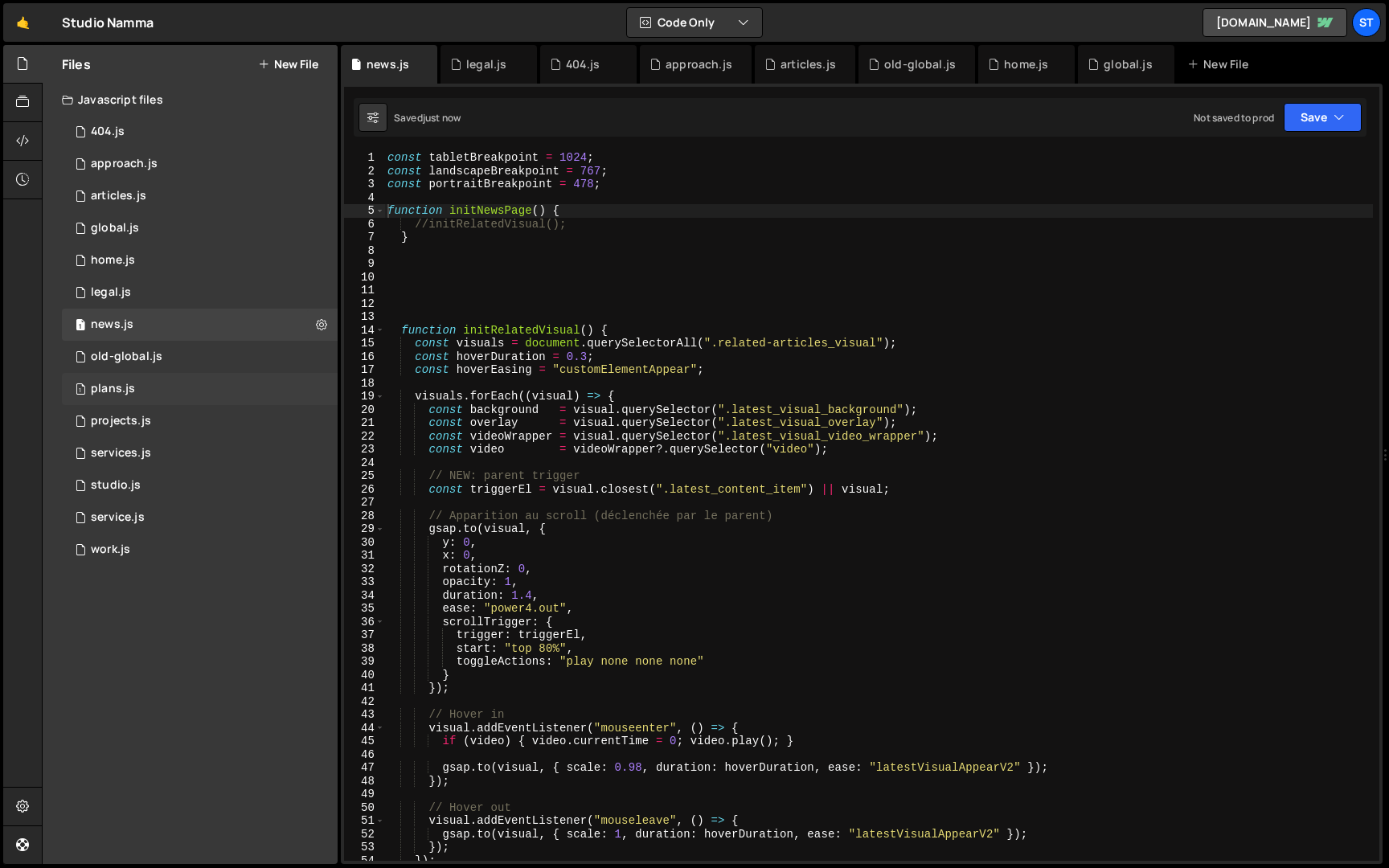
click at [142, 399] on div "1 plans.js 0" at bounding box center [200, 388] width 276 height 32
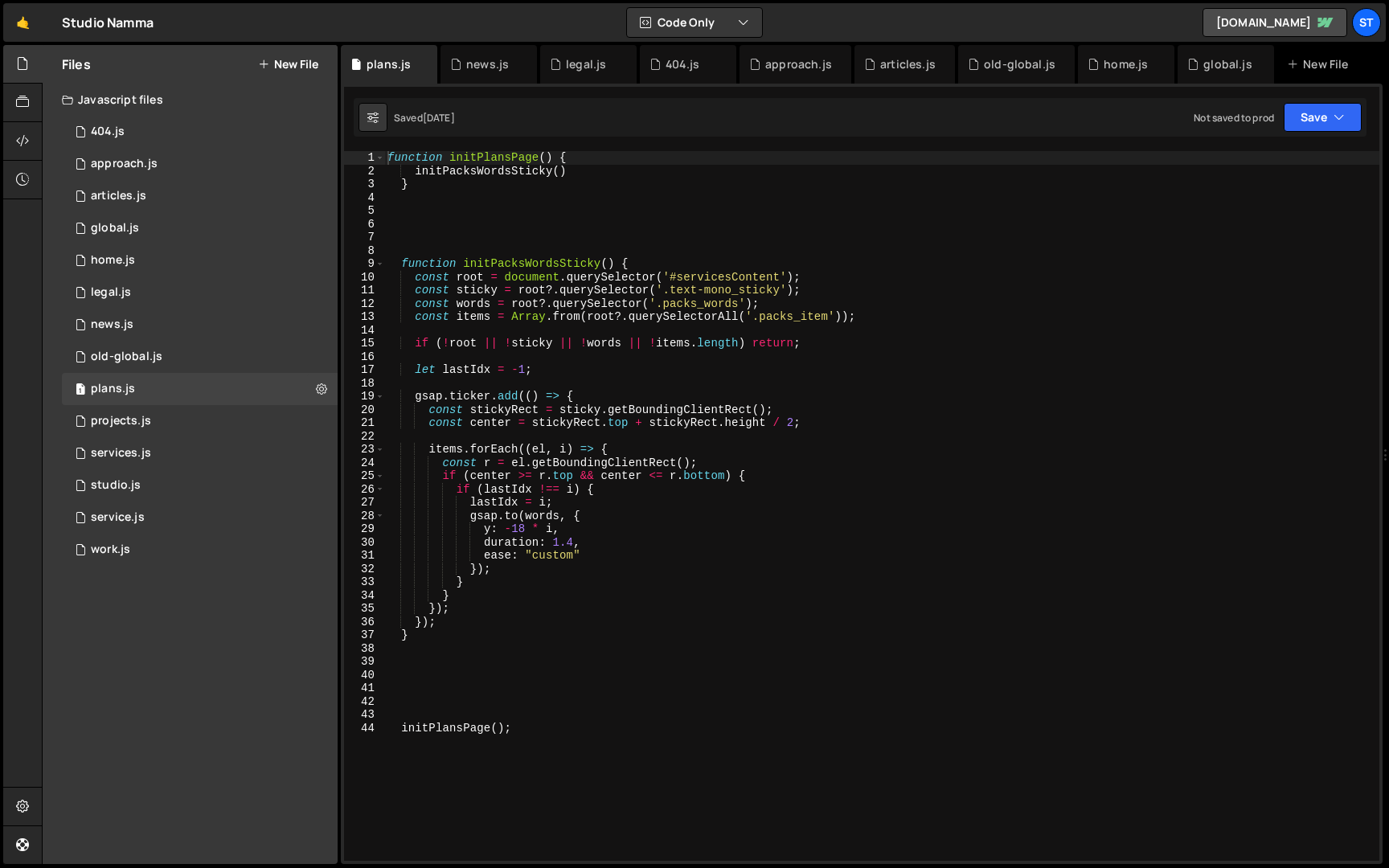
click at [388, 160] on div "function initPlansPage ( ) { initPacksWordsSticky ( ) } function initPacksWords…" at bounding box center [882, 519] width 995 height 736
paste textarea "const portraitBreakpoint = 478;"
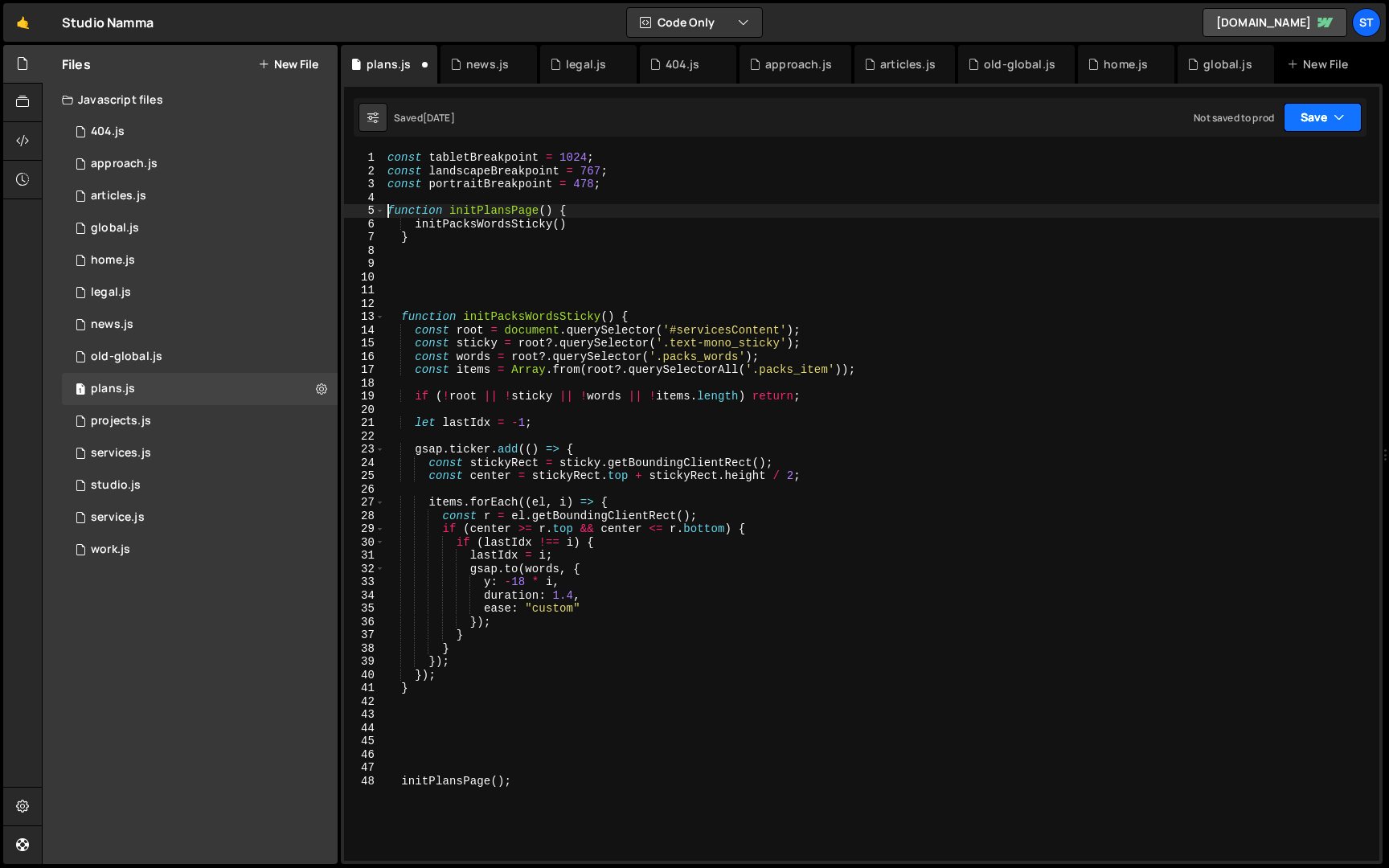
type textarea "function initPlansPage() {"
click at [1305, 114] on button "Save" at bounding box center [1323, 117] width 78 height 29
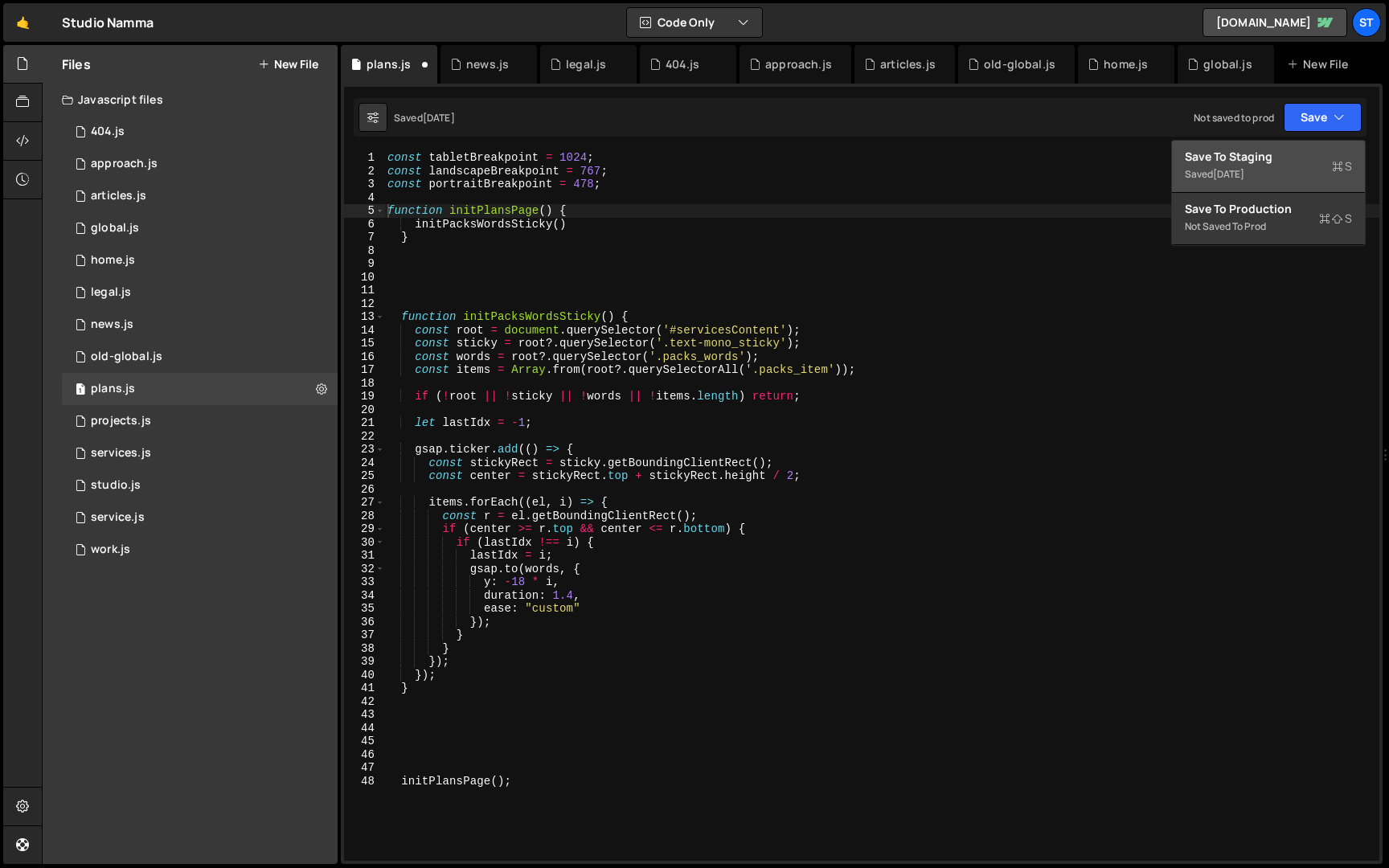
click at [1263, 161] on div "Save to Staging S" at bounding box center [1269, 157] width 167 height 16
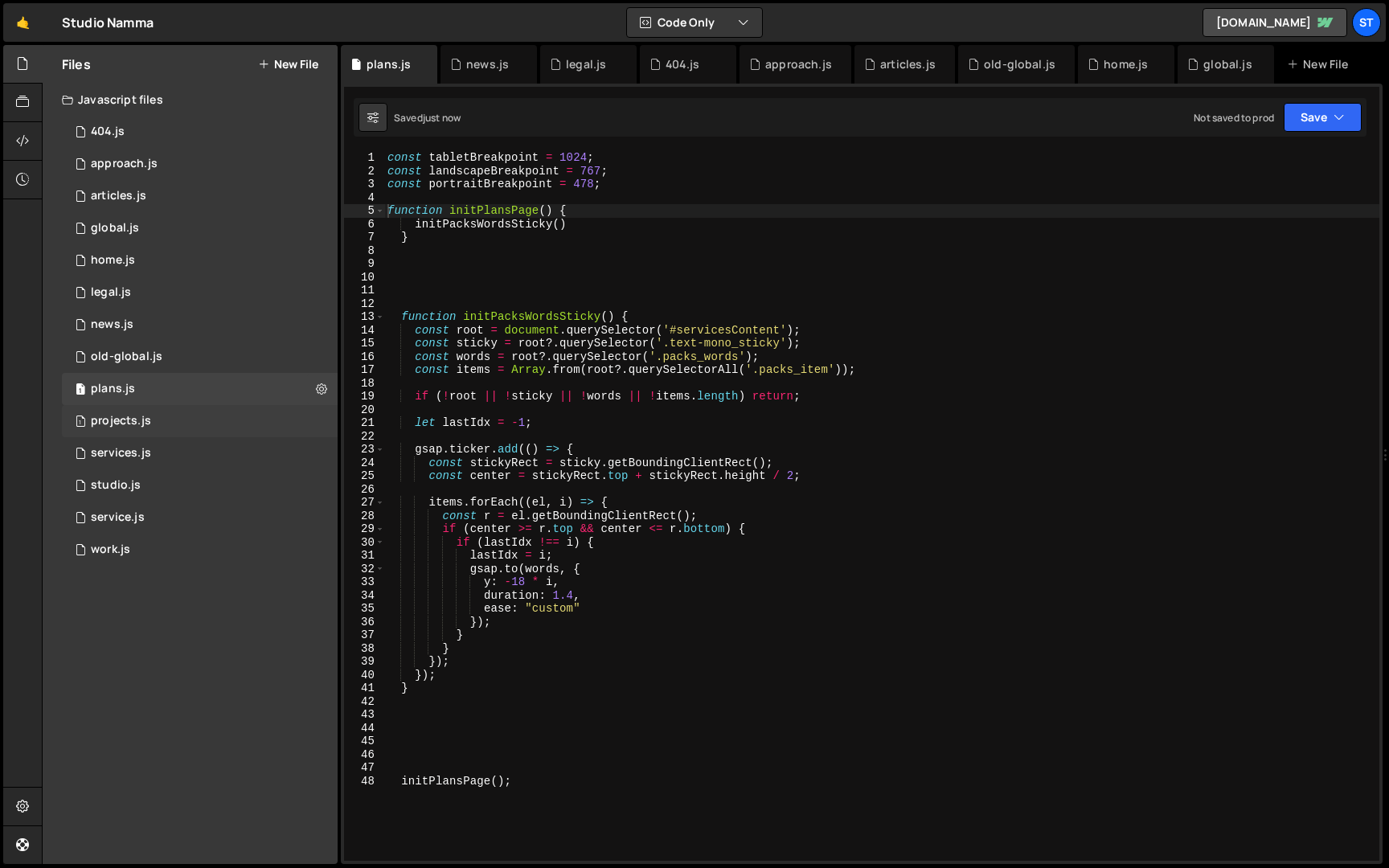
click at [211, 413] on div "1 projects.js 0" at bounding box center [200, 421] width 276 height 32
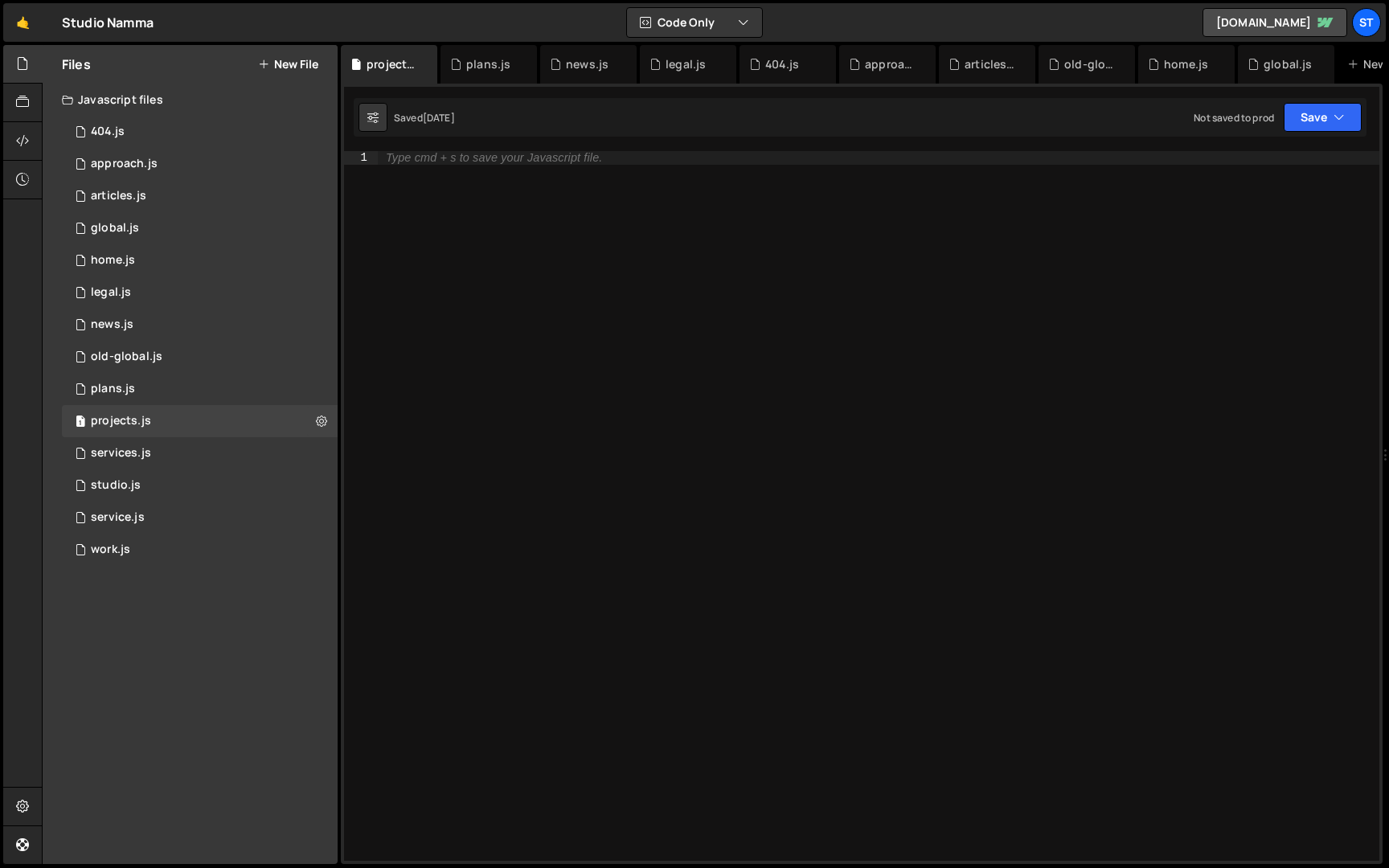
click at [391, 162] on div "Type cmd + s to save your Javascript file." at bounding box center [493, 158] width 216 height 12
paste textarea "const portraitBreakpoint = 478;"
type textarea "const portraitBreakpoint = 478;"
click at [1289, 114] on button "Save" at bounding box center [1323, 117] width 78 height 29
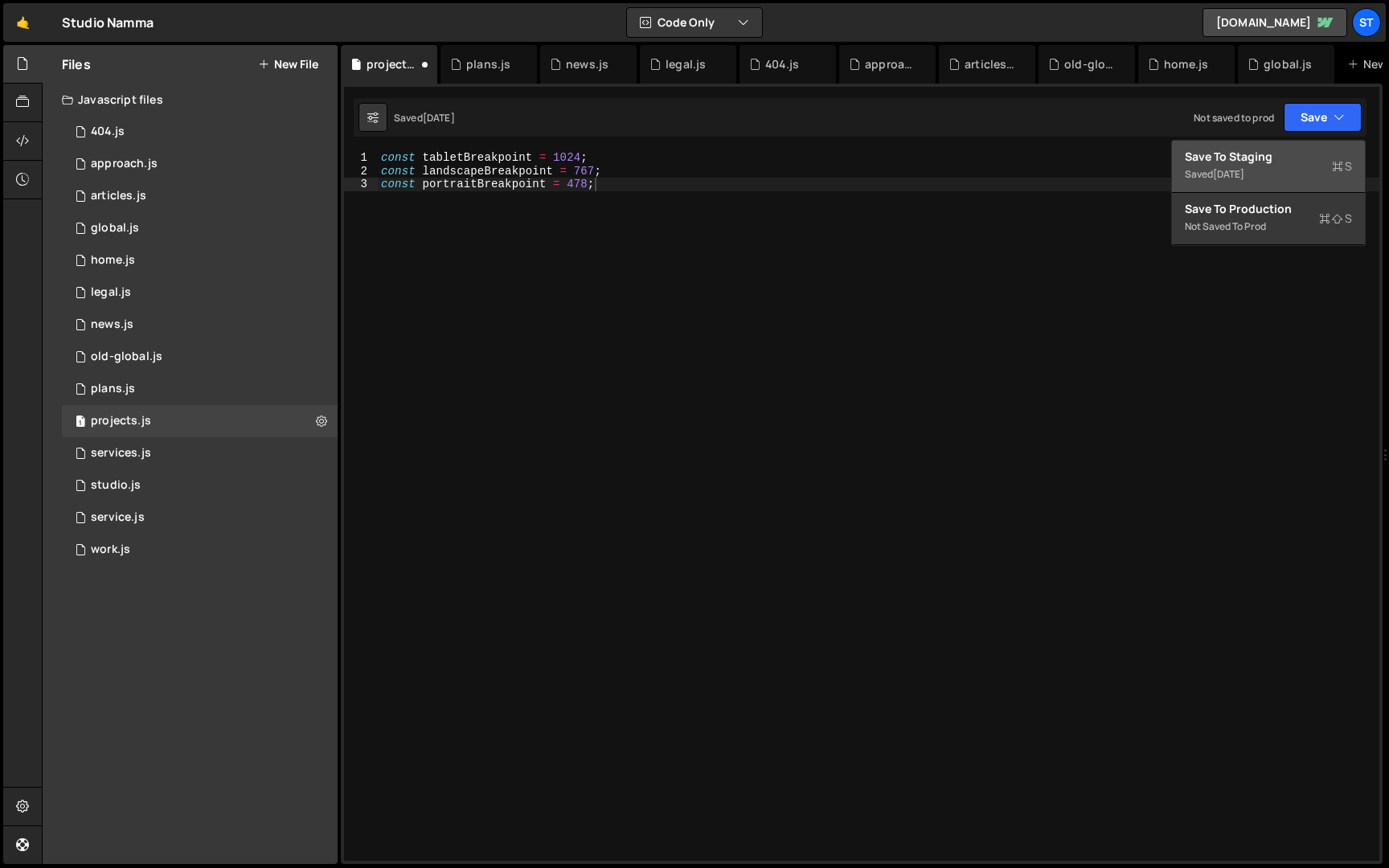
click at [1239, 151] on div "Save to Staging S" at bounding box center [1269, 157] width 167 height 16
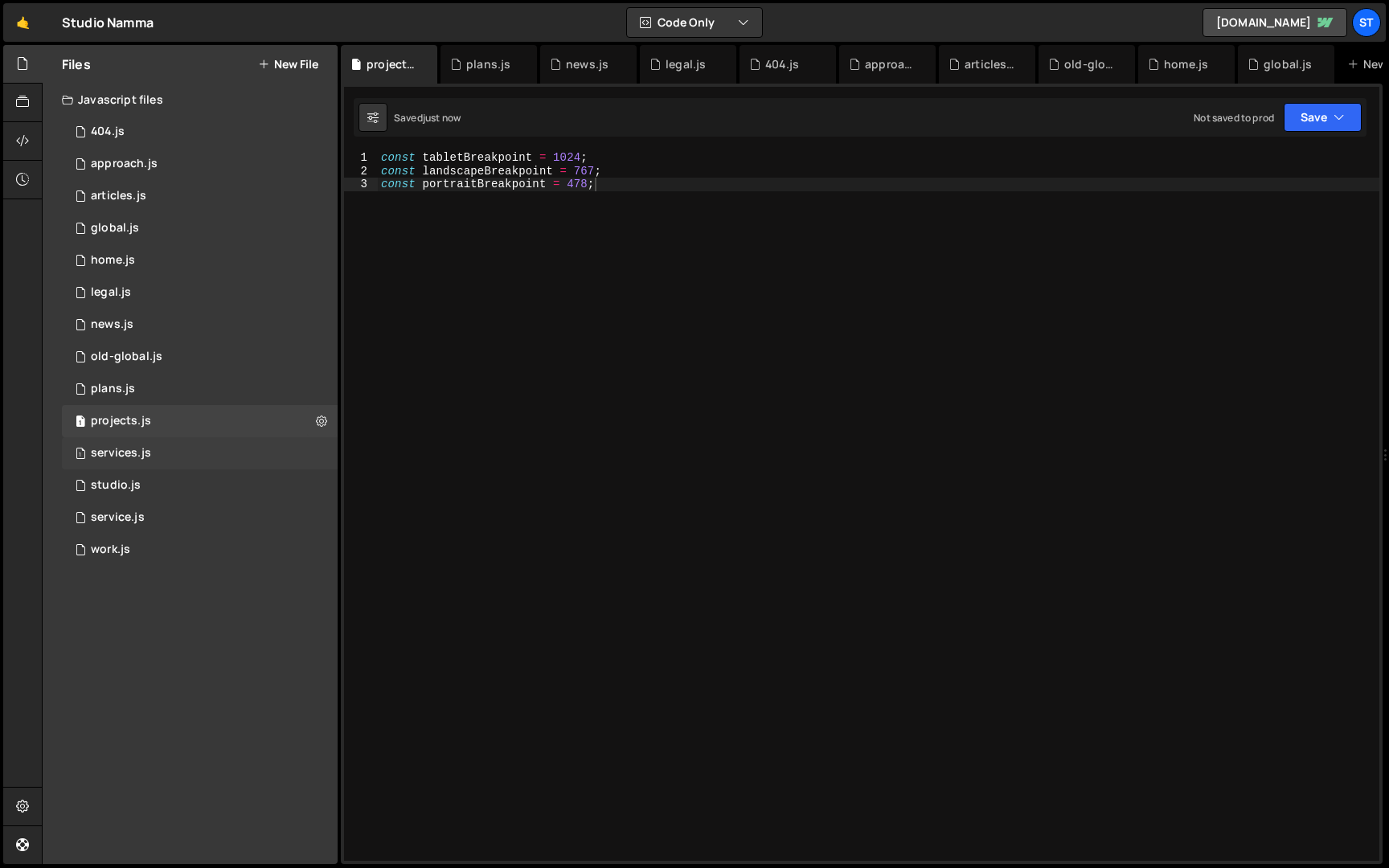
click at [201, 461] on div "1 services.js 0" at bounding box center [200, 453] width 276 height 32
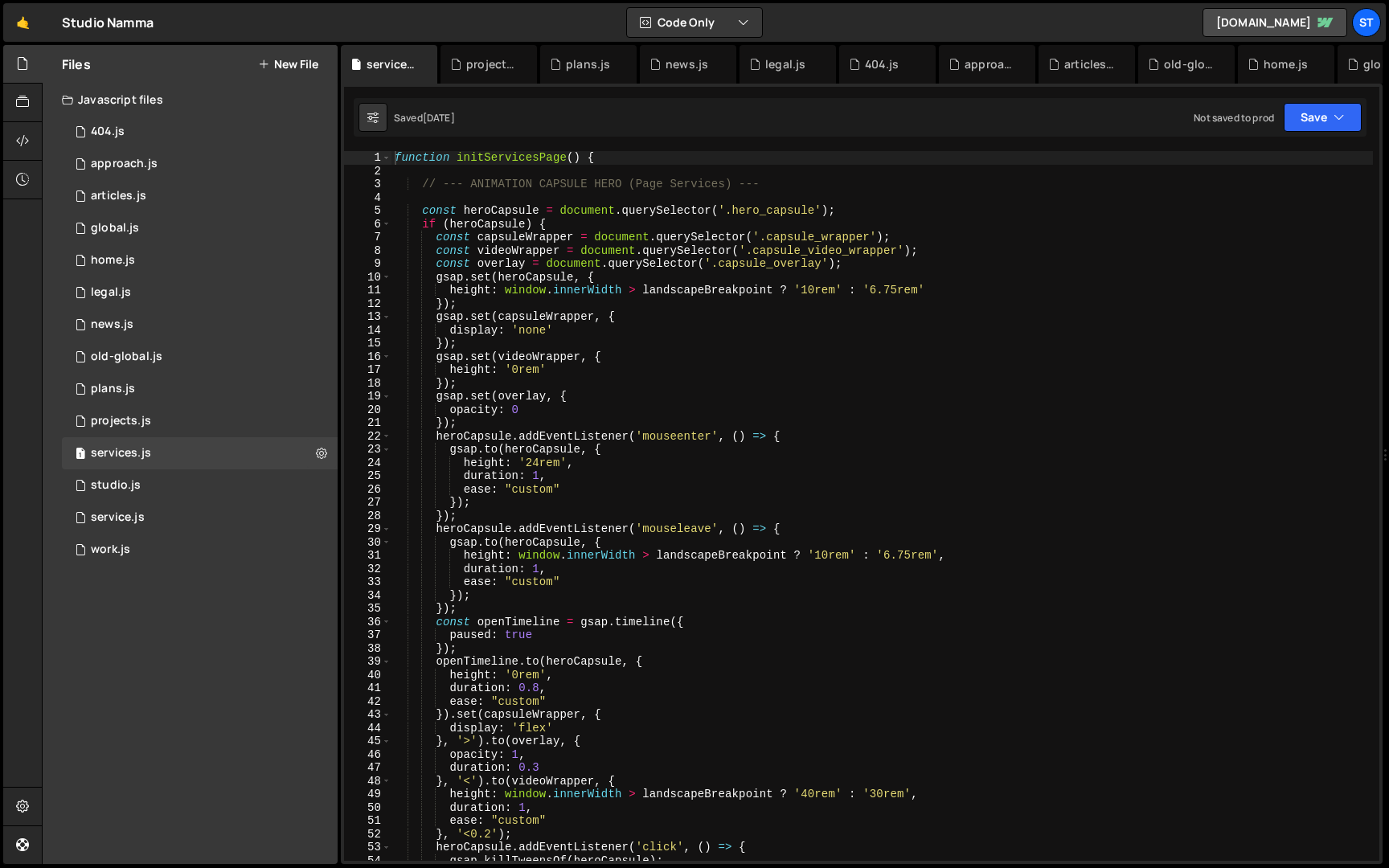
click at [394, 155] on div "function initServicesPage ( ) { // --- ANIMATION CAPSULE HERO (Page Services) -…" at bounding box center [882, 519] width 982 height 736
paste textarea "const portraitBreakpoint = 478;"
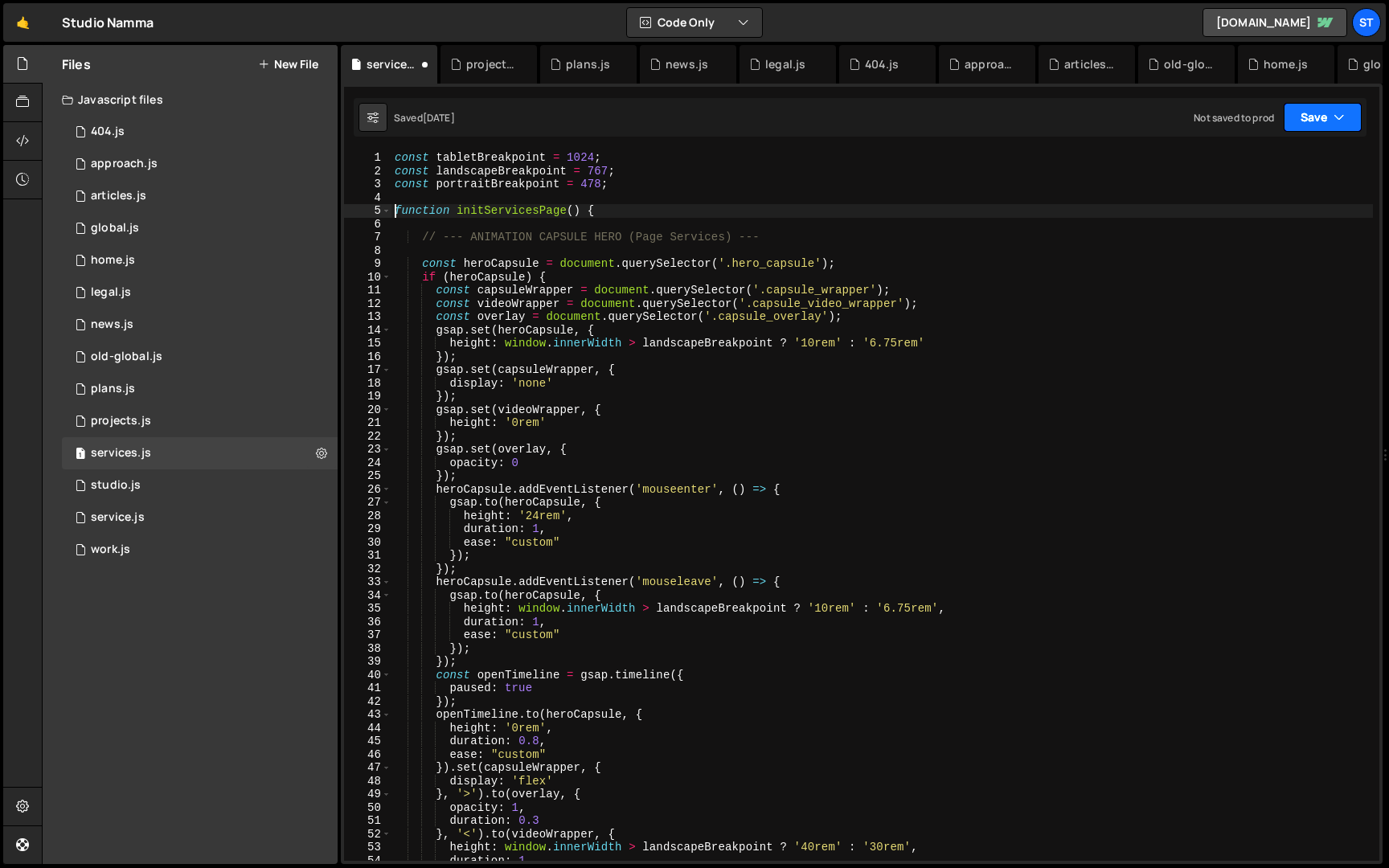
type textarea "function initServicesPage() {"
click at [1321, 114] on button "Save" at bounding box center [1323, 117] width 78 height 29
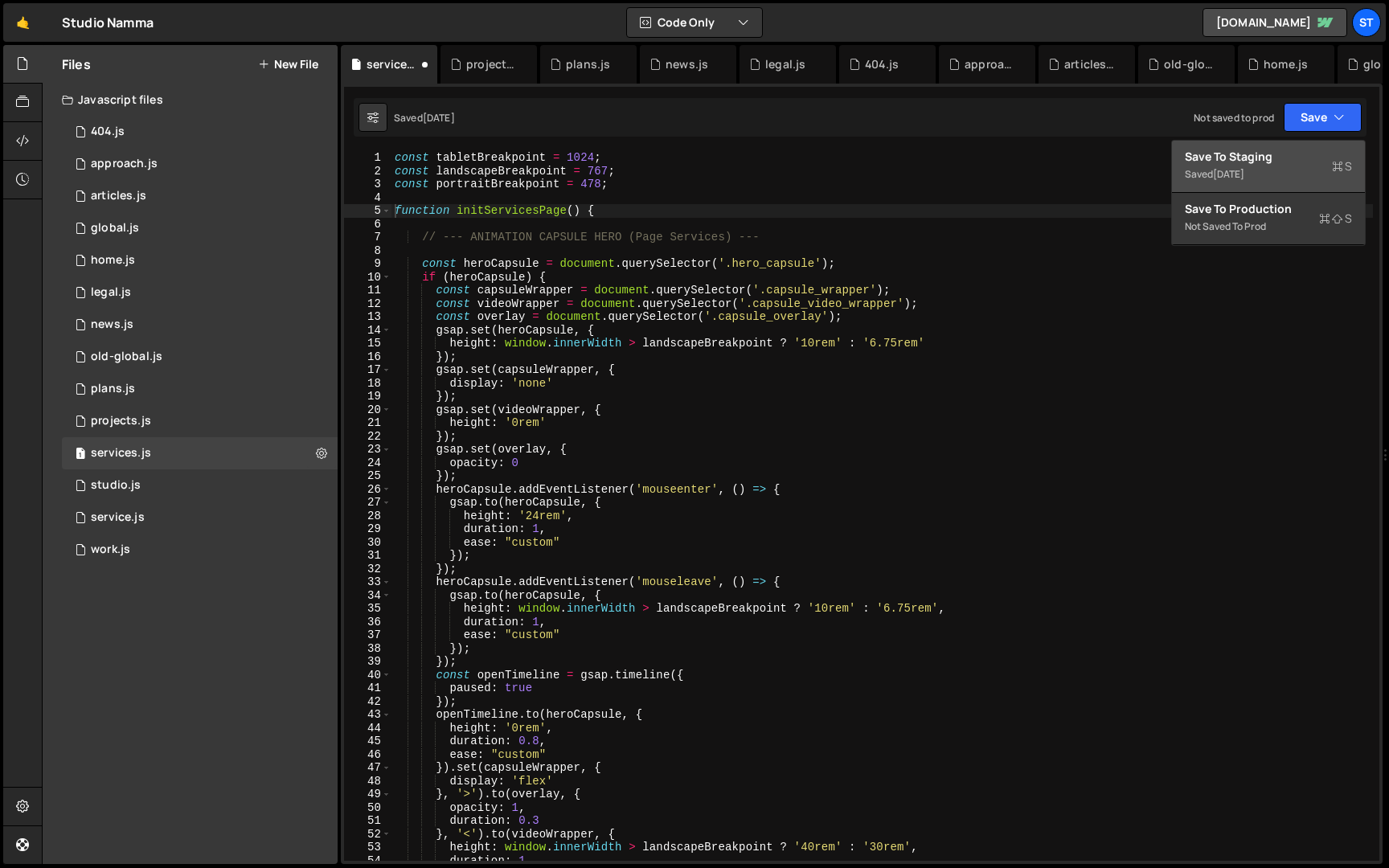
click at [1293, 160] on div "Save to Staging S" at bounding box center [1269, 157] width 167 height 16
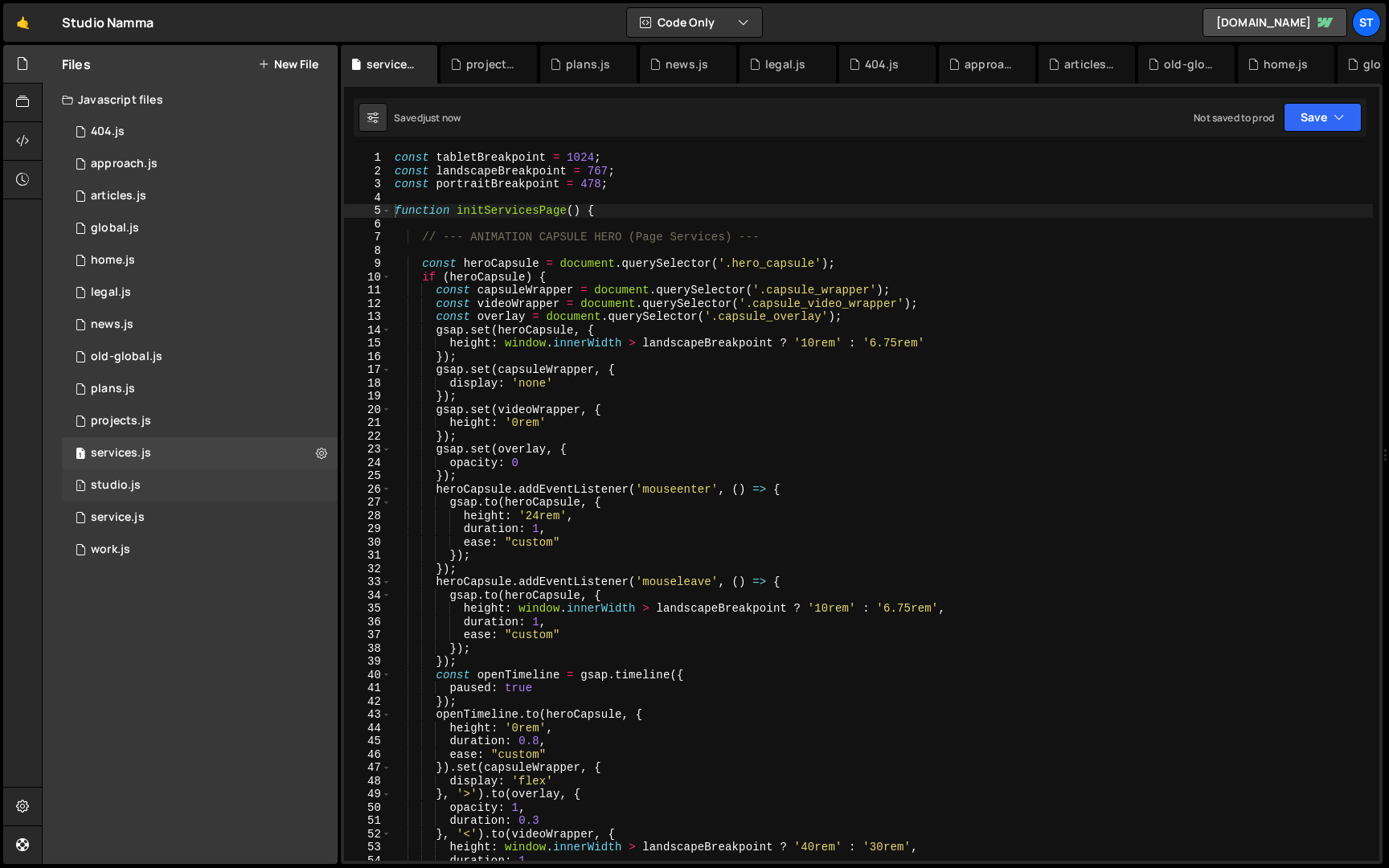
click at [163, 477] on div "1 studio.js 0" at bounding box center [200, 485] width 276 height 32
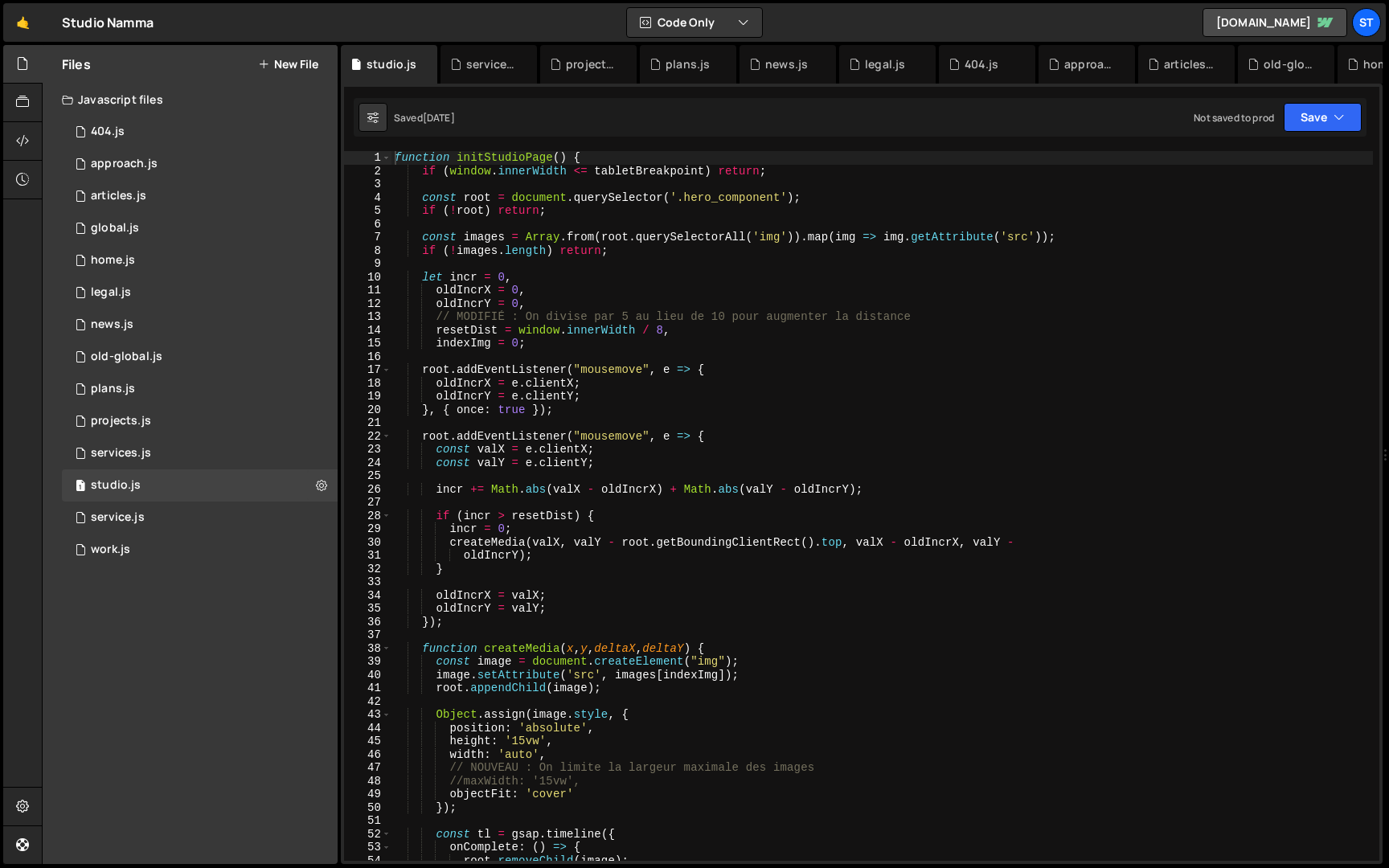
click at [395, 158] on div "function initStudioPage ( ) { if ( window . innerWidth <= tabletBreakpoint ) re…" at bounding box center [882, 519] width 982 height 736
paste textarea "const portraitBreakpoint = 478;"
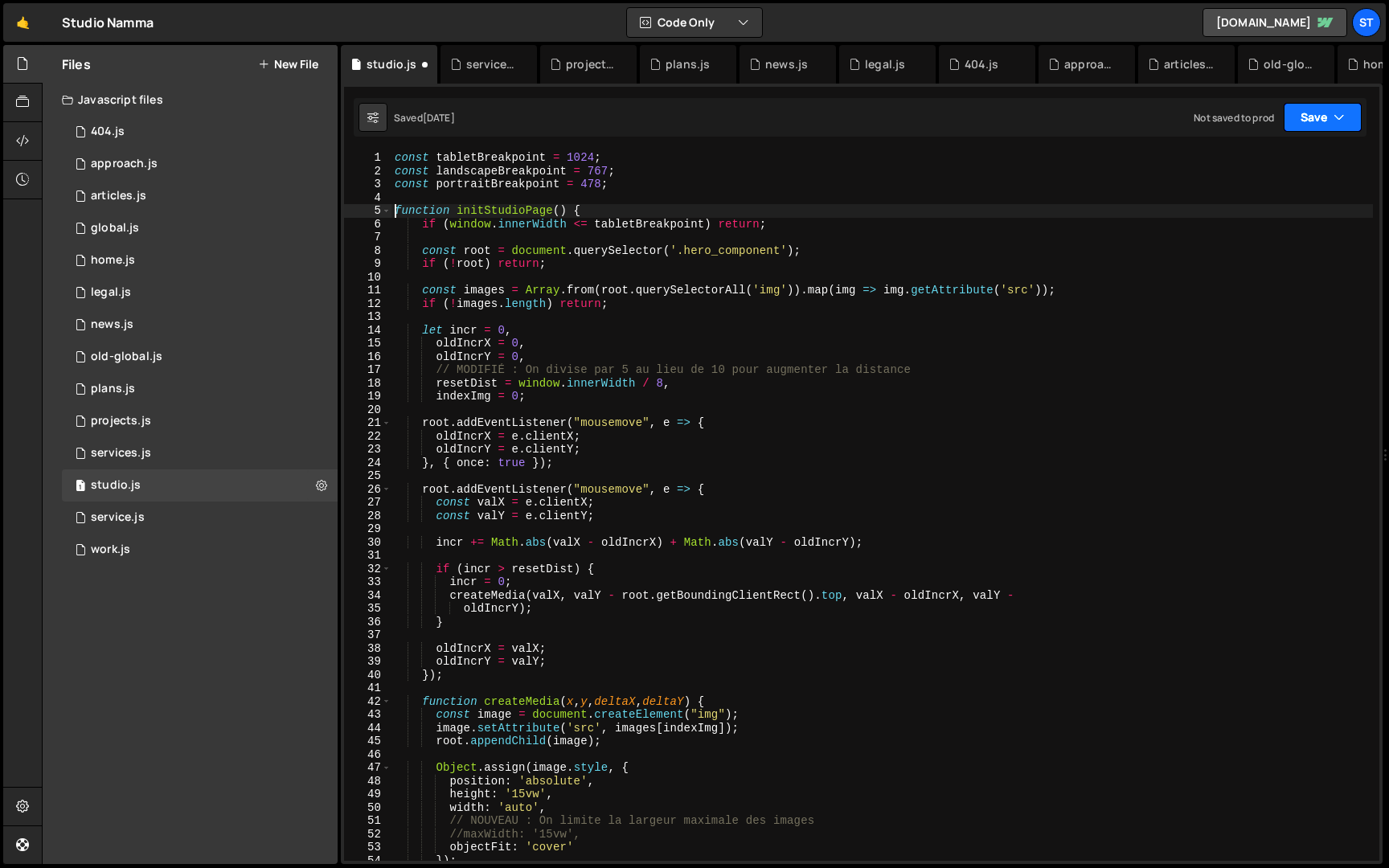
type textarea "function initStudioPage() {"
click at [1306, 119] on button "Save" at bounding box center [1323, 117] width 78 height 29
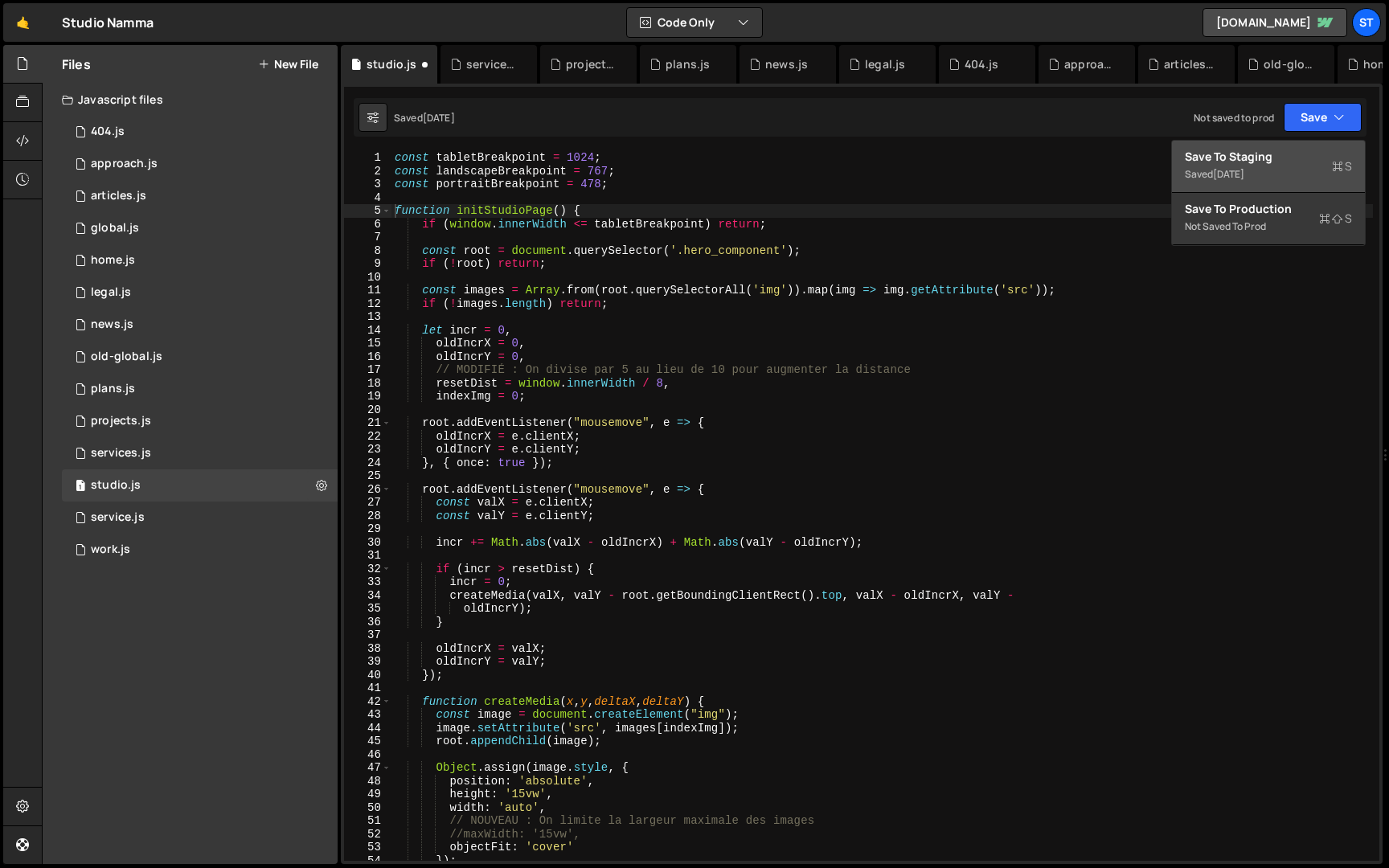
click at [1259, 166] on div "Saved [DATE]" at bounding box center [1269, 174] width 167 height 20
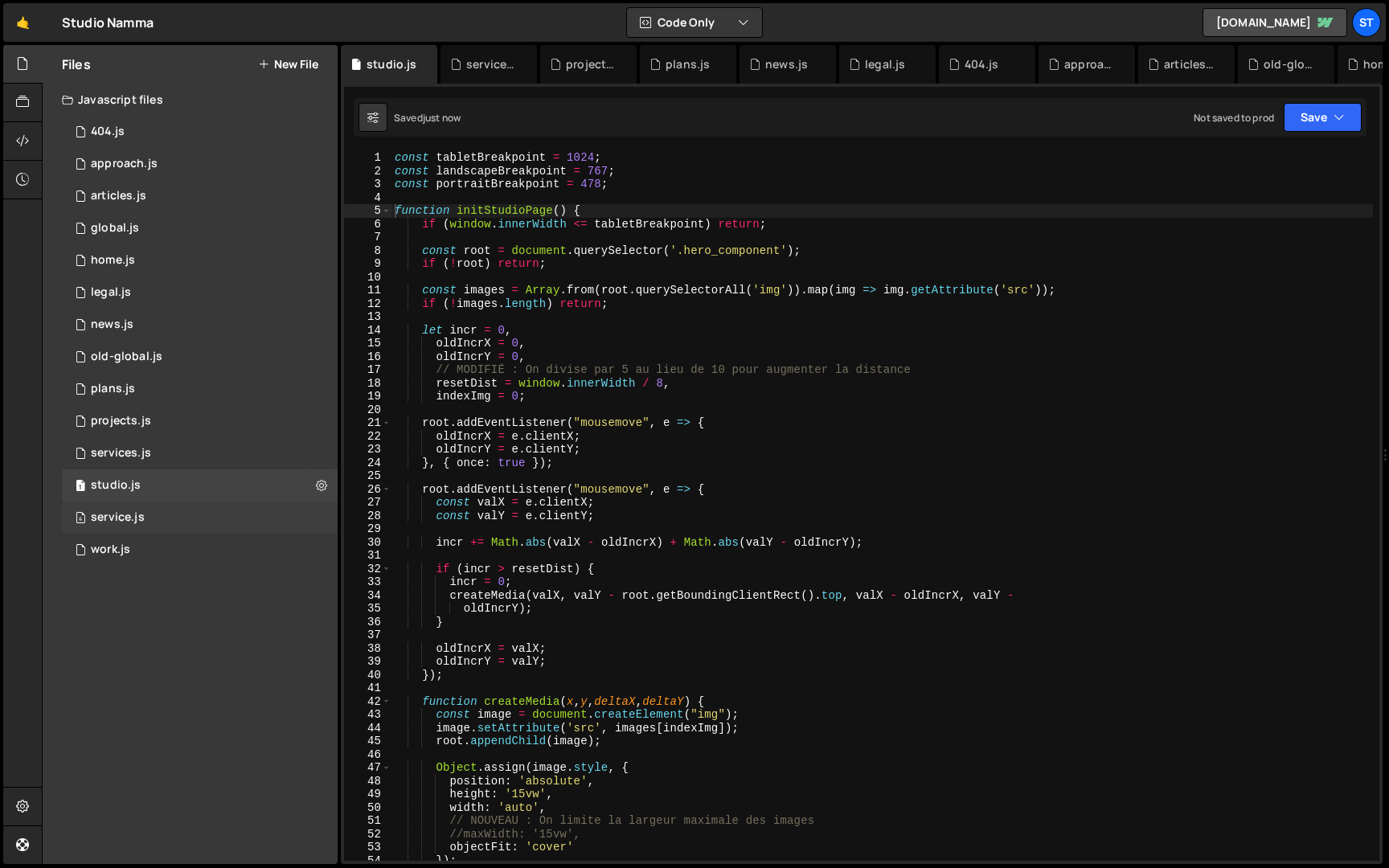
click at [136, 516] on div "service.js" at bounding box center [117, 518] width 54 height 15
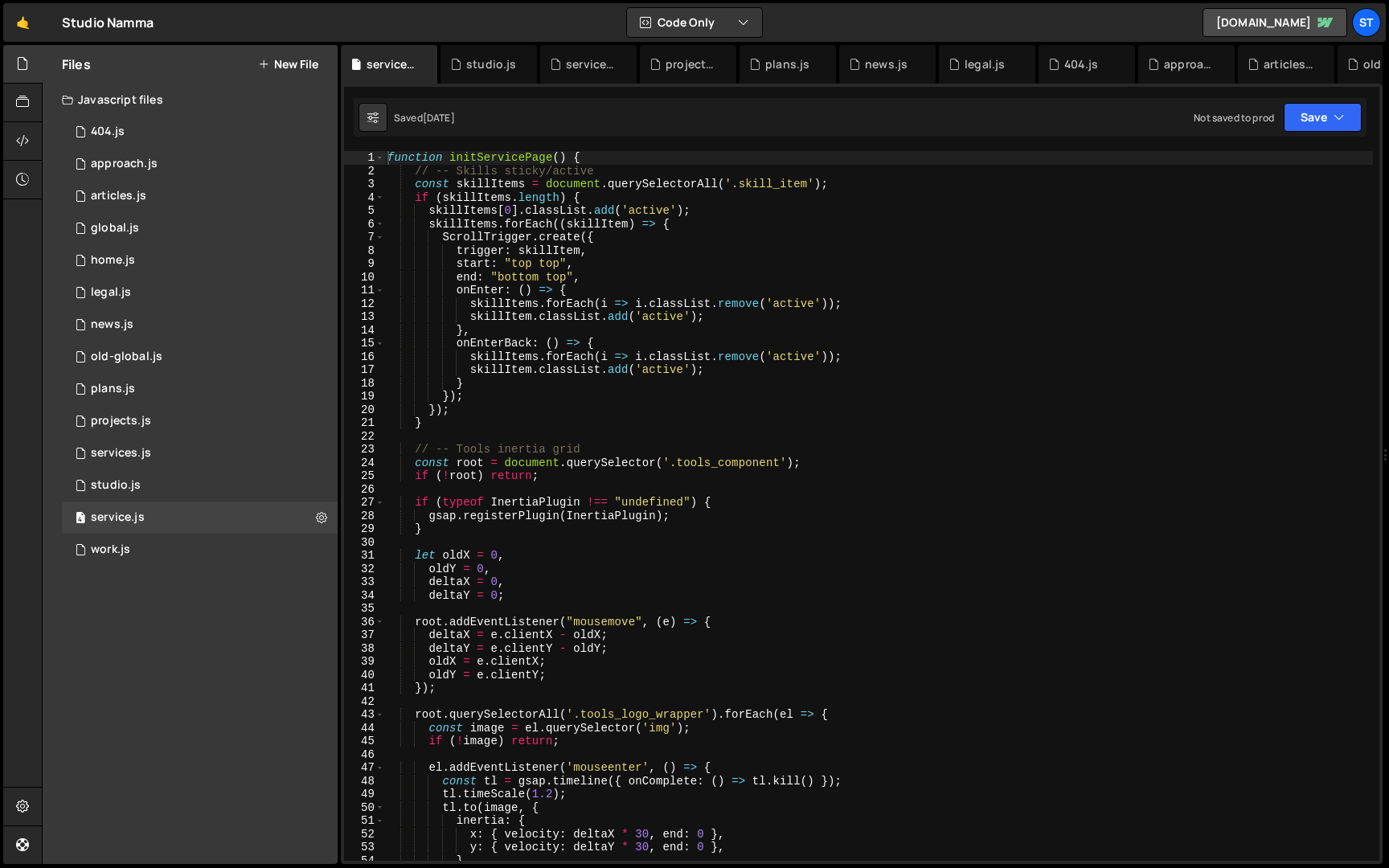
click at [389, 159] on div "function initServicePage ( ) { // -- Skills sticky/active const skillItems = do…" at bounding box center [879, 519] width 989 height 736
paste textarea "const portraitBreakpoint = 478;"
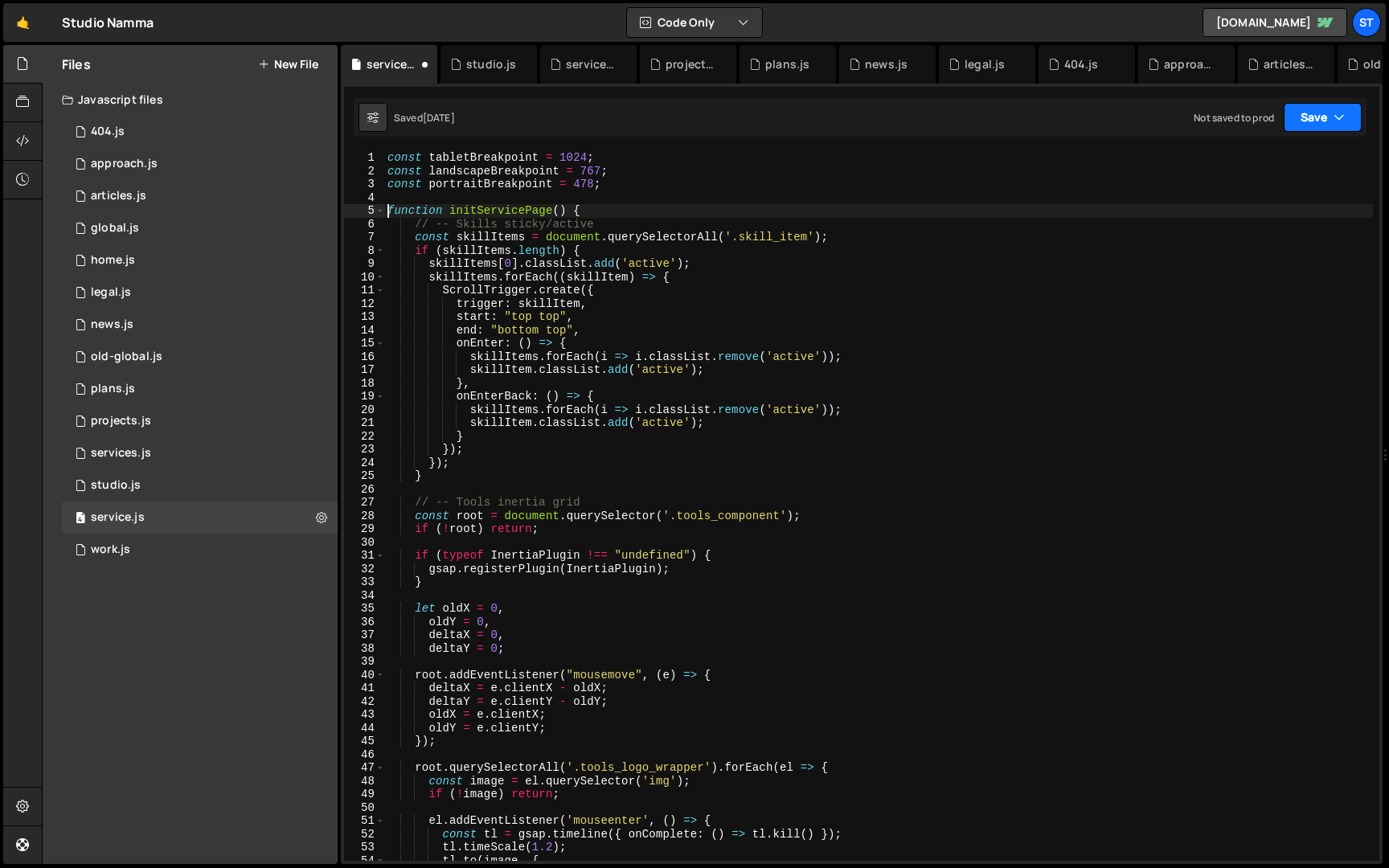
type textarea "function initServicePage() {"
click at [1313, 122] on button "Save" at bounding box center [1323, 117] width 78 height 29
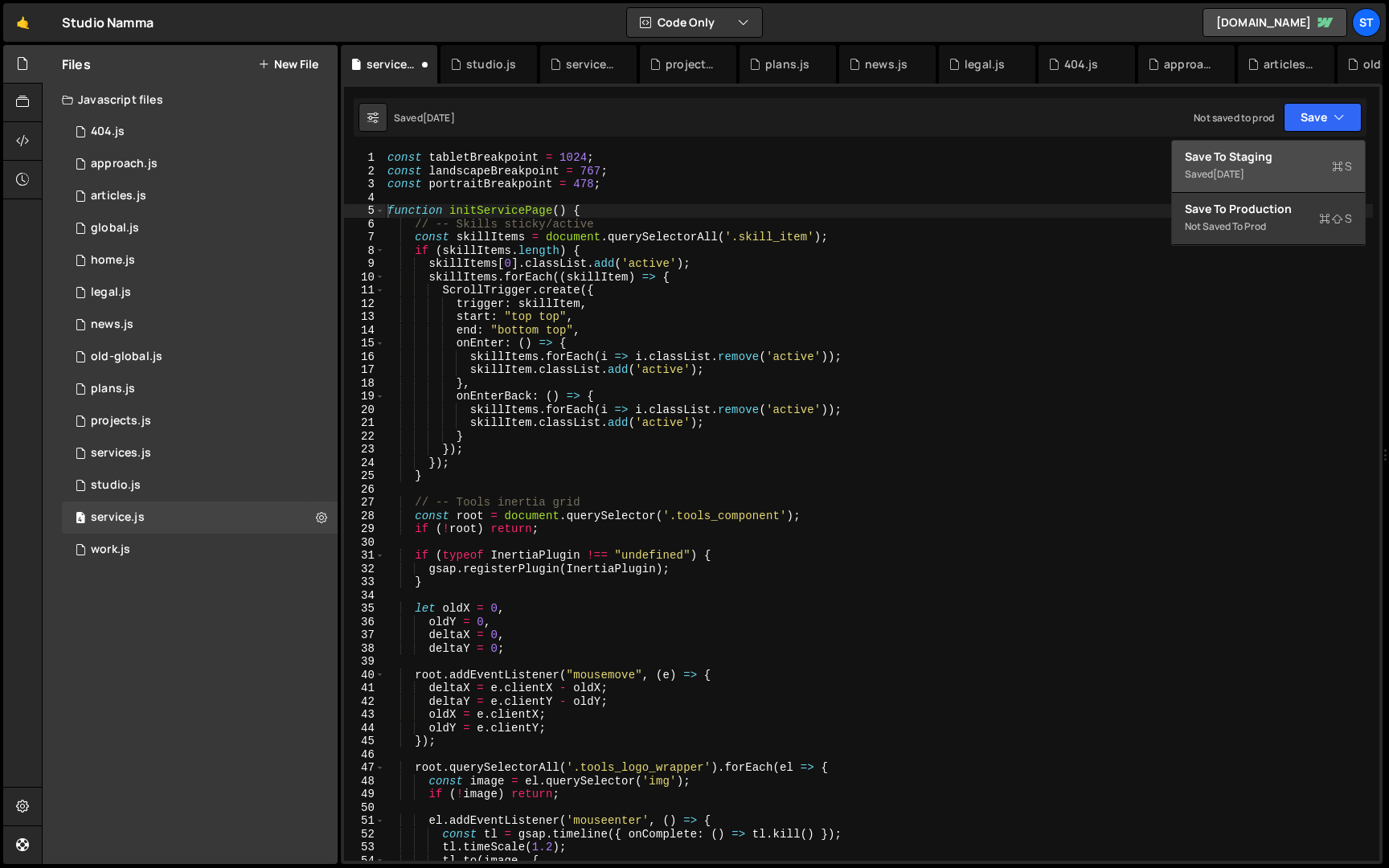
click at [1281, 166] on div "Saved [DATE]" at bounding box center [1269, 174] width 167 height 20
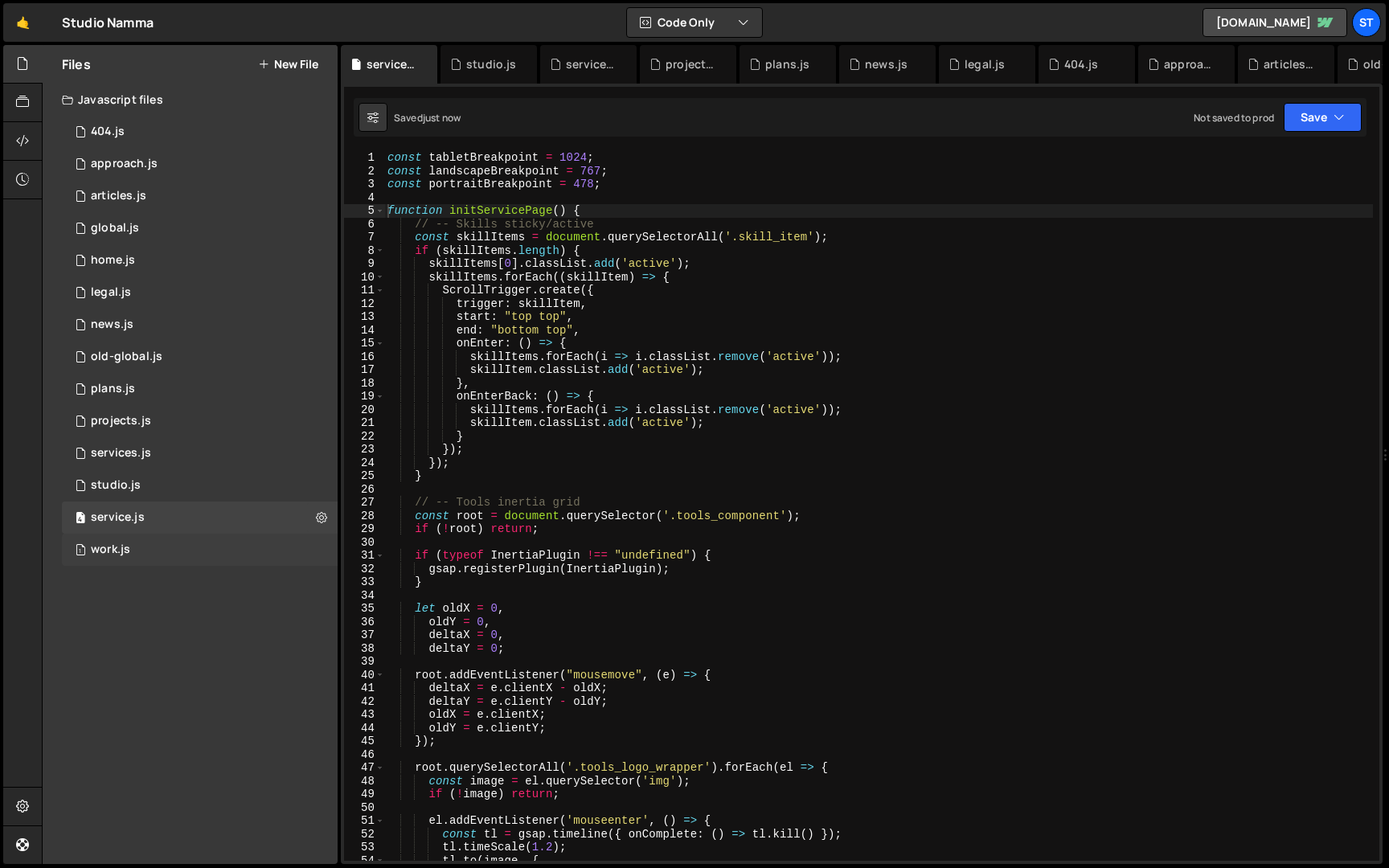
click at [227, 543] on div "1 work.js 0" at bounding box center [200, 549] width 276 height 32
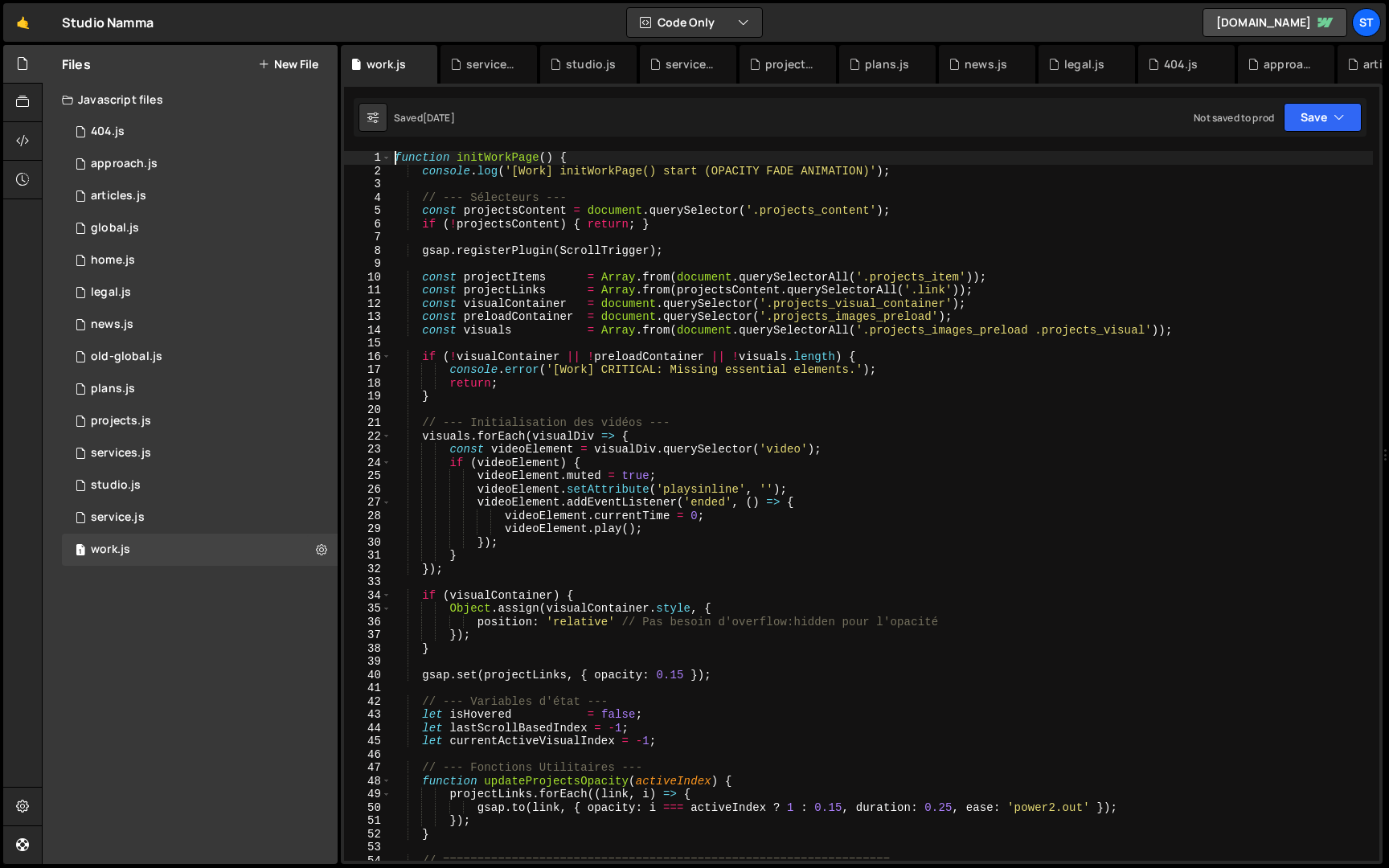
click at [398, 160] on div "function initWorkPage ( ) { console . log ( '[Work] initWorkPage() start (OPACI…" at bounding box center [882, 519] width 982 height 736
paste textarea "const portraitBreakpoint = 478;"
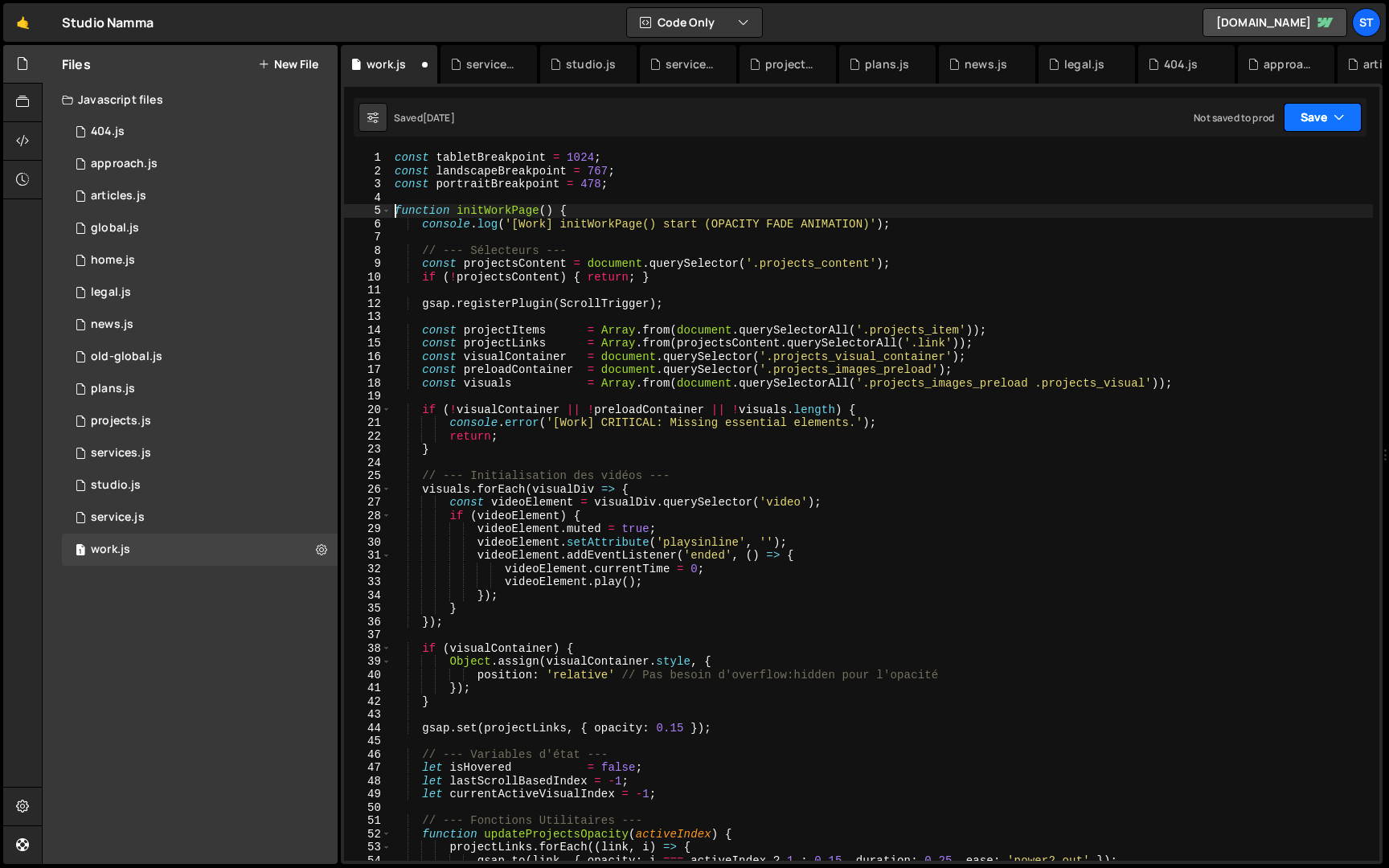
type textarea "function initWorkPage() {"
click at [1327, 119] on button "Save" at bounding box center [1323, 117] width 78 height 29
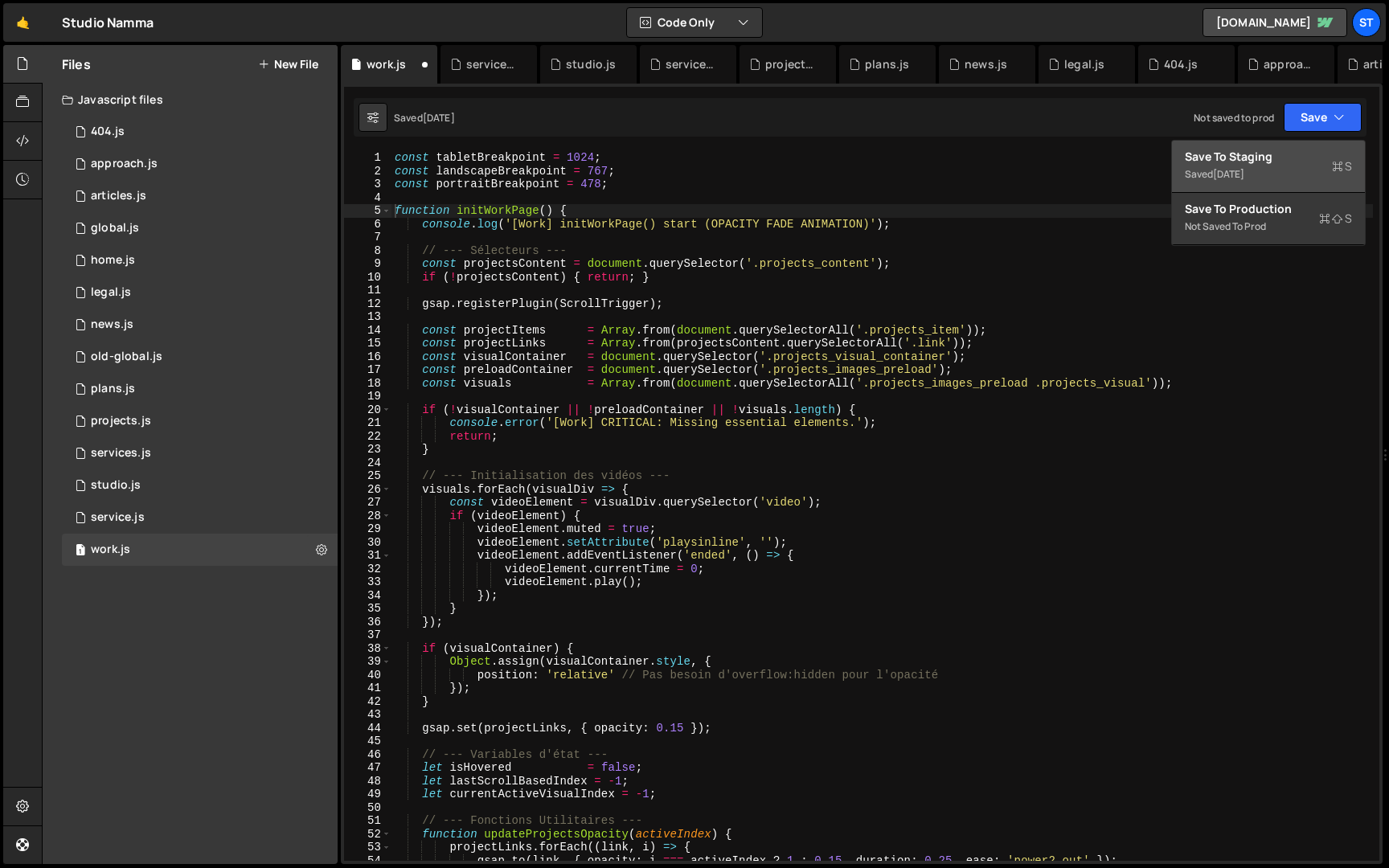
click at [1276, 163] on div "Save to Staging S" at bounding box center [1269, 157] width 167 height 16
